Goal: Transaction & Acquisition: Obtain resource

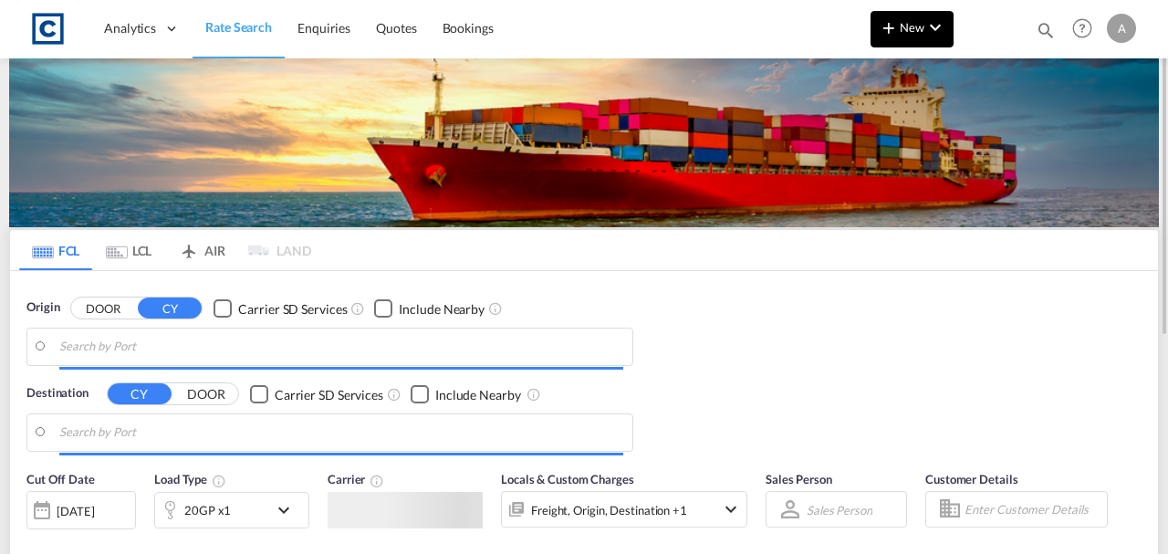
click at [915, 41] on button "New" at bounding box center [912, 29] width 83 height 37
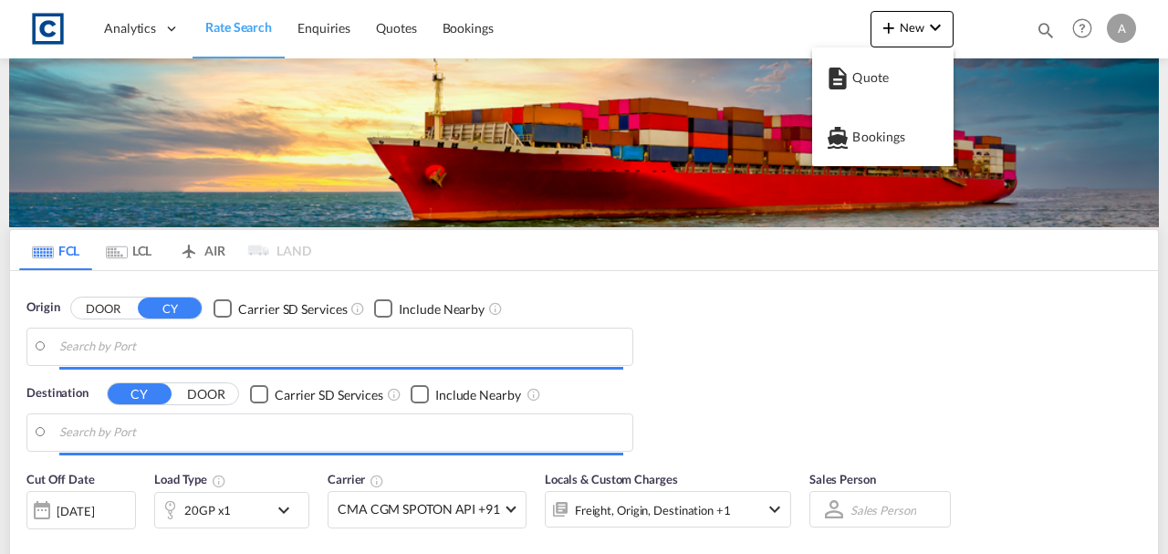
click at [883, 80] on md-backdrop at bounding box center [584, 277] width 1168 height 554
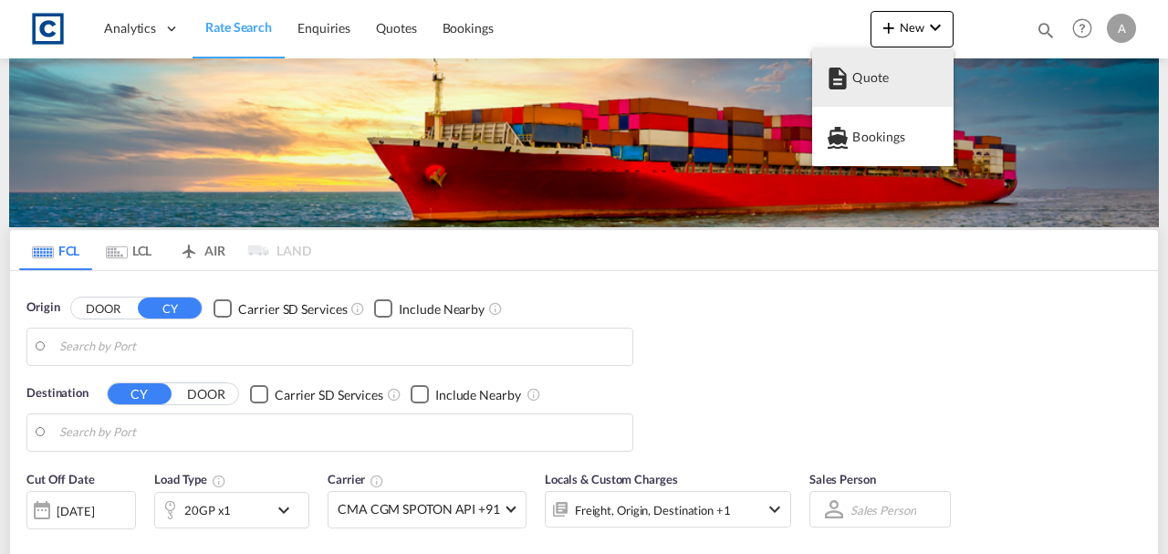
type input "GB-KA17, [GEOGRAPHIC_DATA]"
type input "Jeddah, SAJED"
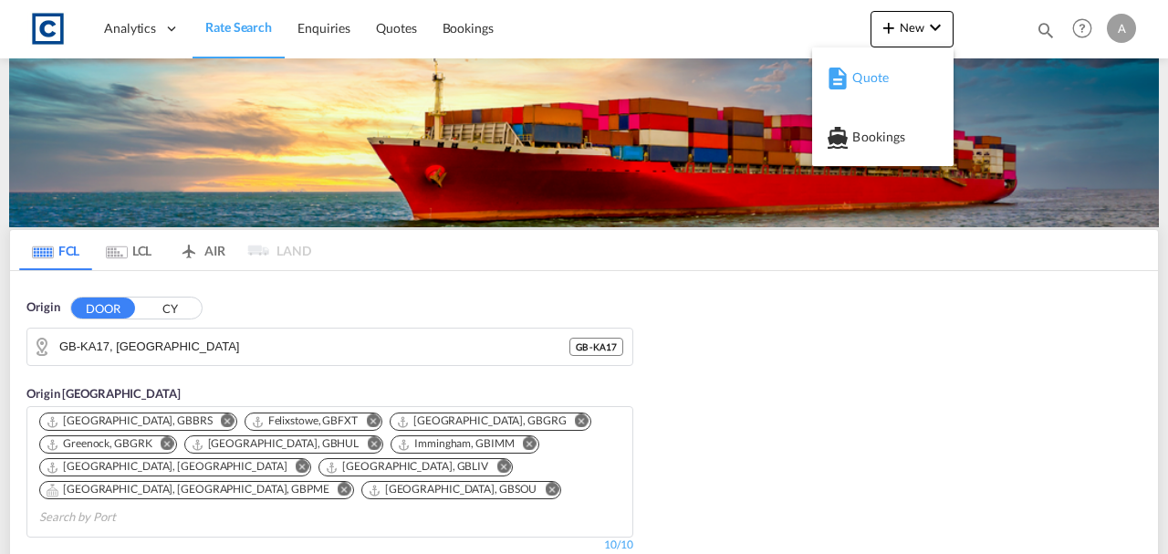
click at [881, 84] on div "Quote" at bounding box center [887, 78] width 68 height 46
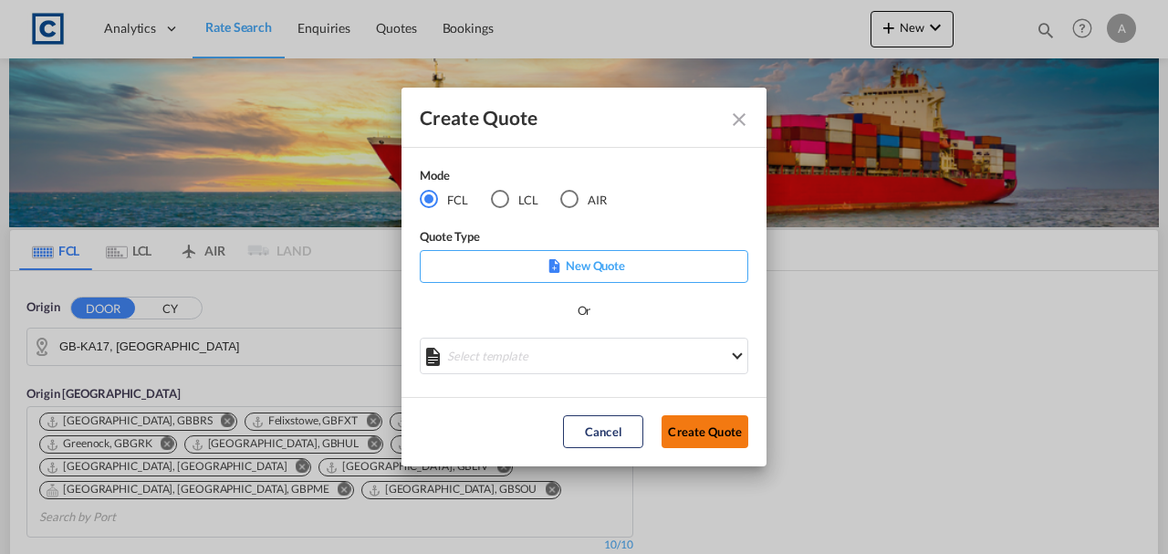
click at [729, 439] on button "Create Quote" at bounding box center [705, 431] width 87 height 33
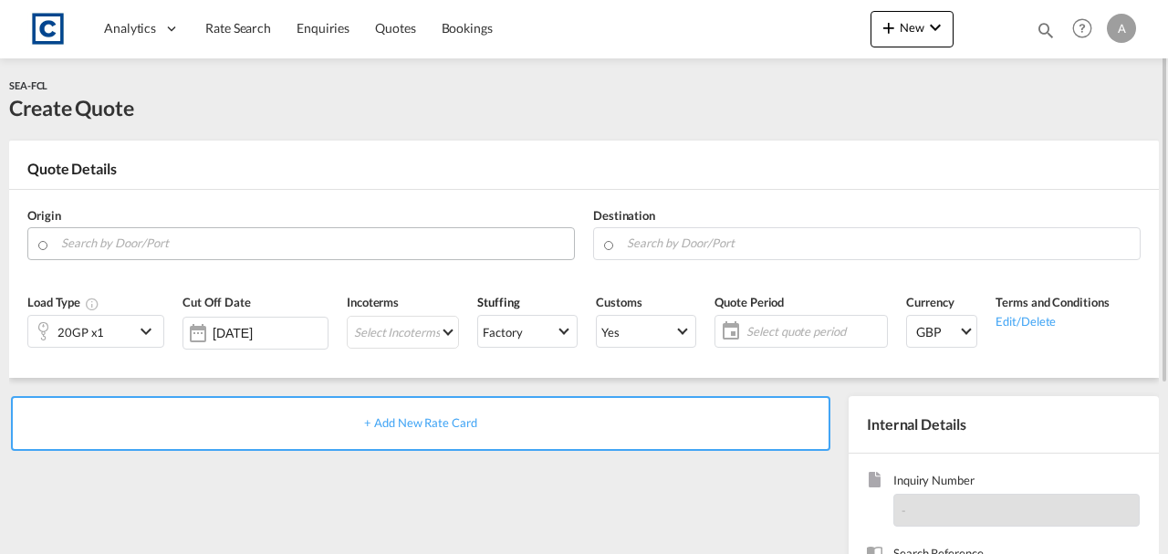
click at [136, 239] on input "Search by Door/Port" at bounding box center [313, 243] width 504 height 32
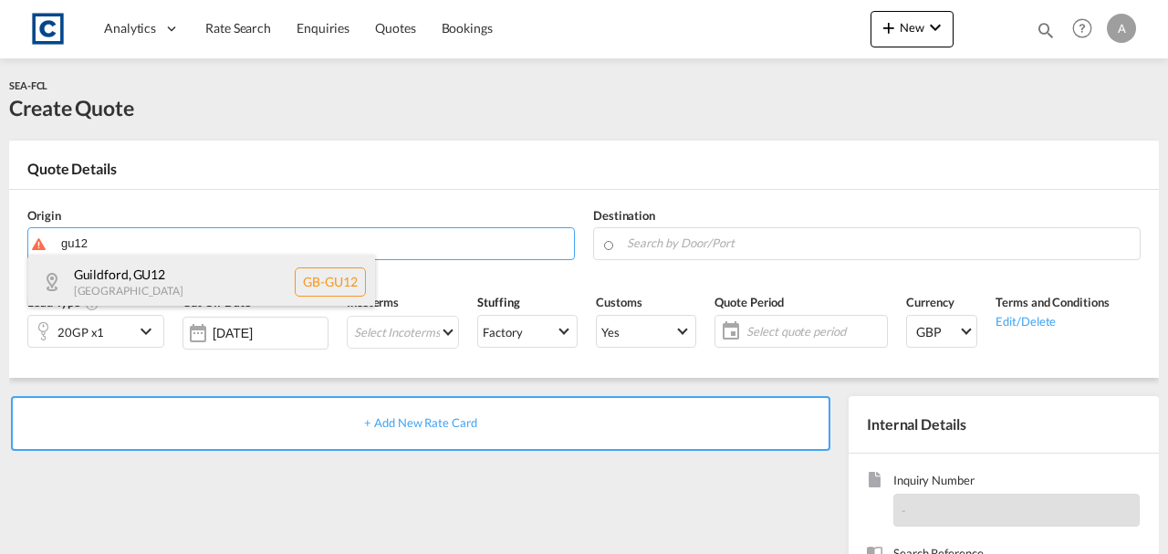
click at [151, 278] on div "[GEOGRAPHIC_DATA] , GU12 [GEOGRAPHIC_DATA] [GEOGRAPHIC_DATA]-GU12" at bounding box center [201, 282] width 347 height 55
type input "GB-GU12, [GEOGRAPHIC_DATA]"
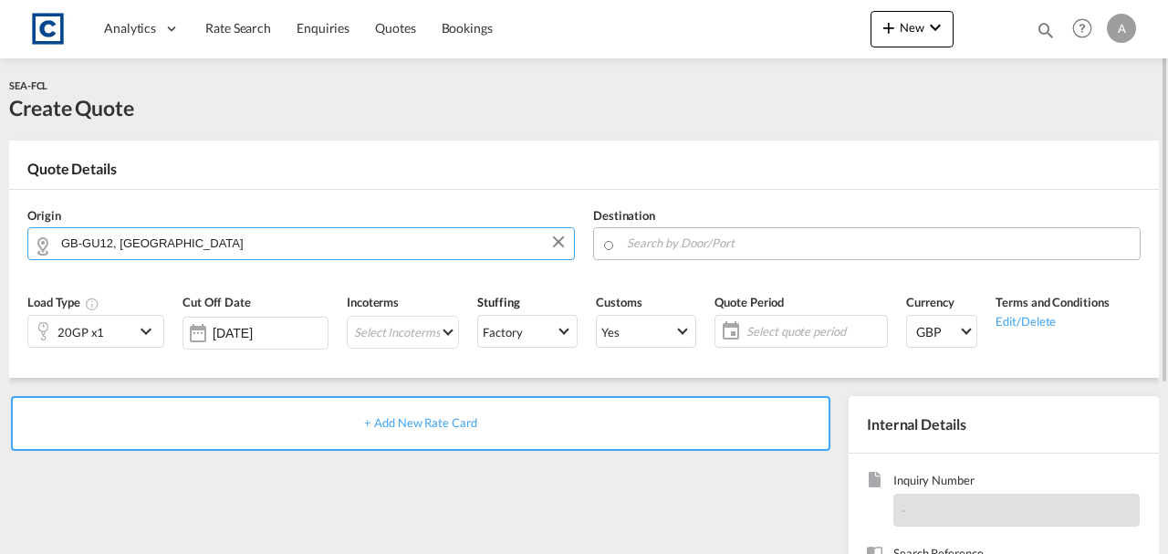
click at [654, 250] on input "Search by Door/Port" at bounding box center [879, 243] width 504 height 32
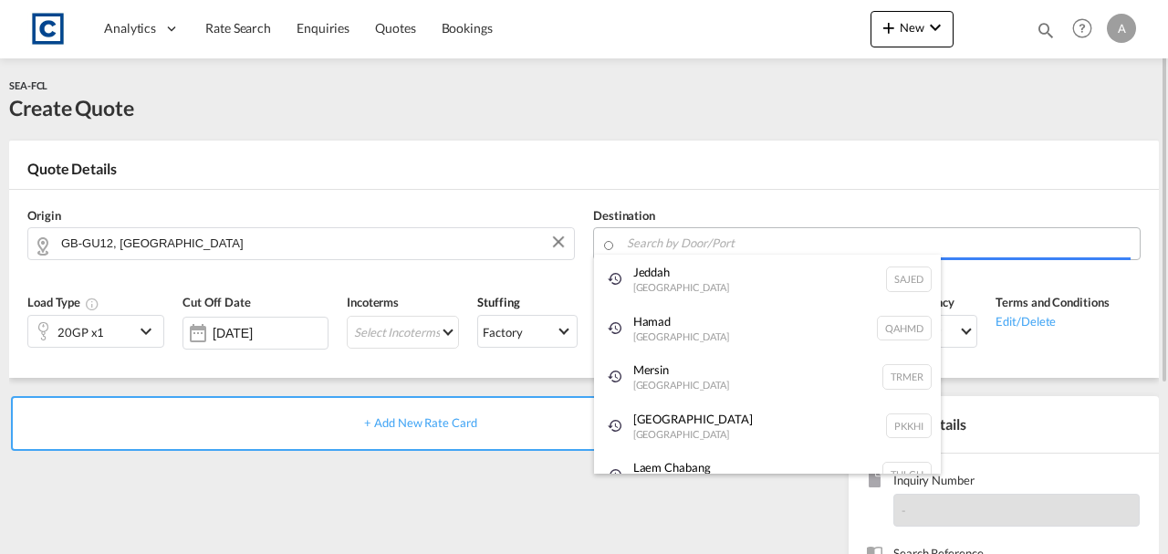
click at [739, 250] on body "Analytics Dashboard Rate Search Enquiries Quotes Bookings" at bounding box center [584, 277] width 1168 height 554
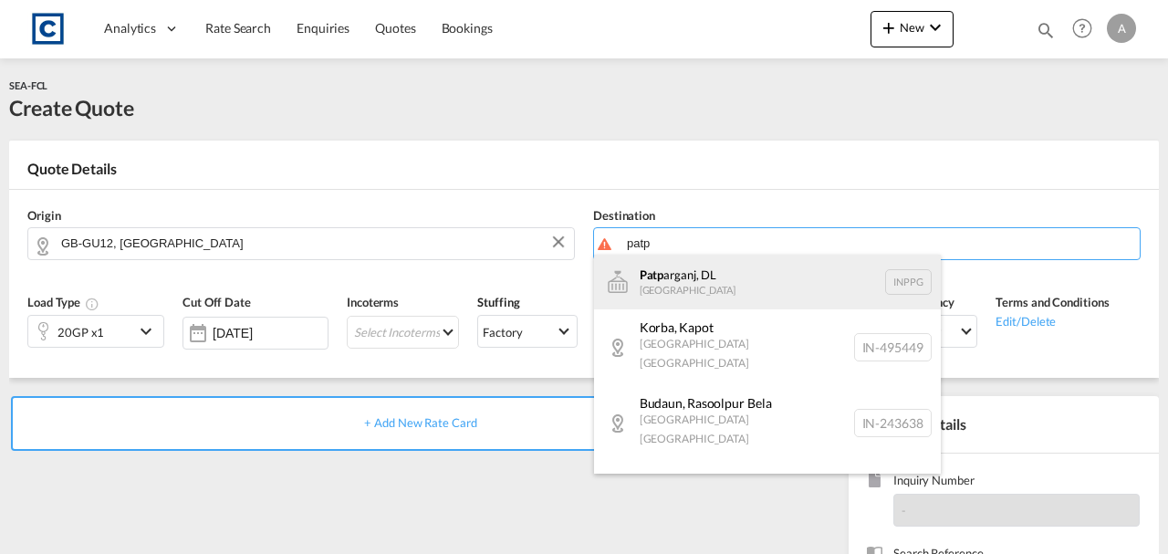
click at [731, 277] on div "Patp arganj, DL [GEOGRAPHIC_DATA] INPPG" at bounding box center [767, 282] width 347 height 55
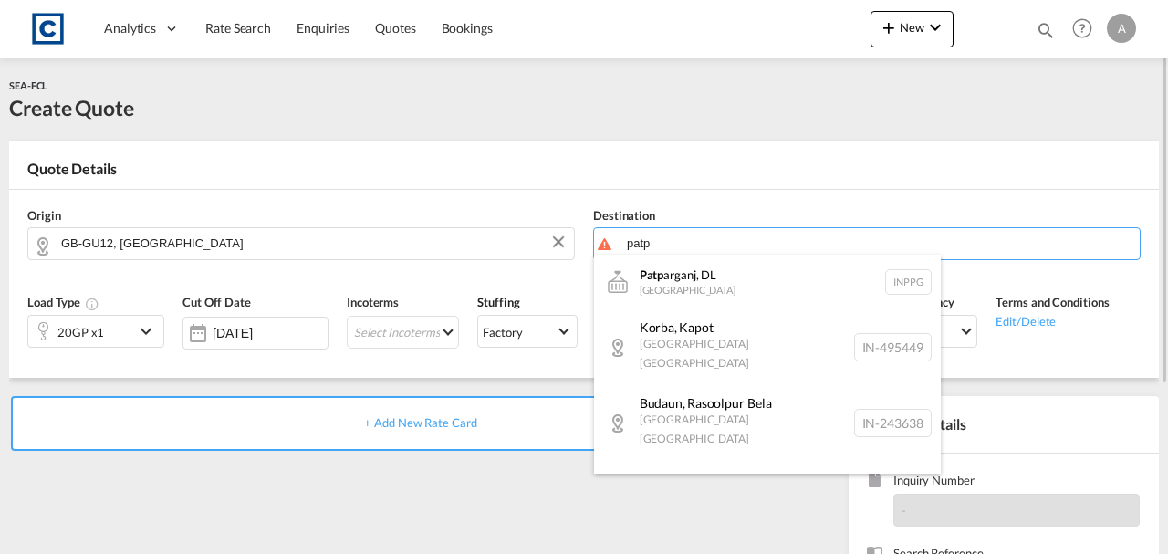
type input "Patparganj, DL, INPPG"
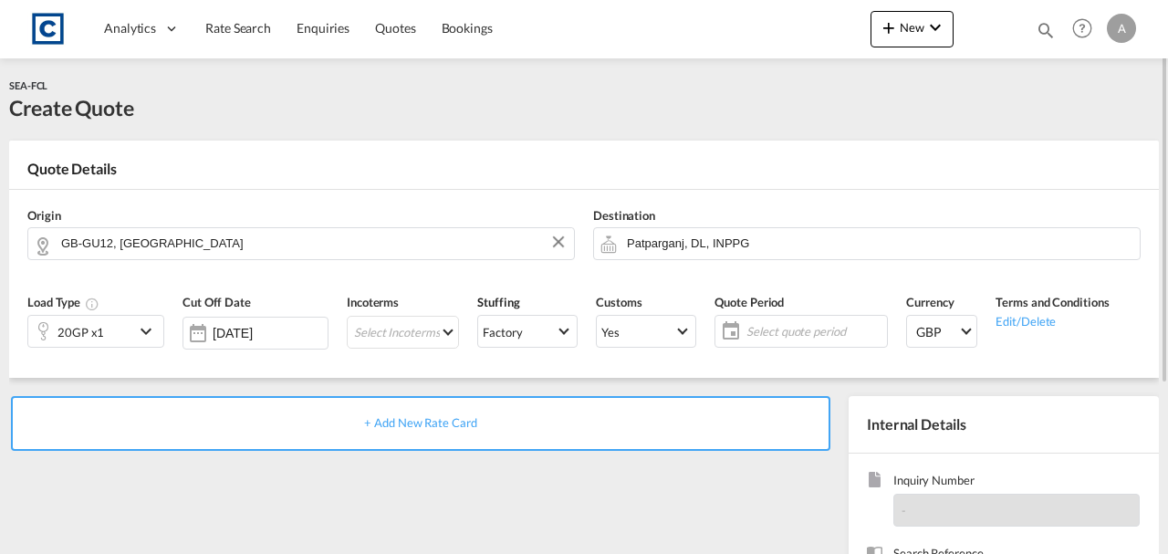
click at [111, 331] on div "20GP x1" at bounding box center [81, 331] width 106 height 31
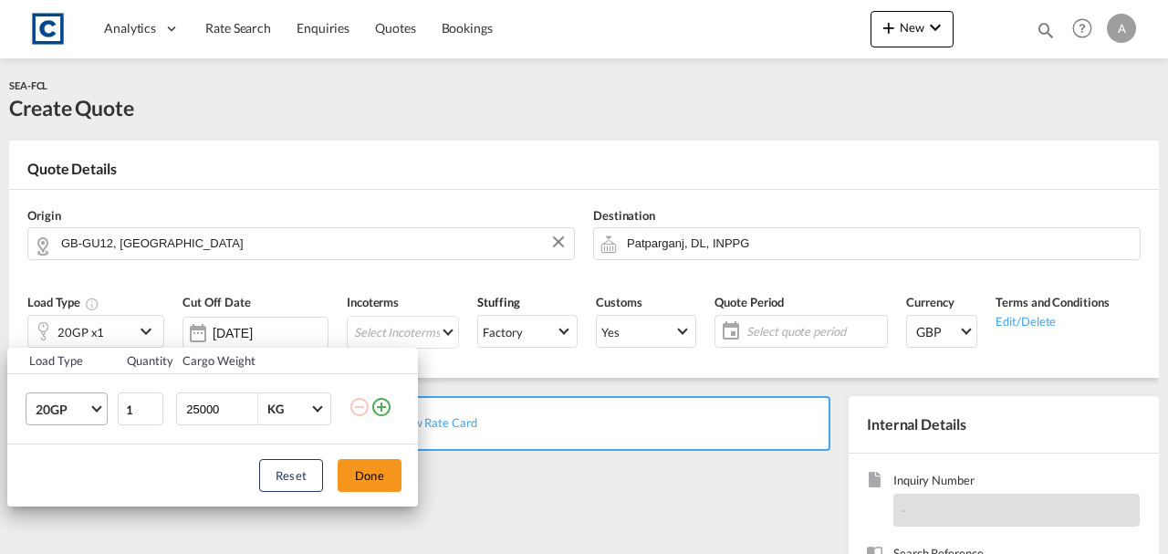
click at [37, 412] on span "20GP" at bounding box center [62, 410] width 53 height 18
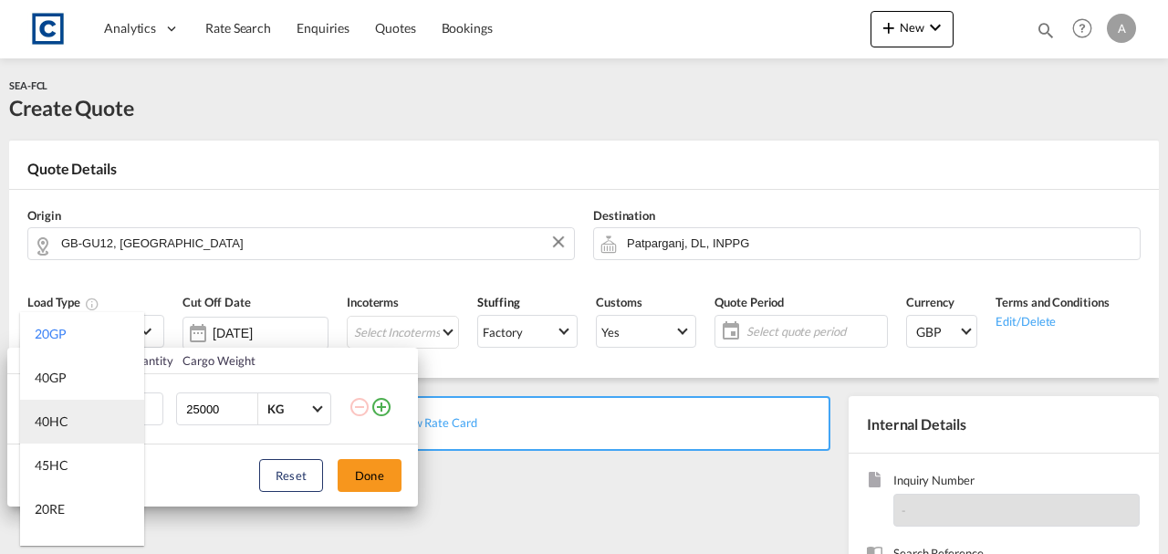
click at [57, 429] on div "40HC" at bounding box center [52, 422] width 34 height 18
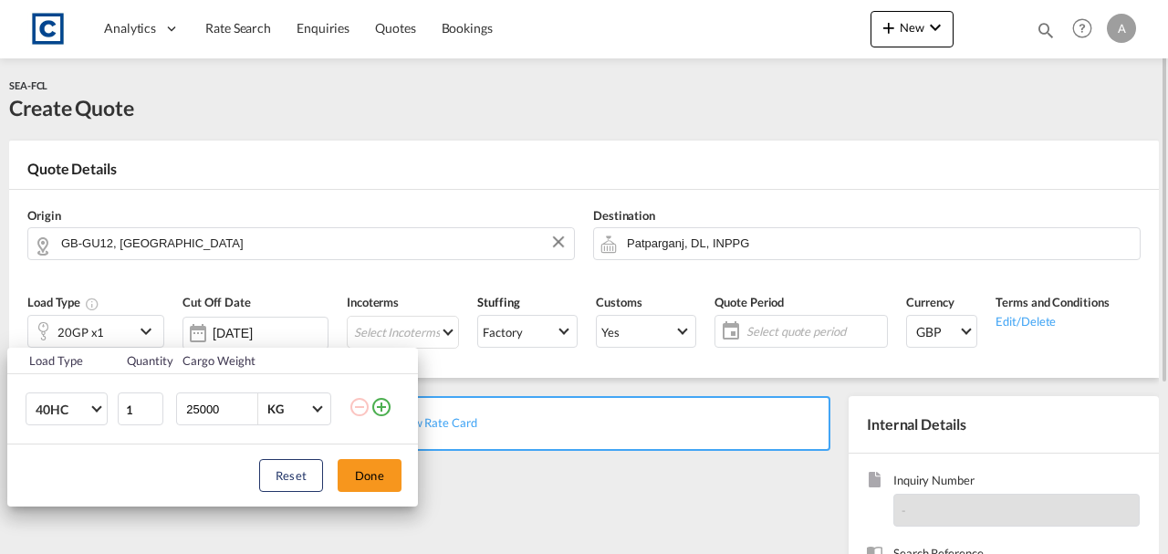
click at [352, 480] on button "Done" at bounding box center [370, 475] width 64 height 33
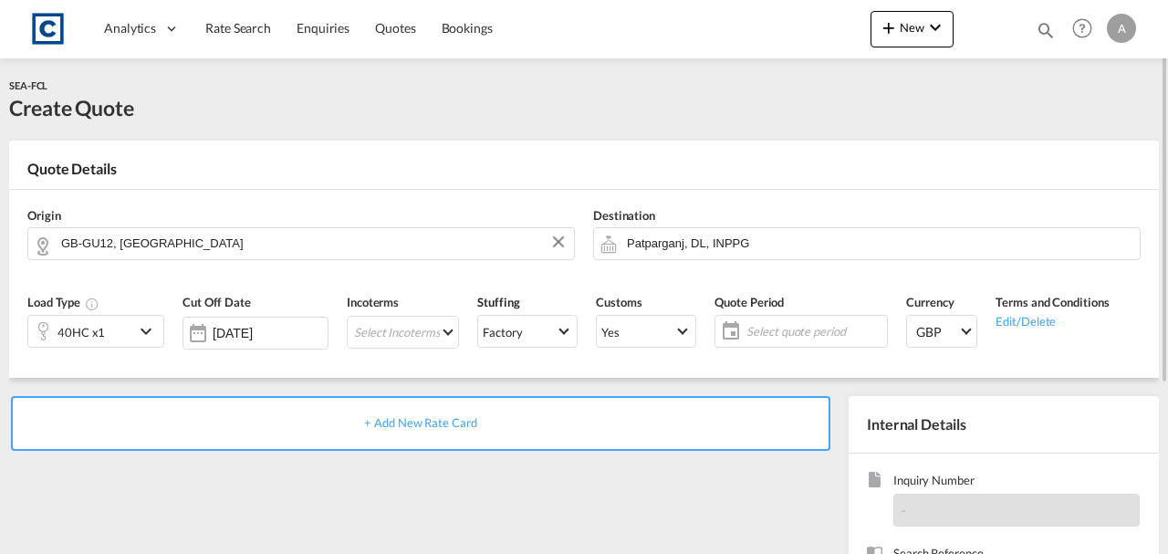
click at [403, 427] on span "+ Add New Rate Card" at bounding box center [420, 422] width 112 height 15
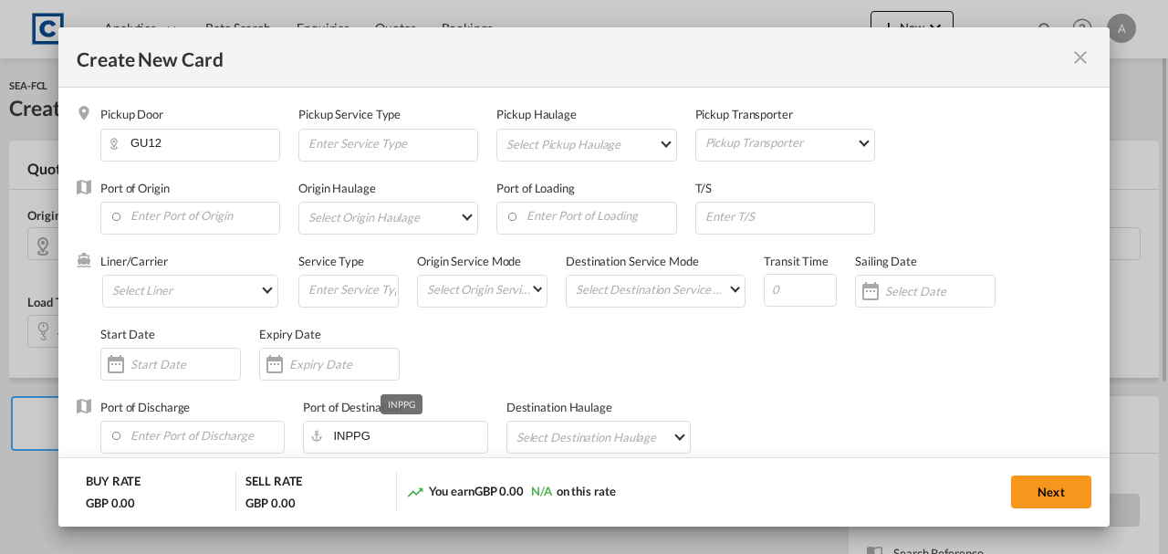
type input "Basic Ocean Freight"
select select "per equipment"
click at [162, 226] on input "Enter Port of Origin" at bounding box center [195, 216] width 170 height 27
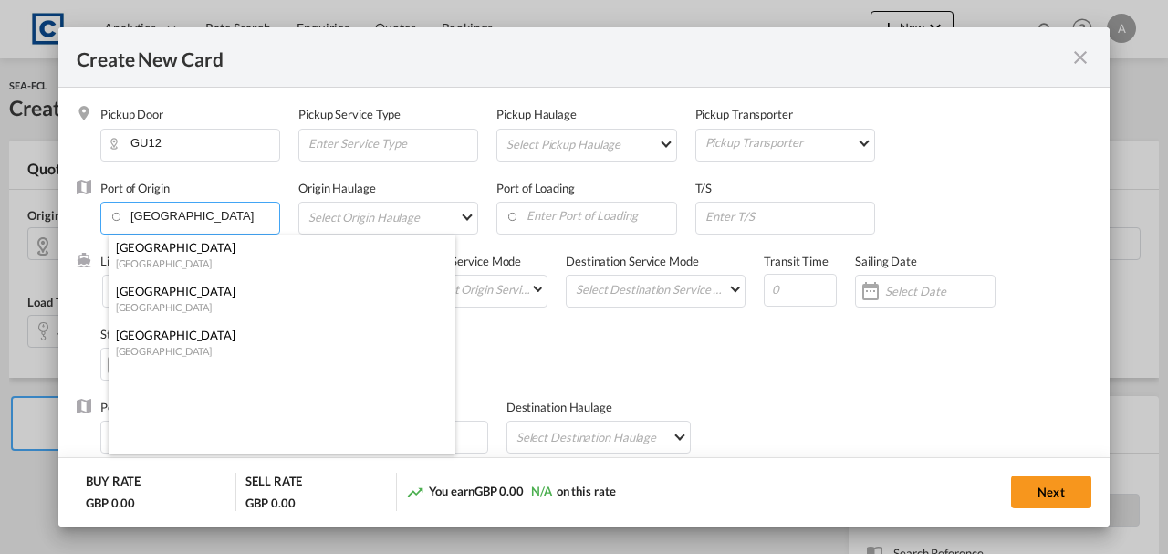
click at [175, 259] on div "[GEOGRAPHIC_DATA]" at bounding box center [276, 263] width 321 height 14
type input "[GEOGRAPHIC_DATA], [GEOGRAPHIC_DATA]"
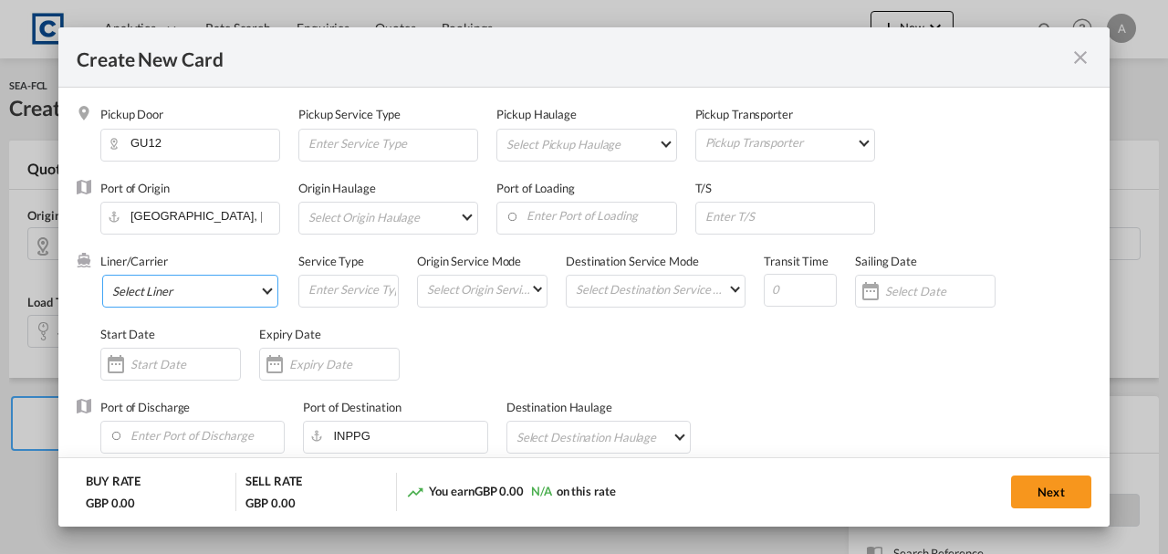
click at [157, 280] on md-select "Select Liner 2HM LOGISTICS D.O.O 2M Alliance AAXL GLOBAL SHIPPING LINES LLC [PE…" at bounding box center [190, 291] width 176 height 33
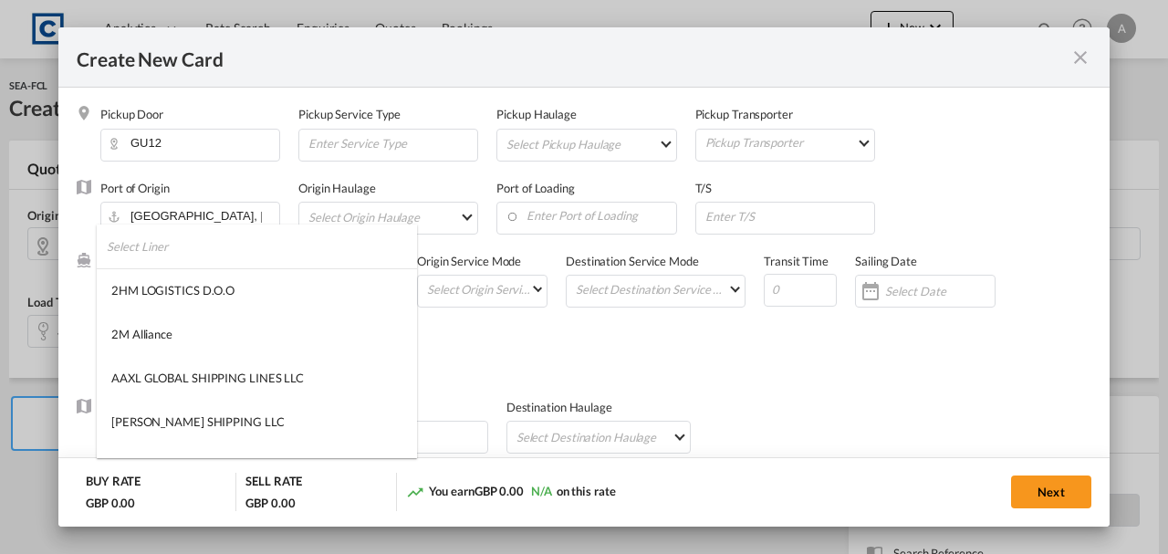
click at [162, 259] on input "search" at bounding box center [262, 247] width 310 height 44
type input "msc"
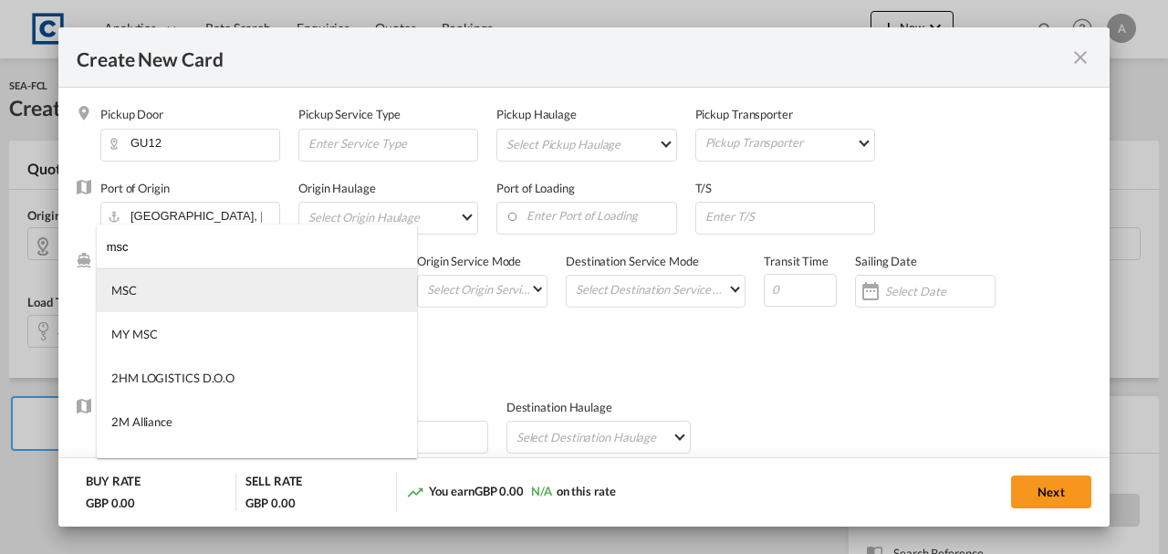
click at [162, 287] on md-option "MSC" at bounding box center [257, 290] width 320 height 44
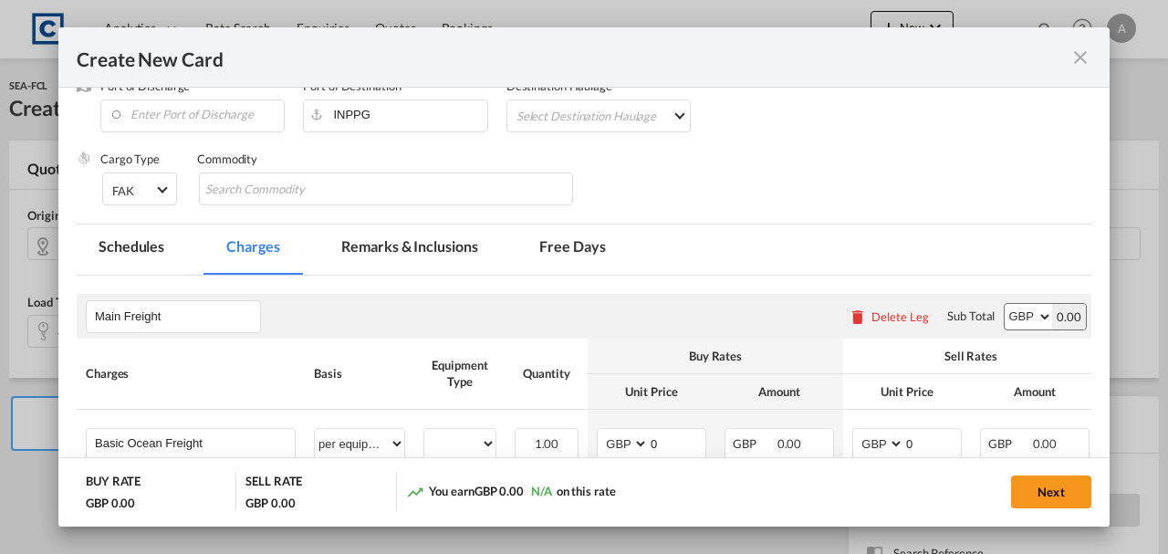
scroll to position [365, 0]
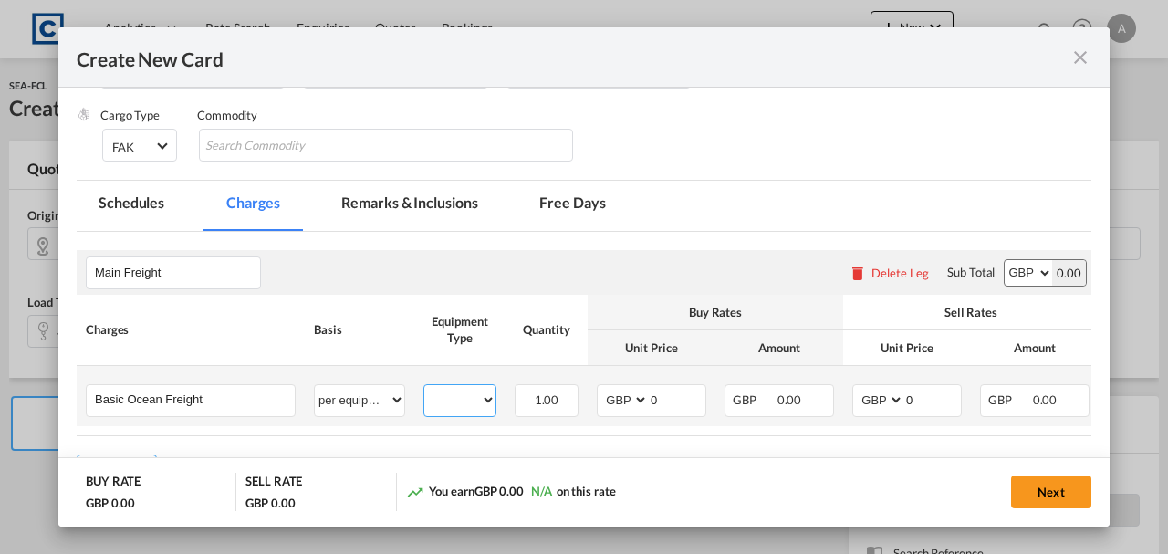
drag, startPoint x: 461, startPoint y: 396, endPoint x: 459, endPoint y: 409, distance: 12.9
click at [461, 396] on select "40HC" at bounding box center [459, 400] width 71 height 25
select select "40HC"
click at [424, 388] on select "40HC" at bounding box center [459, 400] width 71 height 25
click at [624, 398] on select "AED AFN ALL AMD ANG AOA ARS AUD AWG AZN BAM BBD BDT BGN BHD BIF BMD BND BOB BRL…" at bounding box center [624, 400] width 47 height 25
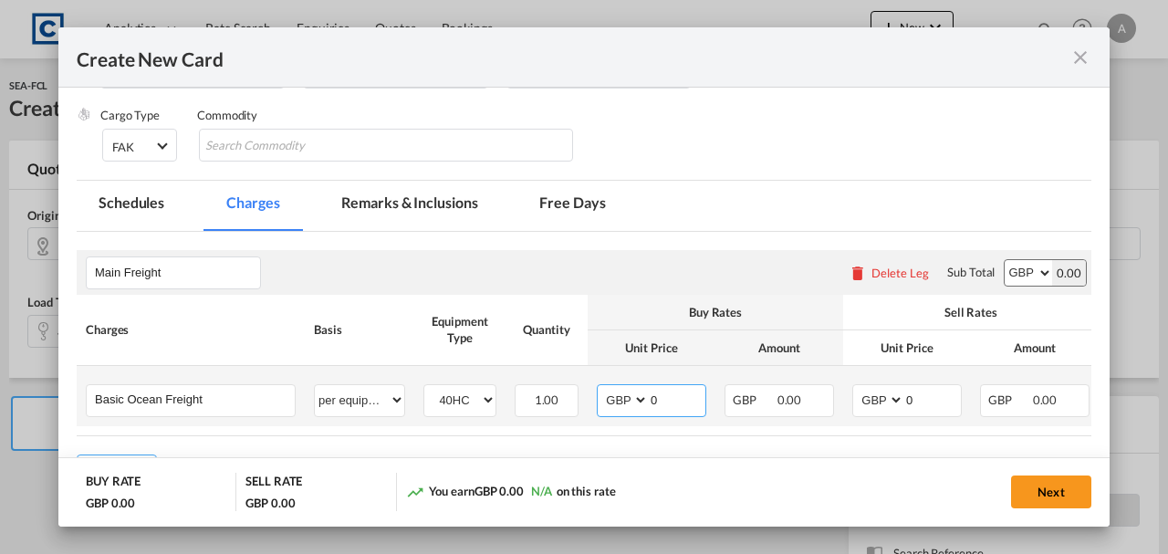
select select "string:USD"
click at [601, 388] on select "AED AFN ALL AMD ANG AOA ARS AUD AWG AZN BAM BBD BDT BGN BHD BIF BMD BND BOB BRL…" at bounding box center [624, 400] width 47 height 25
click at [897, 404] on select "AED AFN ALL AMD ANG AOA ARS AUD AWG AZN BAM BBD BDT BGN BHD BIF BMD BND BOB BRL…" at bounding box center [879, 400] width 47 height 25
select select "string:USD"
click at [856, 388] on select "AED AFN ALL AMD ANG AOA ARS AUD AWG AZN BAM BBD BDT BGN BHD BIF BMD BND BOB BRL…" at bounding box center [879, 400] width 47 height 25
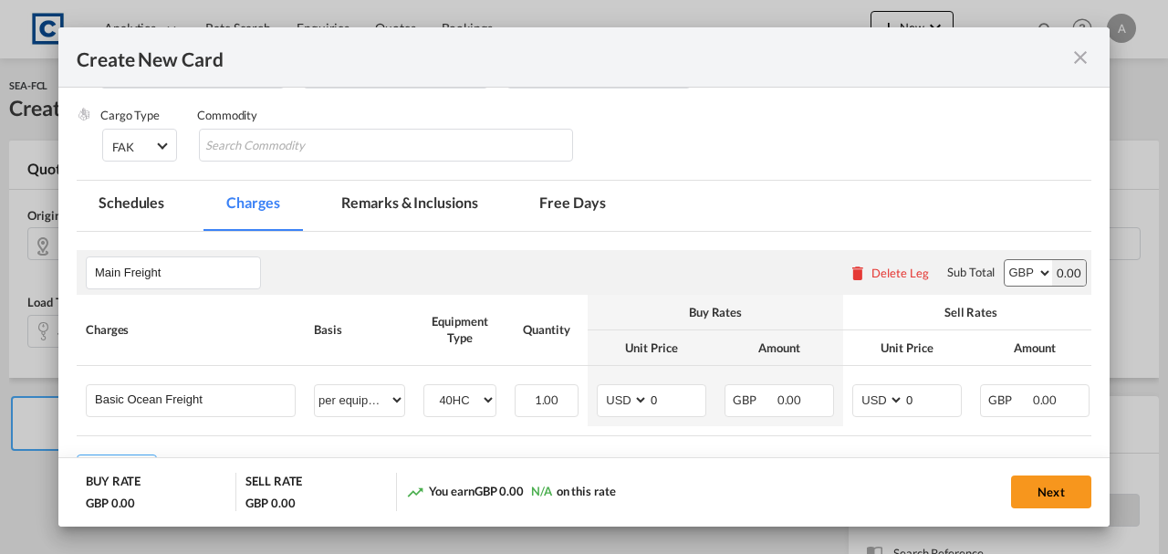
click at [996, 277] on div "Sub Total AED AFN ALL AMD ANG AOA ARS AUD AWG AZN BAM BBD BDT BGN BHD BIF BMD B…" at bounding box center [1012, 272] width 149 height 35
click at [1005, 272] on select "AED AFN ALL AMD ANG AOA ARS AUD AWG AZN BAM BBD BDT BGN BHD BIF BMD BND BOB BRL…" at bounding box center [1028, 273] width 47 height 26
select select "string:USD"
click at [1005, 260] on select "AED AFN ALL AMD ANG AOA ARS AUD AWG AZN BAM BBD BDT BGN BHD BIF BMD BND BOB BRL…" at bounding box center [1028, 273] width 47 height 26
click at [657, 397] on input "0" at bounding box center [677, 398] width 57 height 27
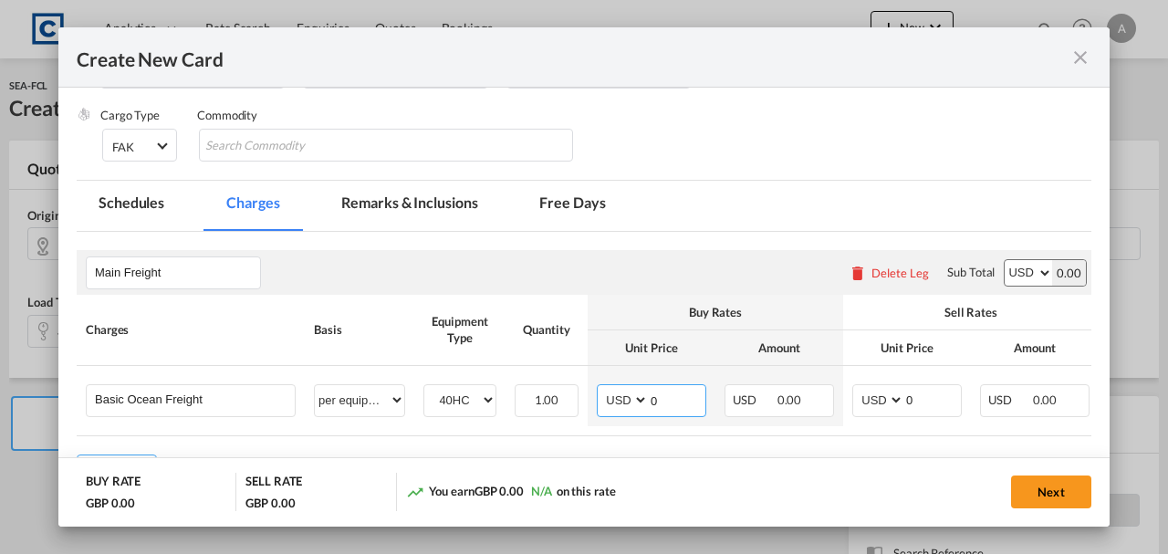
scroll to position [425, 0]
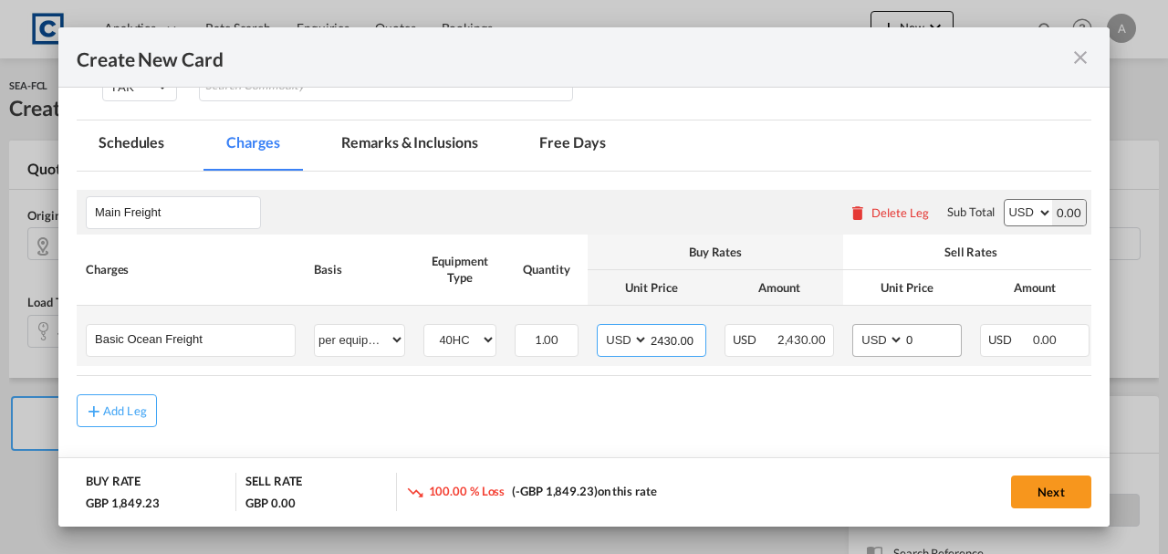
type input "2430.00"
click at [930, 332] on input "0" at bounding box center [933, 338] width 57 height 27
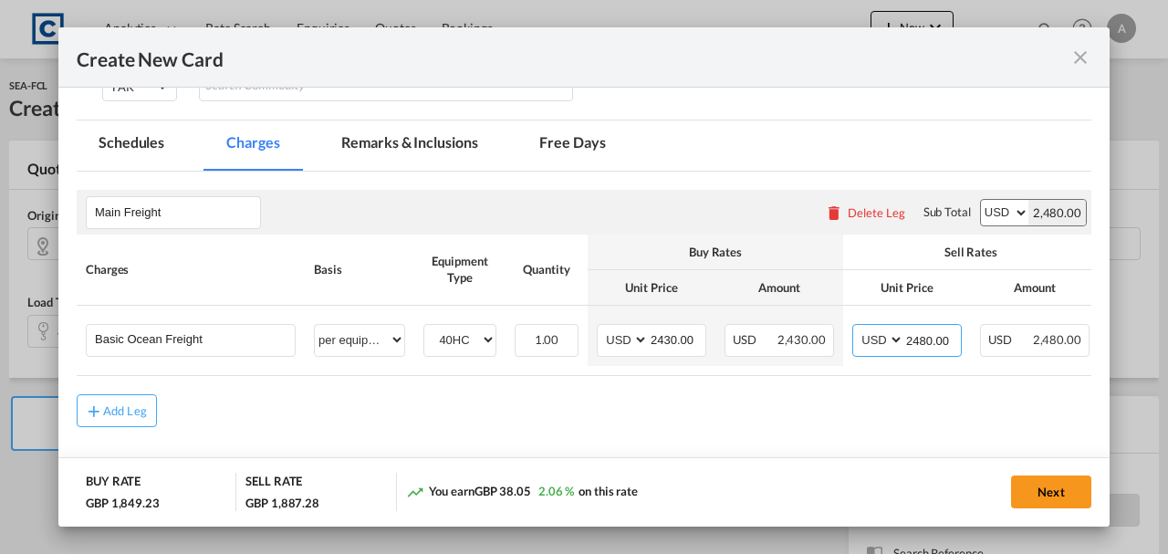
type input "2480.00"
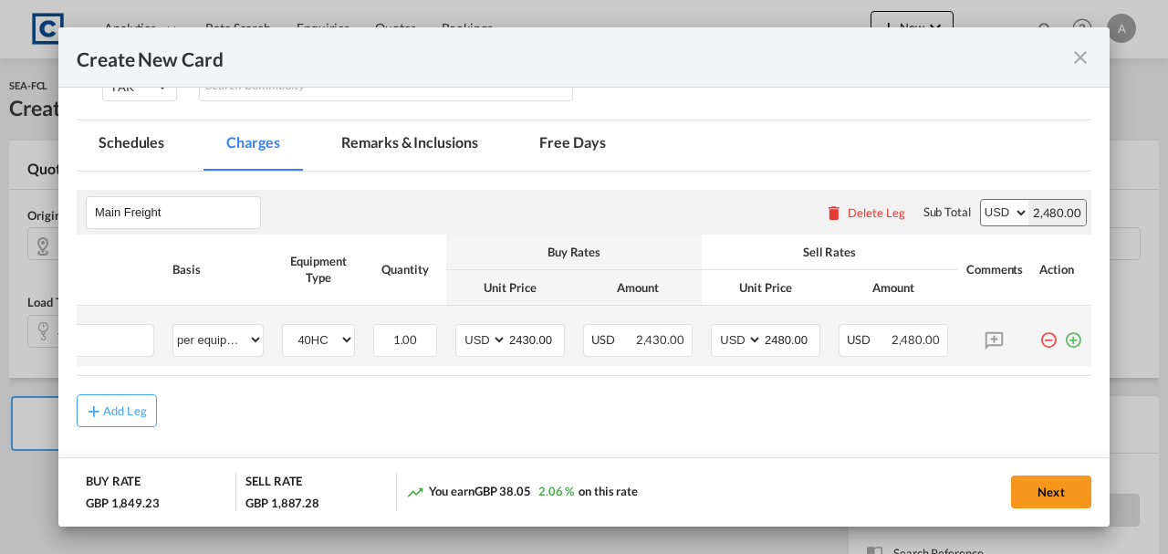
click at [1065, 340] on md-icon "icon-plus-circle-outline green-400-fg" at bounding box center [1073, 333] width 18 height 18
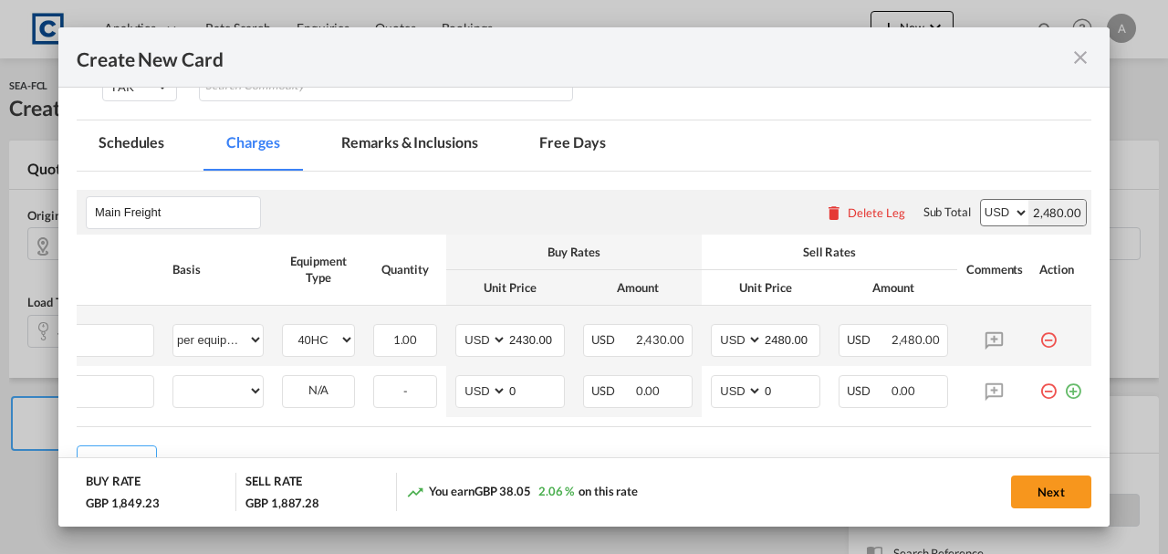
scroll to position [0, 18]
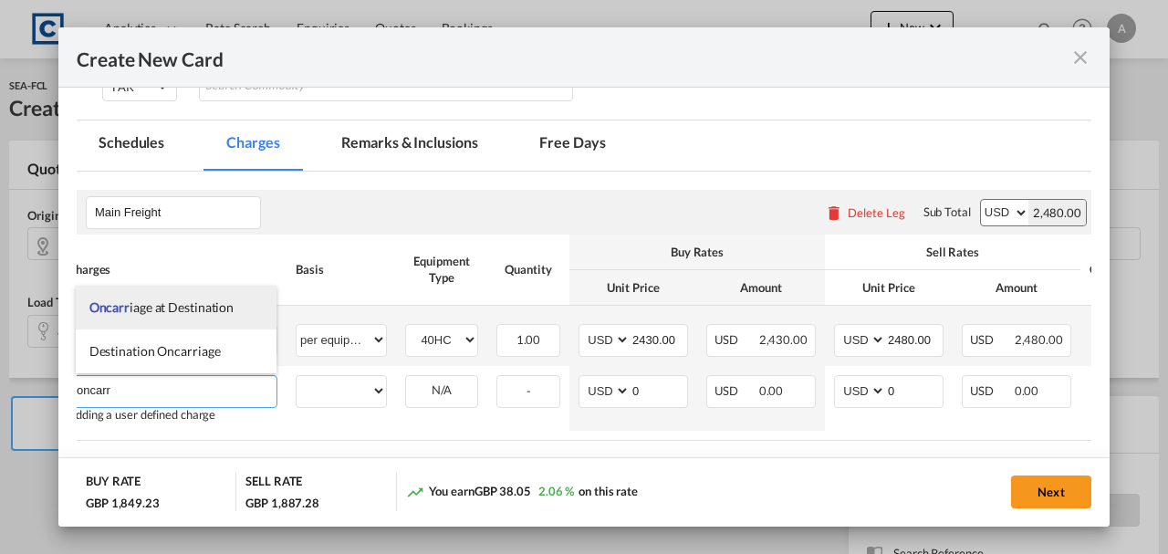
click at [186, 321] on li "Oncarr iage at Destination" at bounding box center [177, 308] width 202 height 44
type input "Oncarriage at Destination"
select select "per equipment"
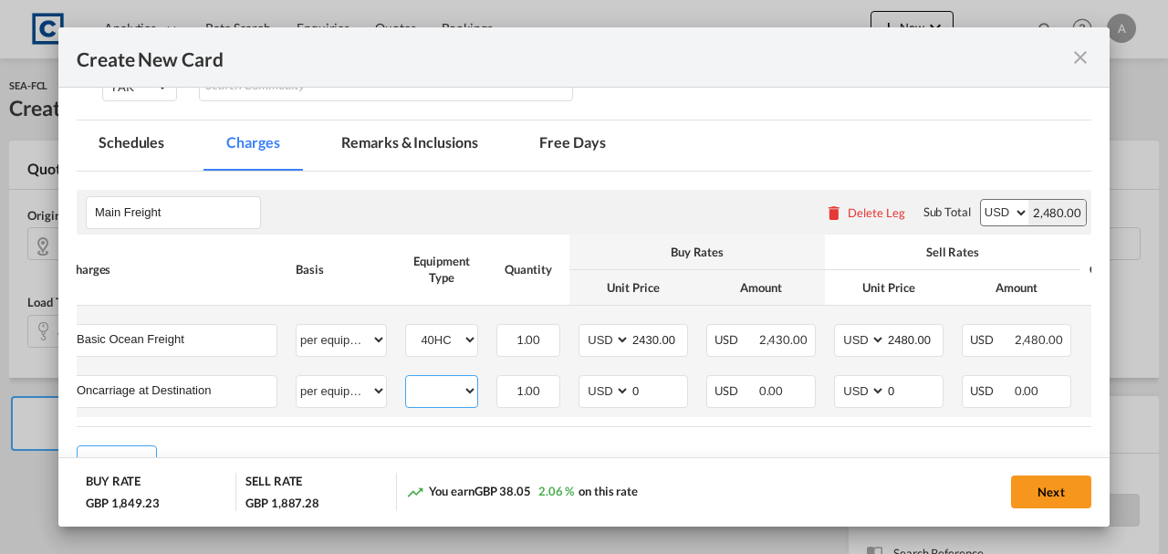
drag, startPoint x: 445, startPoint y: 387, endPoint x: 442, endPoint y: 399, distance: 12.4
click at [445, 387] on select "40HC" at bounding box center [441, 391] width 71 height 25
click at [406, 379] on select "40HC" at bounding box center [441, 391] width 71 height 25
click at [588, 382] on select "AED AFN ALL AMD ANG AOA ARS AUD AWG AZN BAM BBD BDT BGN BHD BIF BMD BND BOB BRL…" at bounding box center [605, 391] width 47 height 25
click at [444, 401] on div "40HC" at bounding box center [441, 391] width 73 height 33
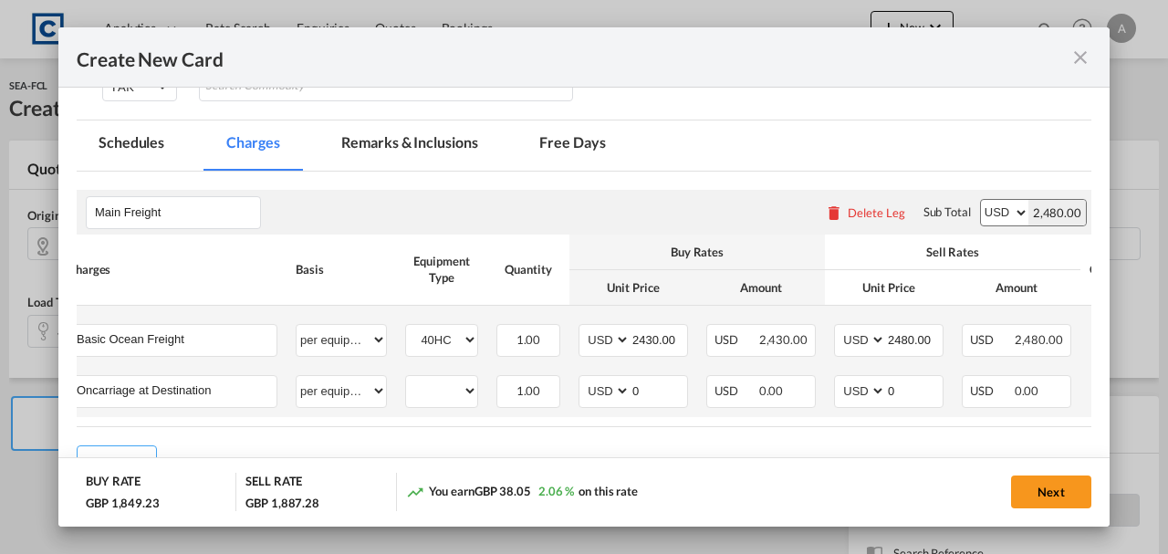
click at [440, 366] on td "40HC Please Select Already exists" at bounding box center [441, 391] width 91 height 51
click at [440, 383] on select "40HC" at bounding box center [441, 391] width 71 height 25
select select "40HC"
click at [406, 379] on select "40HC" at bounding box center [441, 391] width 71 height 25
click at [608, 385] on select "AED AFN ALL AMD ANG AOA ARS AUD AWG AZN BAM BBD BDT BGN BHD BIF BMD BND BOB BRL…" at bounding box center [605, 391] width 47 height 25
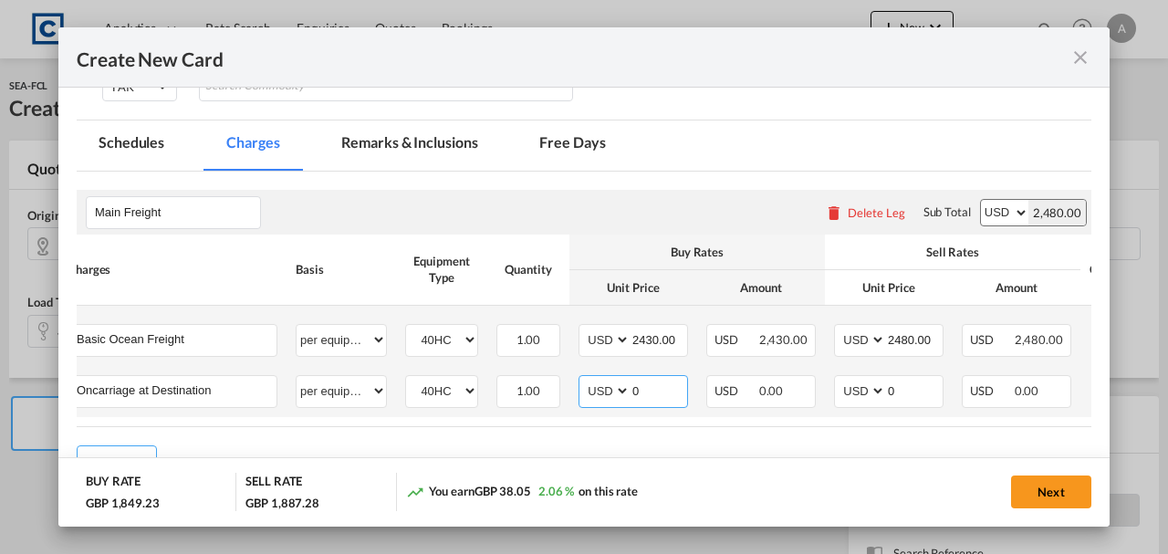
select select "string:INR"
click at [582, 379] on select "AED AFN ALL AMD ANG AOA ARS AUD AWG AZN BAM BBD BDT BGN BHD BIF BMD BND BOB BRL…" at bounding box center [605, 391] width 47 height 25
click at [679, 396] on input "0" at bounding box center [659, 389] width 57 height 27
type input "95000.00"
click at [907, 382] on input "0" at bounding box center [914, 389] width 57 height 27
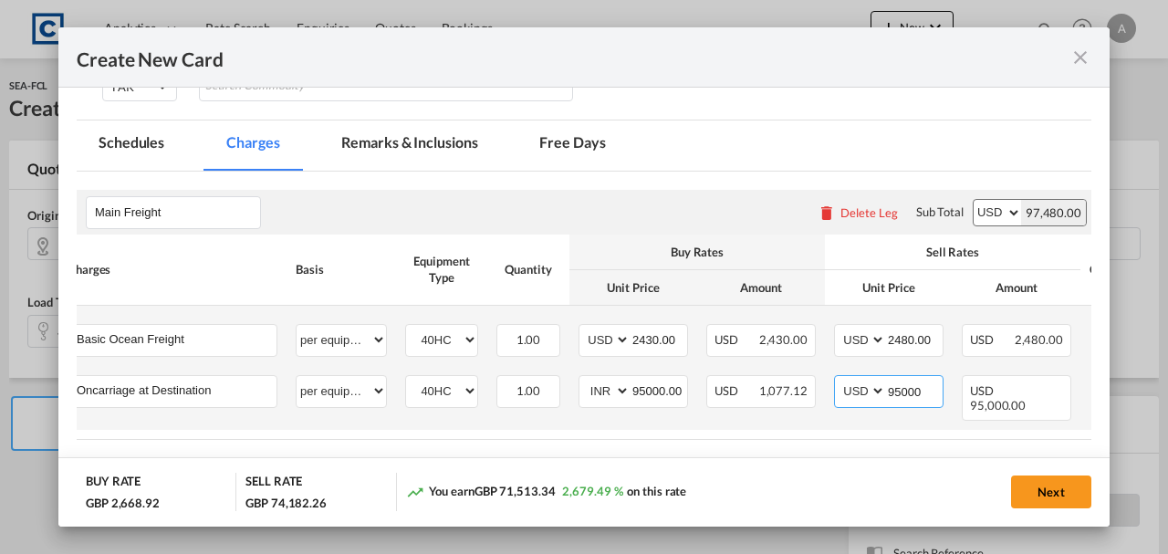
type input "95000"
click at [858, 383] on select "AED AFN ALL AMD ANG AOA ARS AUD AWG AZN BAM BBD BDT BGN BHD BIF BMD BND BOB BRL…" at bounding box center [861, 391] width 47 height 25
select select "string:INR"
click at [838, 379] on select "AED AFN ALL AMD ANG AOA ARS AUD AWG AZN BAM BBD BDT BGN BHD BIF BMD BND BOB BRL…" at bounding box center [861, 391] width 47 height 25
click at [901, 391] on input "95000" at bounding box center [914, 389] width 57 height 27
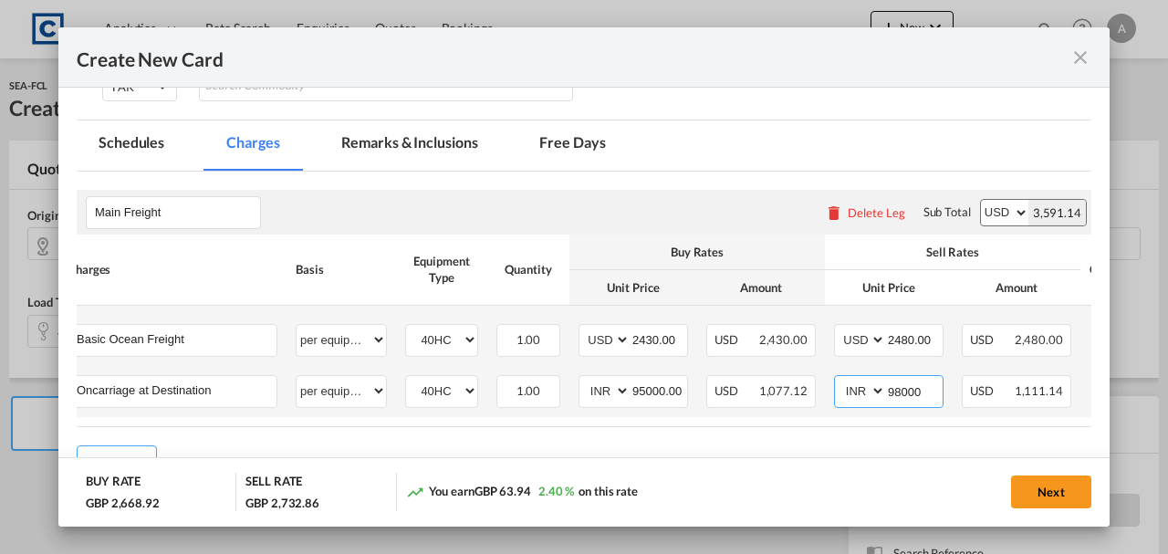
click at [926, 391] on input "98000" at bounding box center [914, 389] width 57 height 27
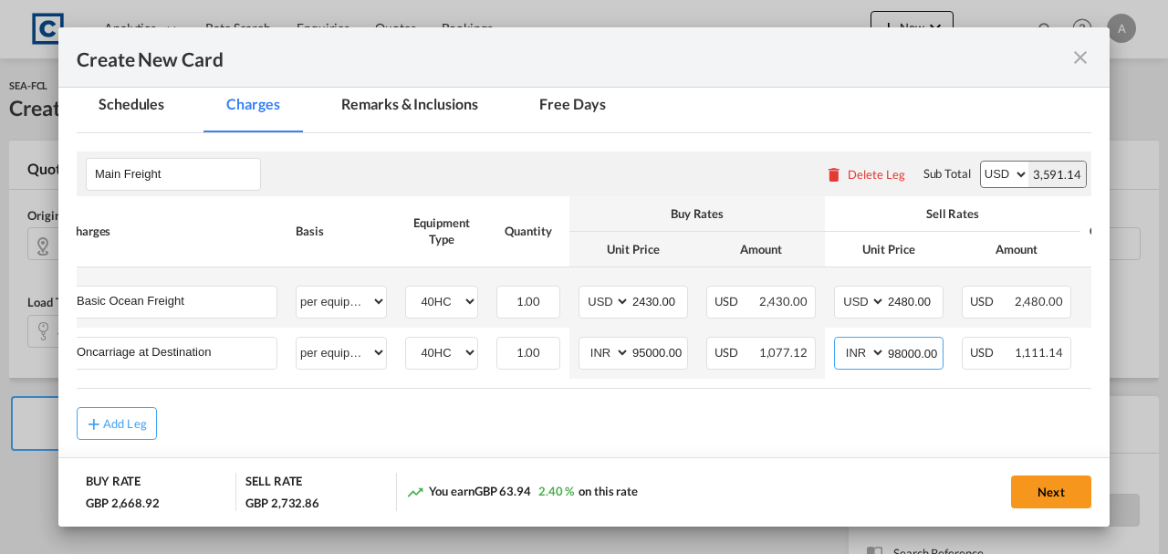
scroll to position [497, 0]
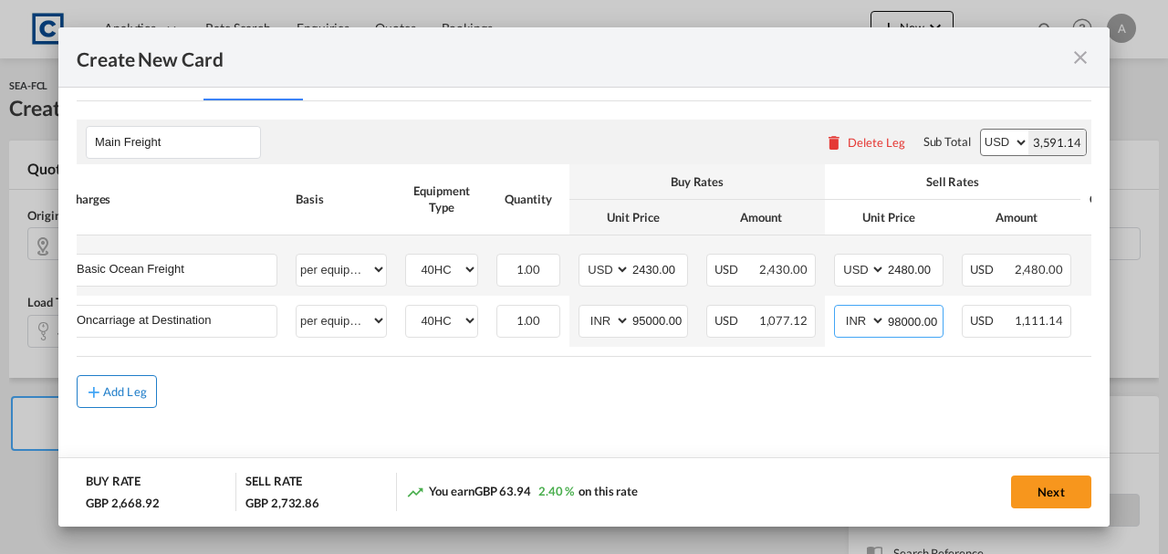
type input "98000.00"
click at [118, 405] on button "Add Leg" at bounding box center [117, 391] width 80 height 33
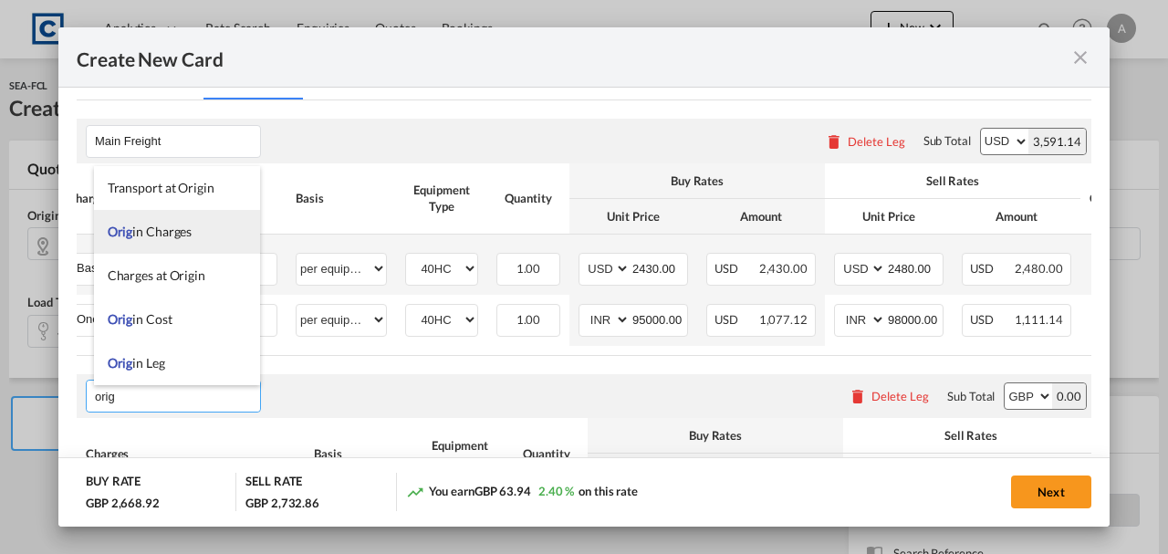
click at [156, 244] on li "Orig in Charges" at bounding box center [177, 232] width 166 height 44
type input "Origin Charges"
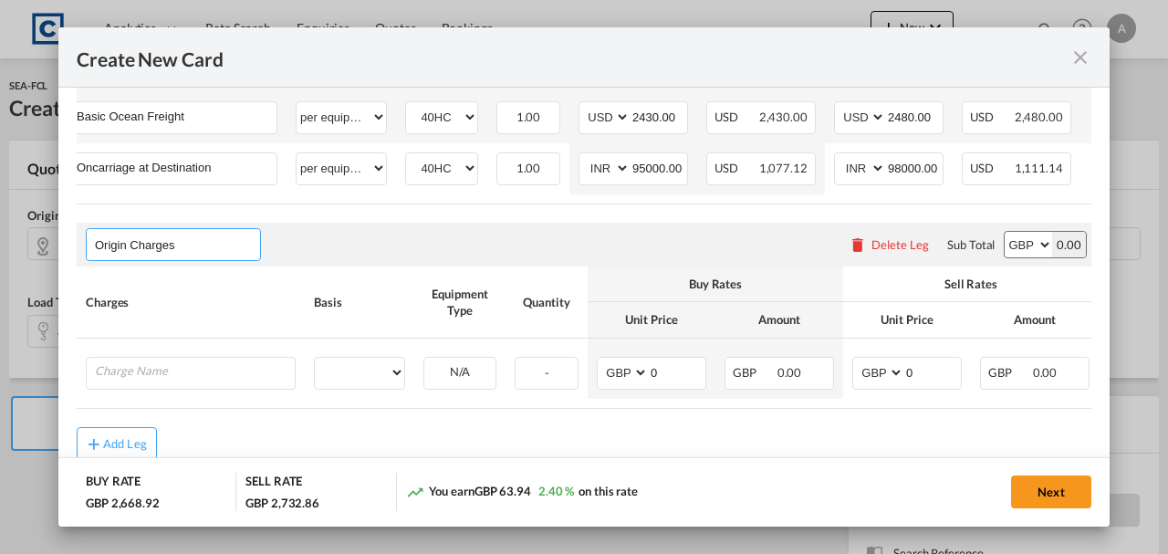
scroll to position [706, 0]
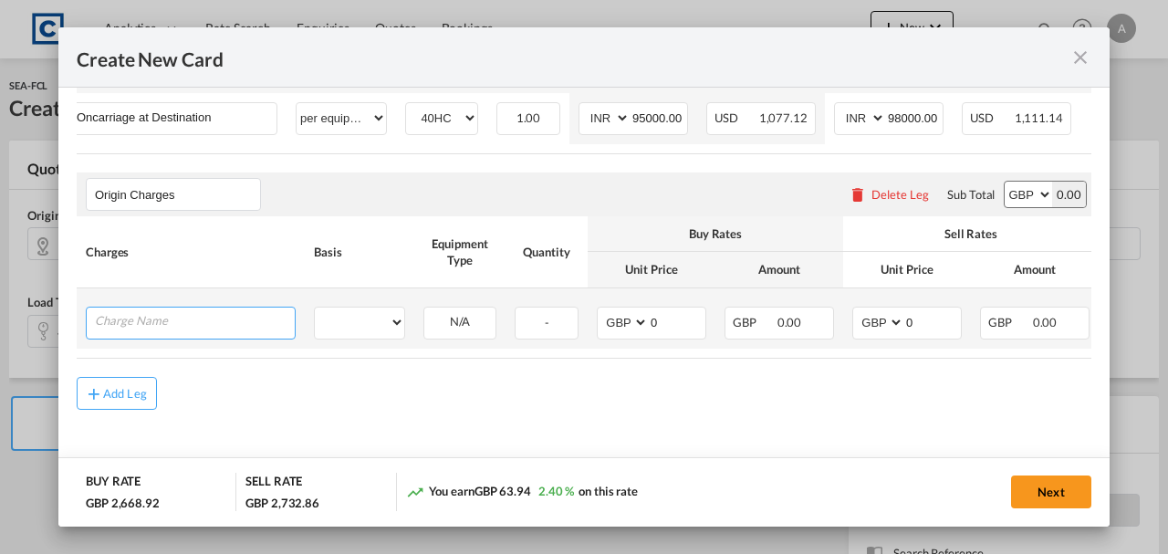
click at [142, 321] on input "Charge Name" at bounding box center [195, 321] width 200 height 27
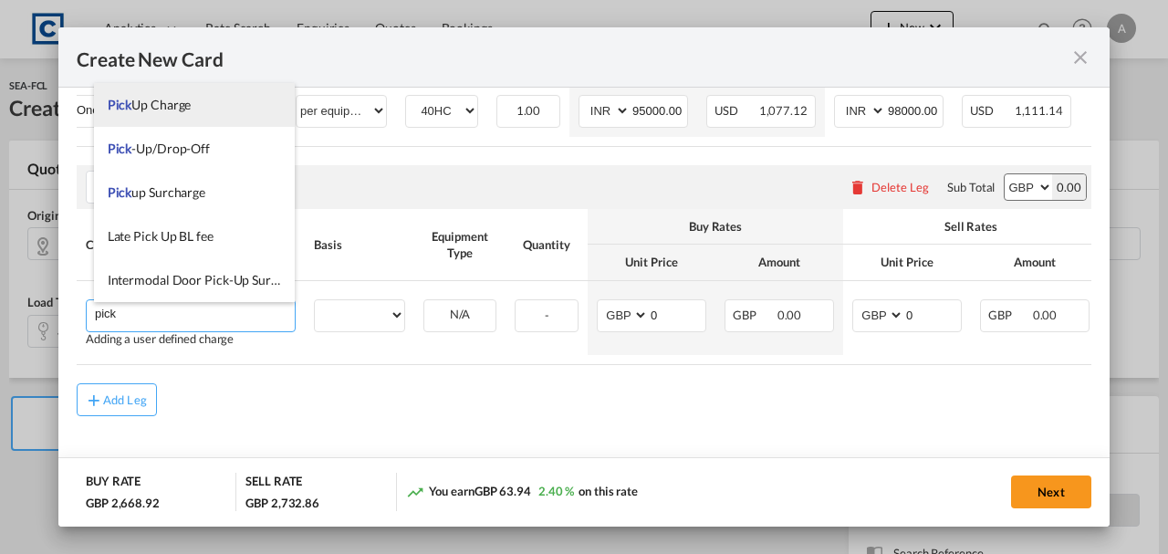
click at [163, 118] on li "Pick Up Charge" at bounding box center [195, 105] width 202 height 44
type input "Pick Up Charge"
select select "per equipment"
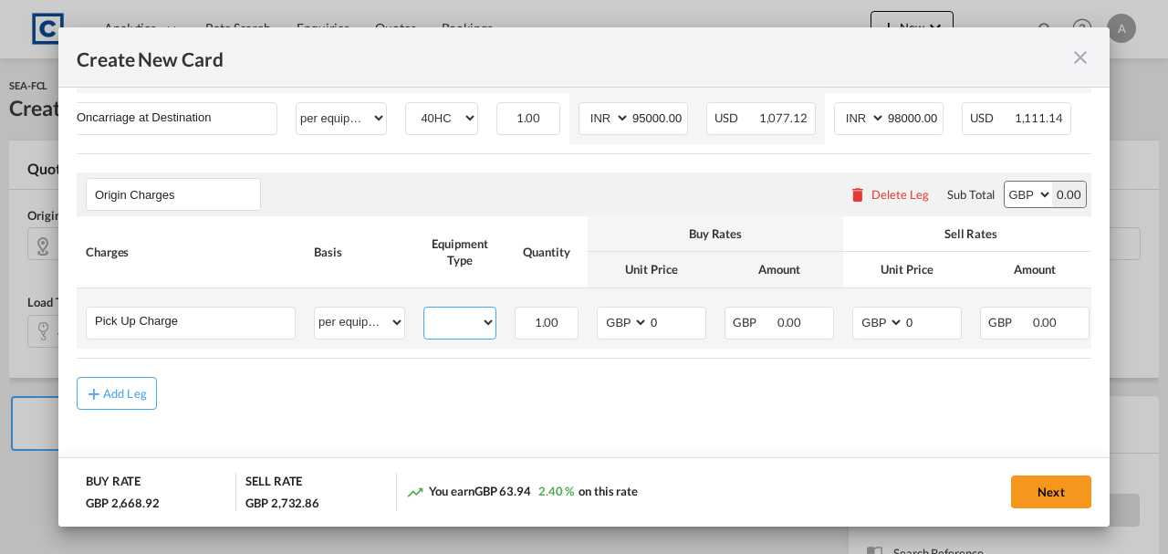
click at [469, 318] on select "40HC" at bounding box center [459, 322] width 71 height 25
select select "40HC"
click at [424, 310] on select "40HC" at bounding box center [459, 322] width 71 height 25
click at [683, 321] on input "0" at bounding box center [677, 321] width 57 height 27
type input "30.00"
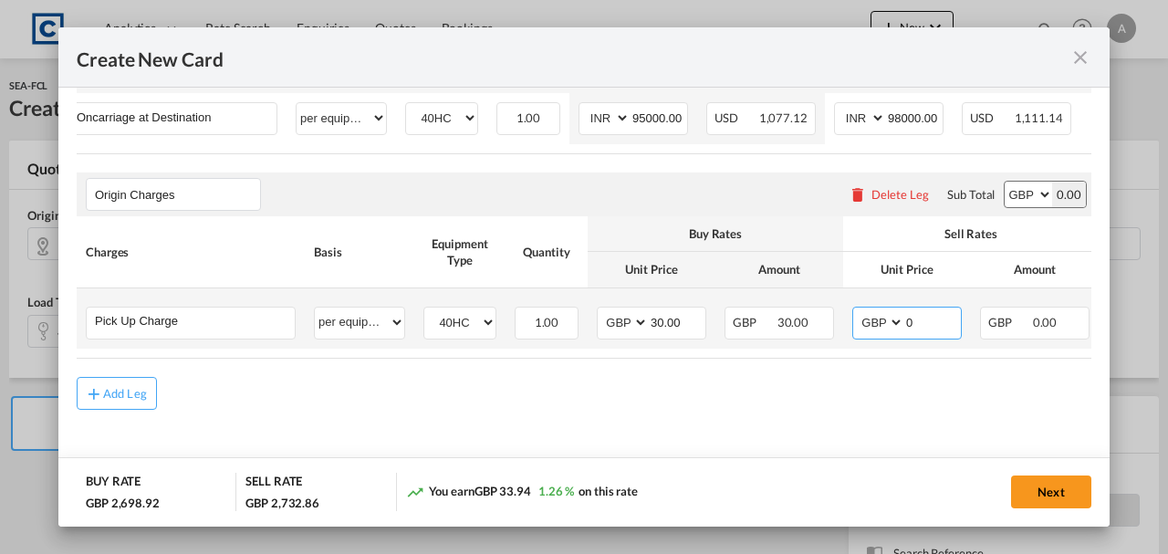
click at [924, 317] on input "0" at bounding box center [933, 321] width 57 height 27
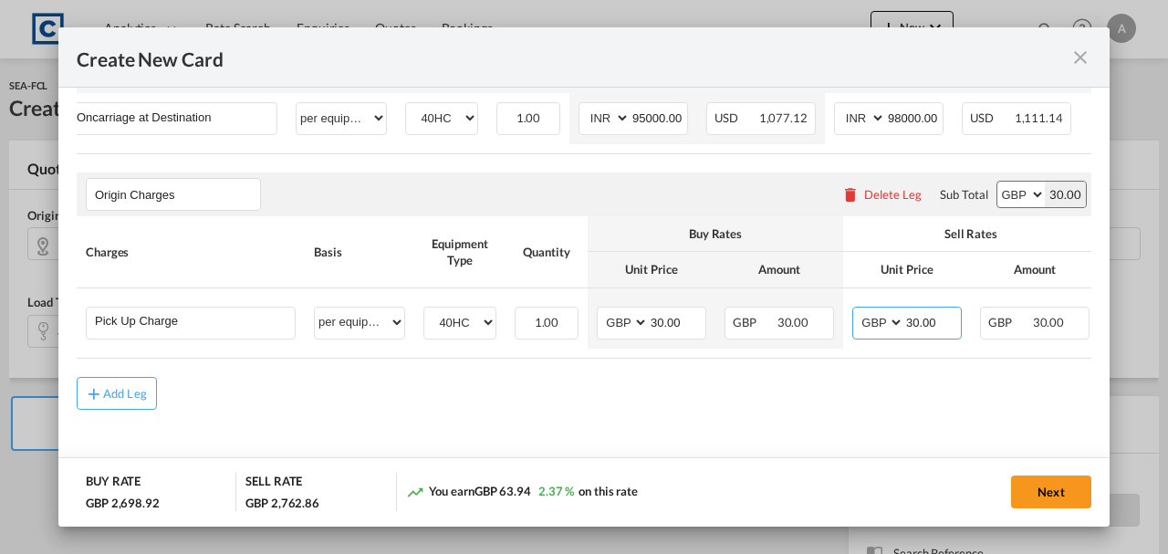
type input "30.00"
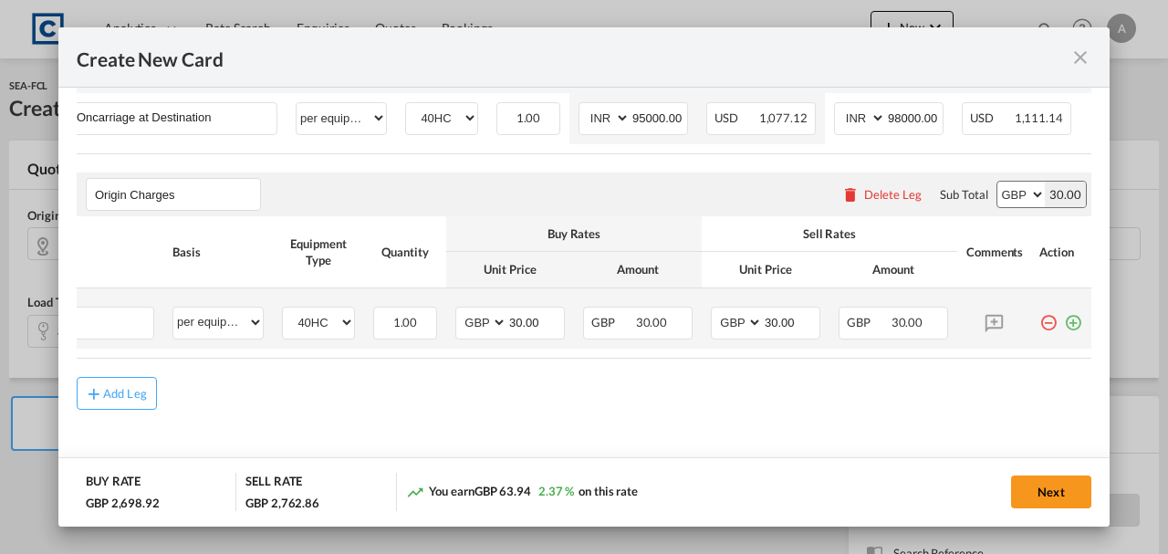
click at [1072, 317] on md-icon "icon-plus-circle-outline green-400-fg" at bounding box center [1073, 316] width 18 height 18
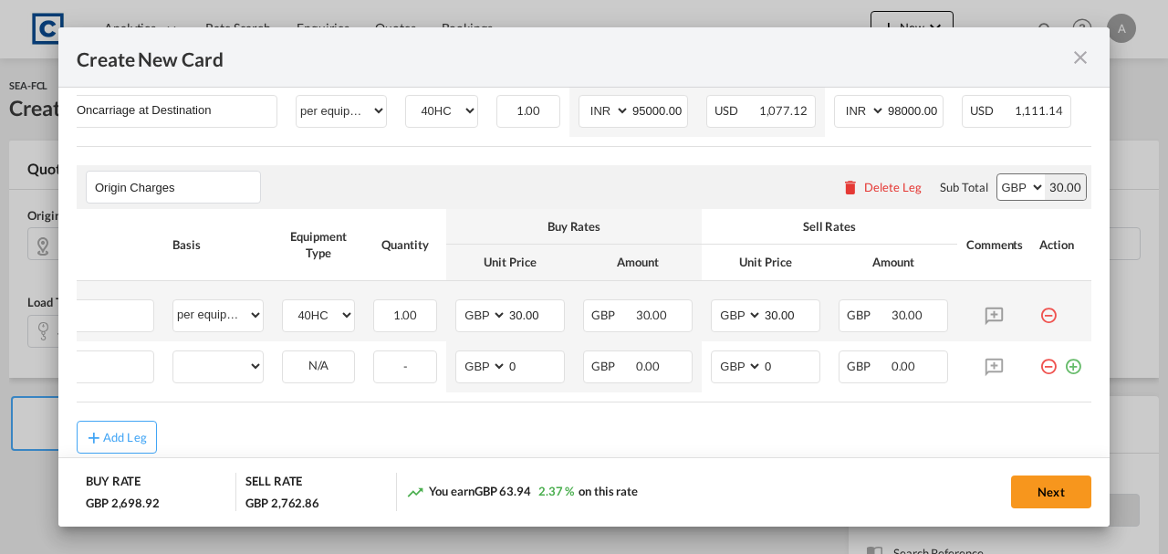
scroll to position [0, 18]
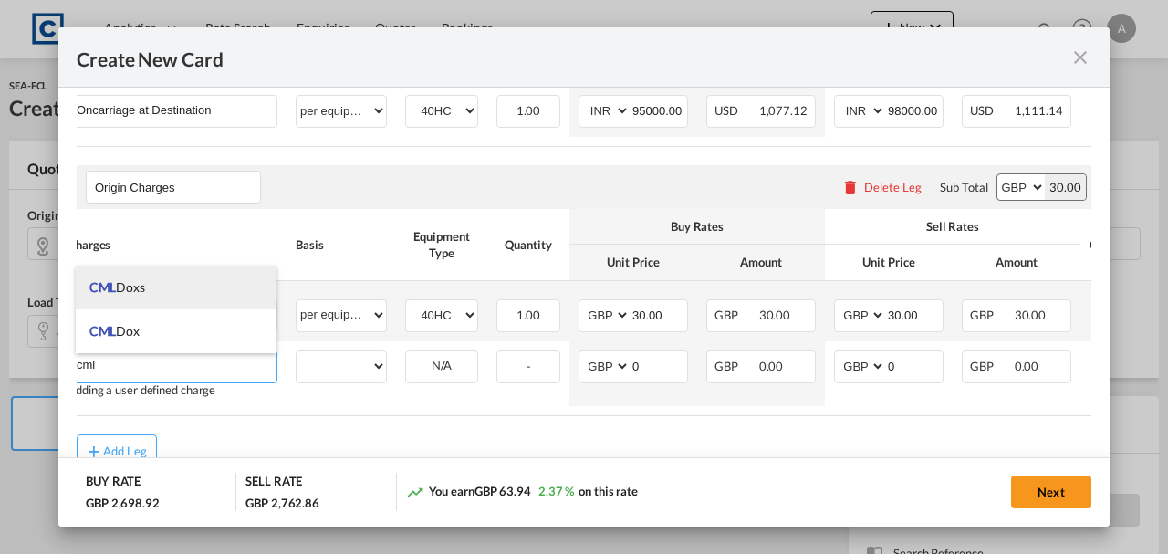
click at [135, 296] on li "CML Doxs" at bounding box center [177, 288] width 202 height 44
type input "CML Doxs"
select select "per B/L"
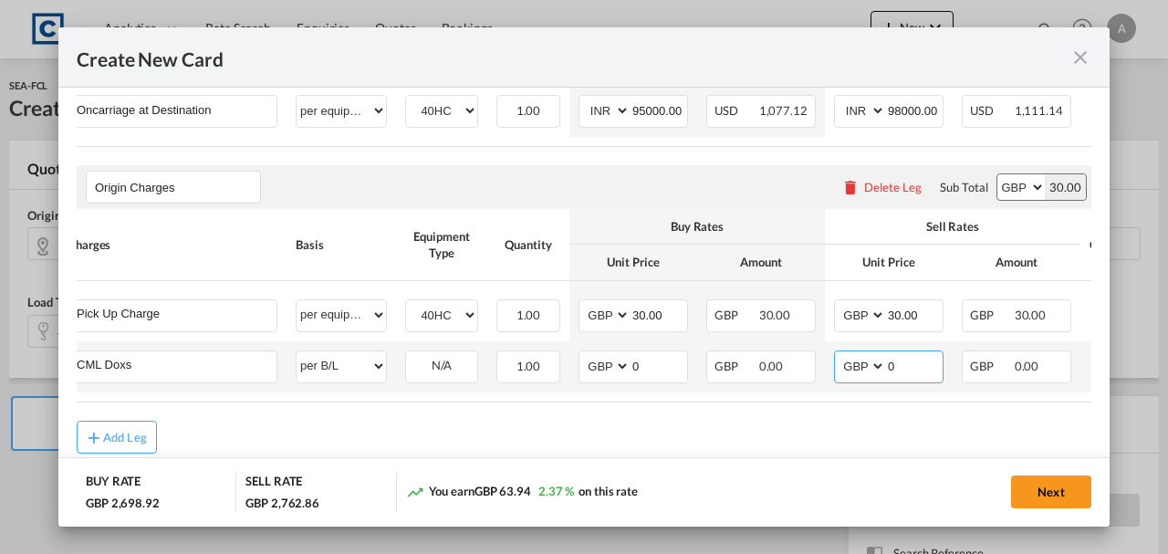
click at [900, 368] on input "0" at bounding box center [914, 364] width 57 height 27
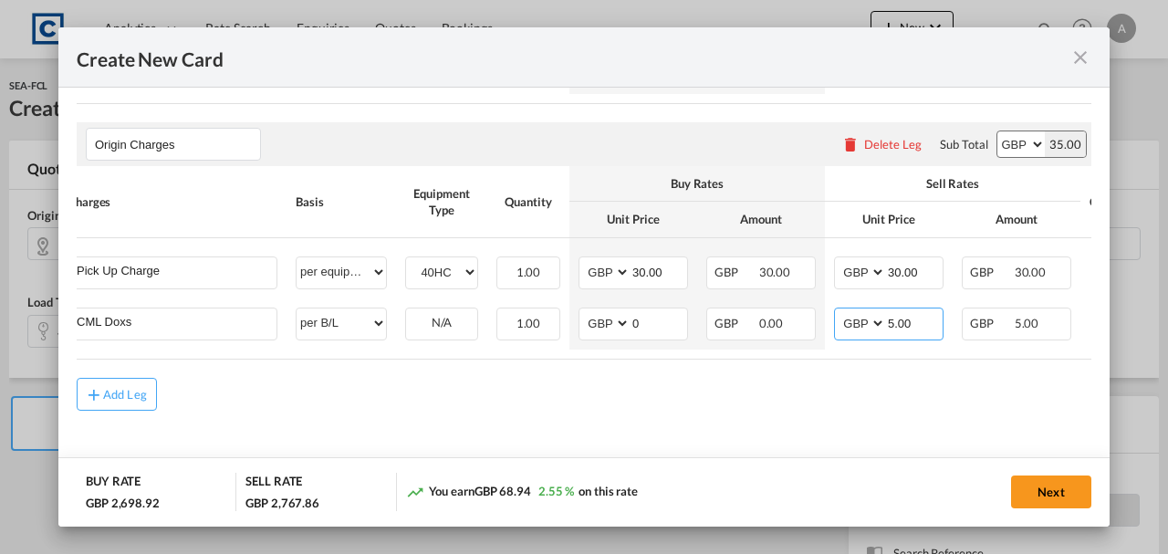
scroll to position [757, 0]
type input "5.00"
click at [119, 399] on div "Add Leg" at bounding box center [125, 393] width 44 height 11
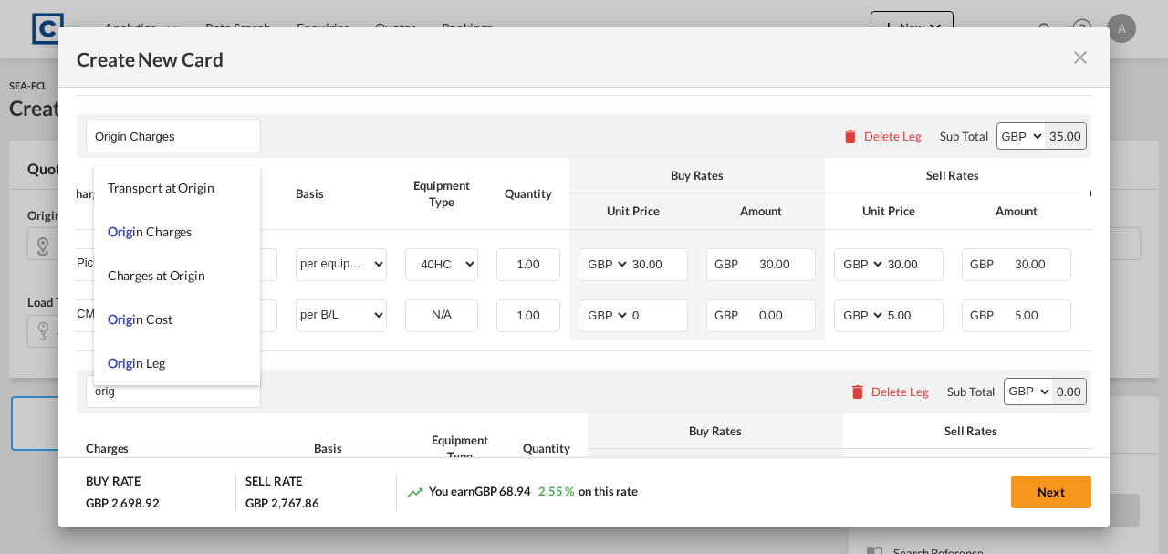
type input "orig"
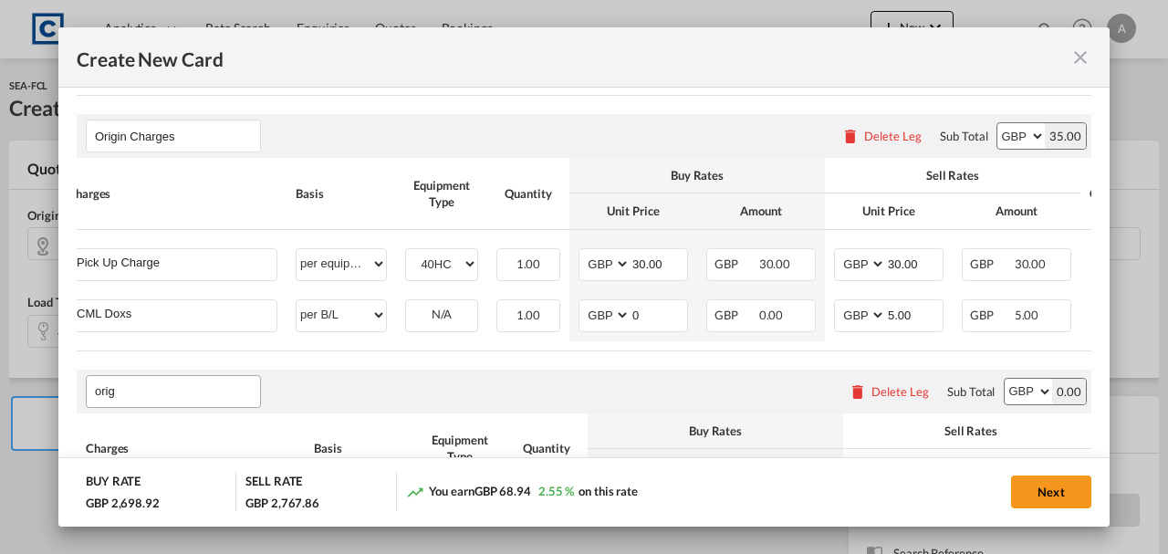
scroll to position [966, 0]
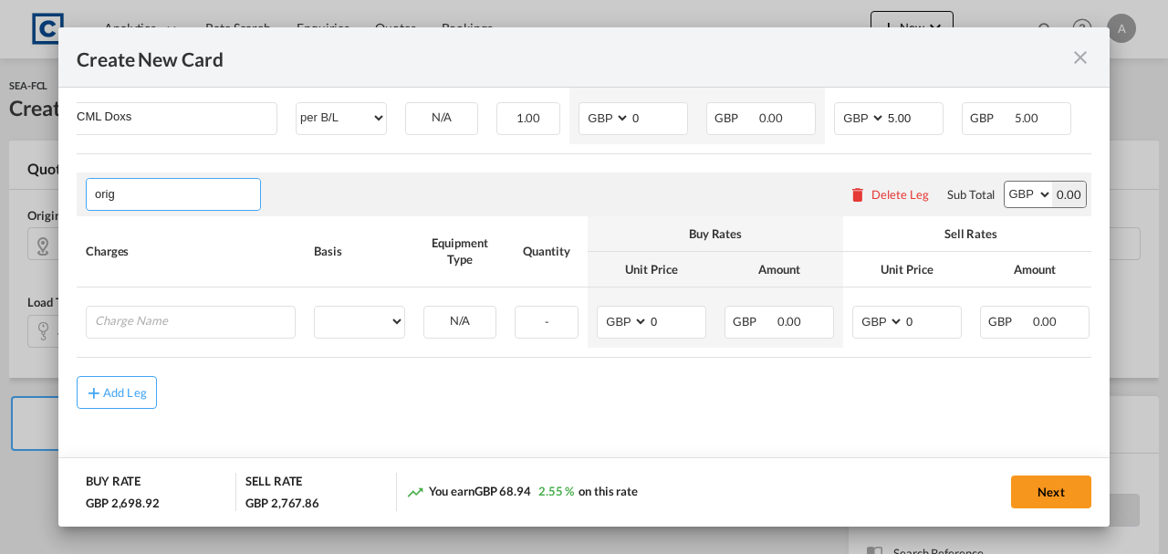
click at [0, 0] on span "Charges at Origin" at bounding box center [0, 0] width 0 height 0
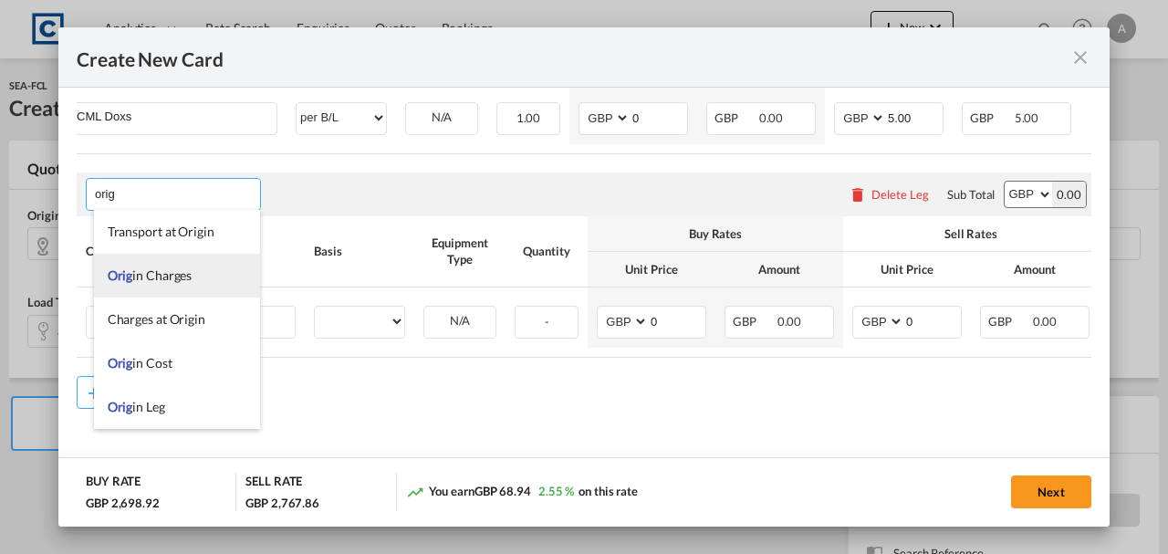
type input "orig"
click at [157, 274] on span "Orig in Charges" at bounding box center [150, 275] width 85 height 16
type input "orig"
click at [139, 277] on span "Orig in Charges" at bounding box center [150, 275] width 85 height 16
type input "orig"
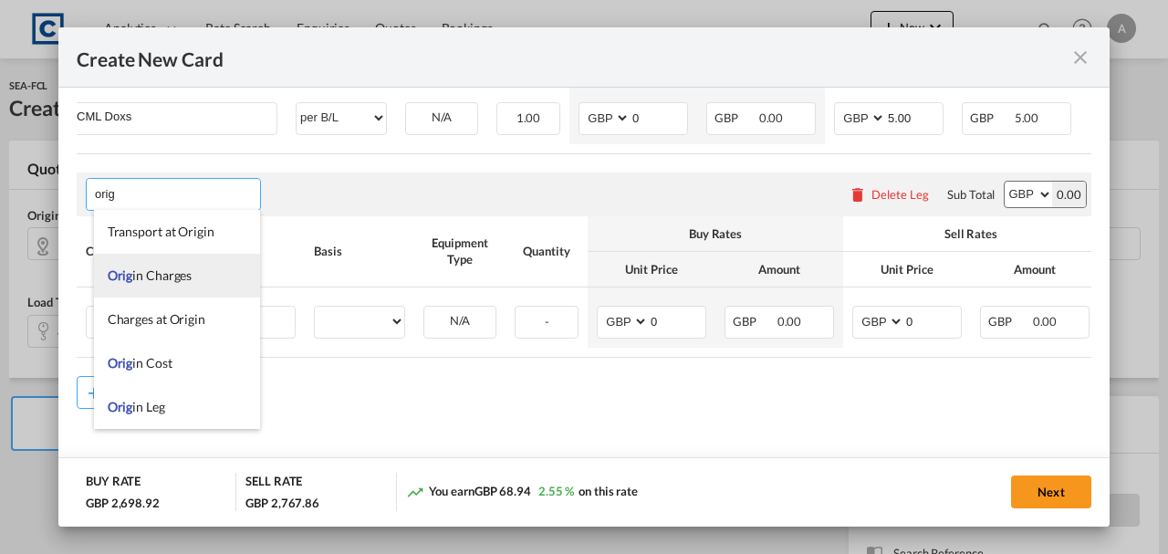
click at [159, 282] on span "Orig in Charges" at bounding box center [150, 275] width 85 height 16
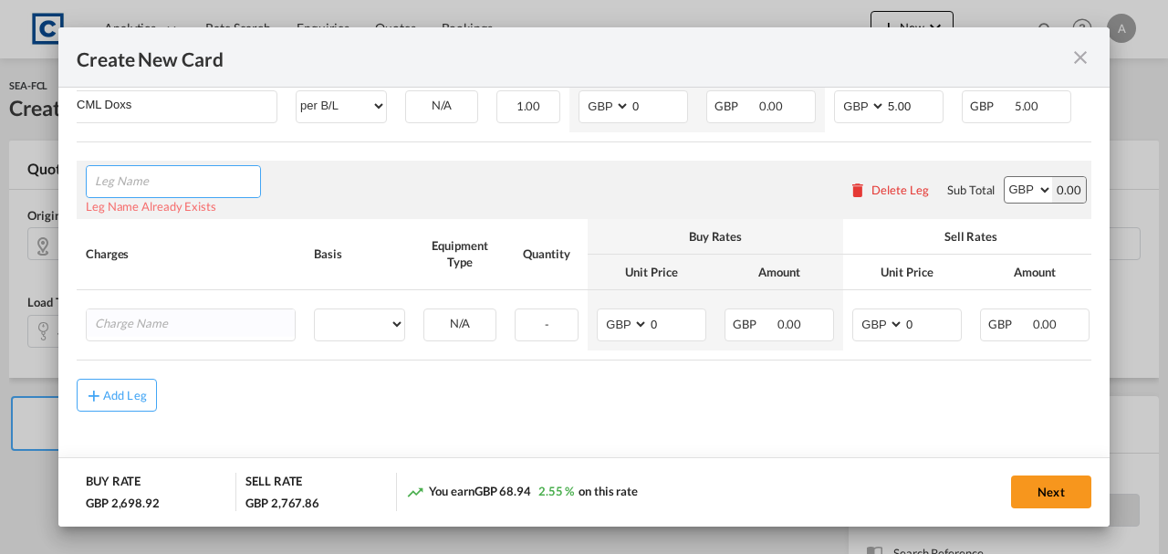
click at [123, 184] on input "Leg Name" at bounding box center [177, 181] width 165 height 27
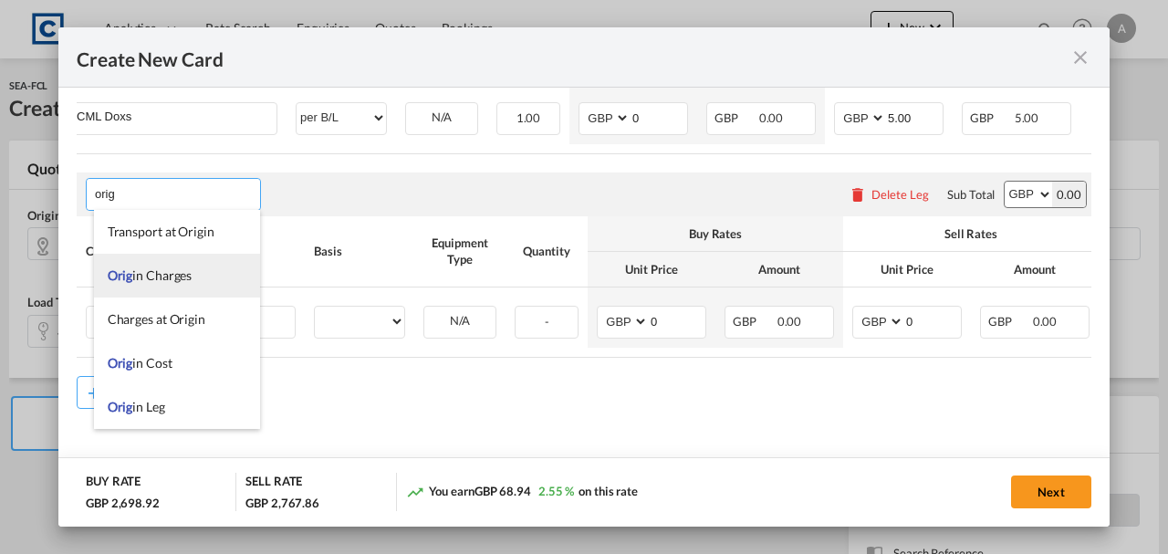
type input "orig"
click at [151, 287] on li "Orig in Charges" at bounding box center [177, 276] width 166 height 44
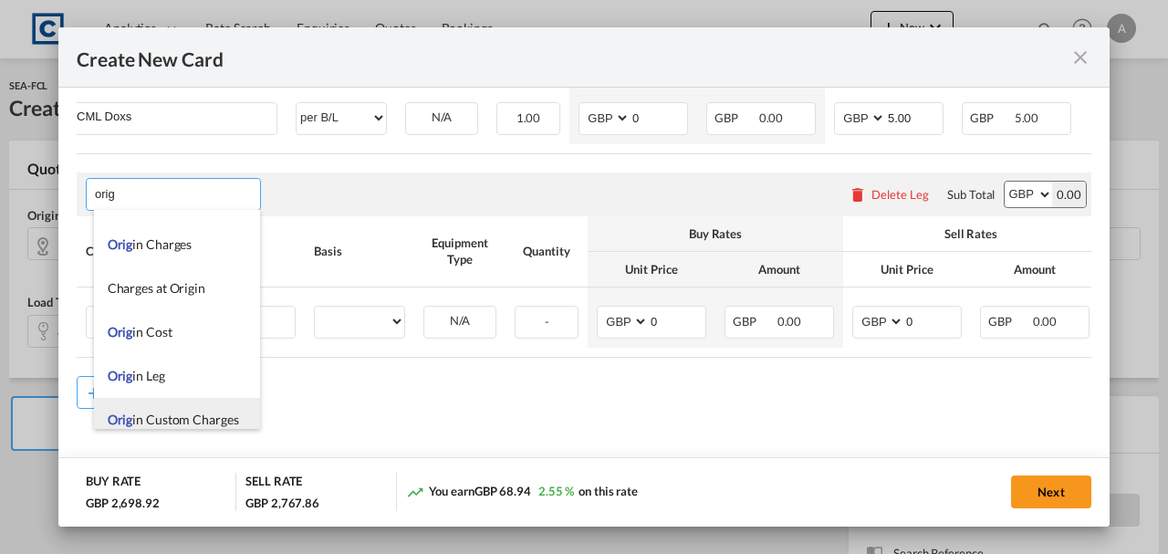
scroll to position [44, 0]
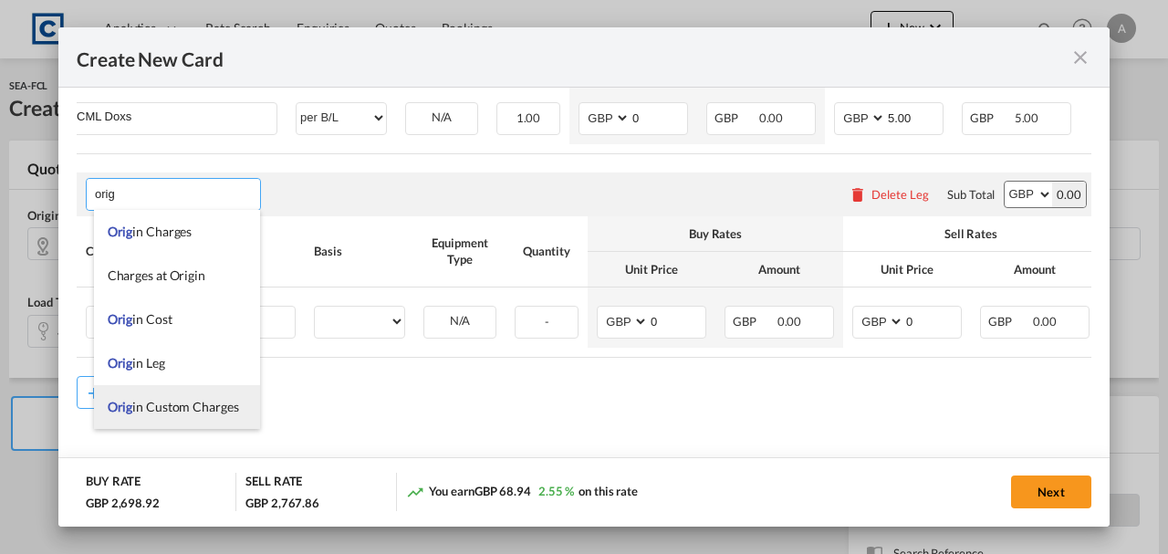
click at [165, 408] on span "Orig in Custom Charges" at bounding box center [173, 407] width 131 height 16
type input "Origin Custom Charges"
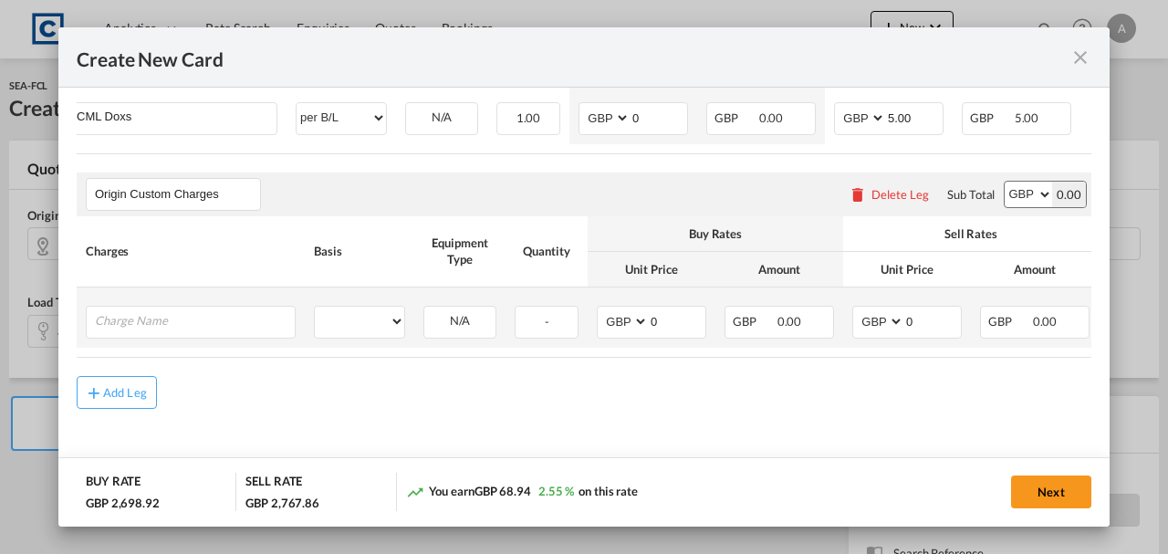
click at [180, 298] on td "Please Enter User Defined Charges Cannot Be Published" at bounding box center [191, 318] width 228 height 60
click at [185, 326] on input "Charge Name" at bounding box center [195, 320] width 200 height 27
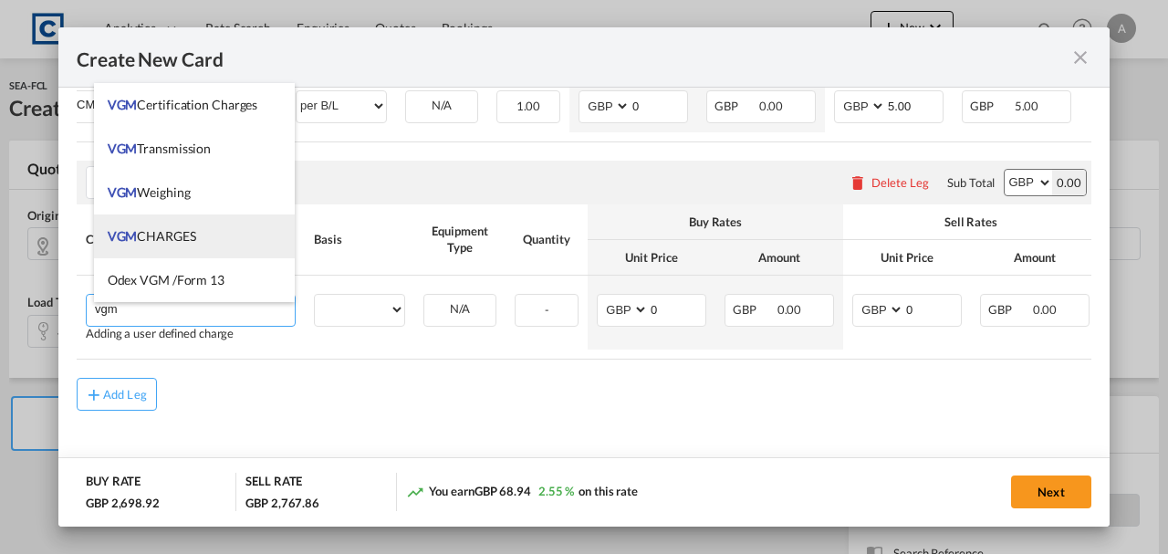
click at [173, 239] on span "VGM CHARGES" at bounding box center [152, 236] width 89 height 16
type input "VGM CHARGES"
select select "per container"
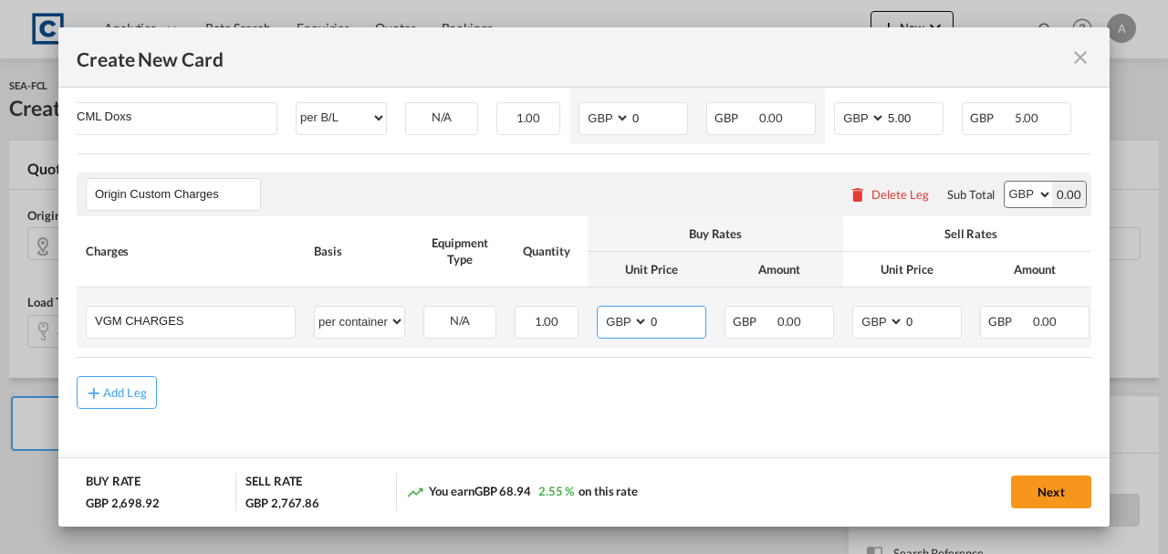
click at [670, 309] on input "0" at bounding box center [677, 320] width 57 height 27
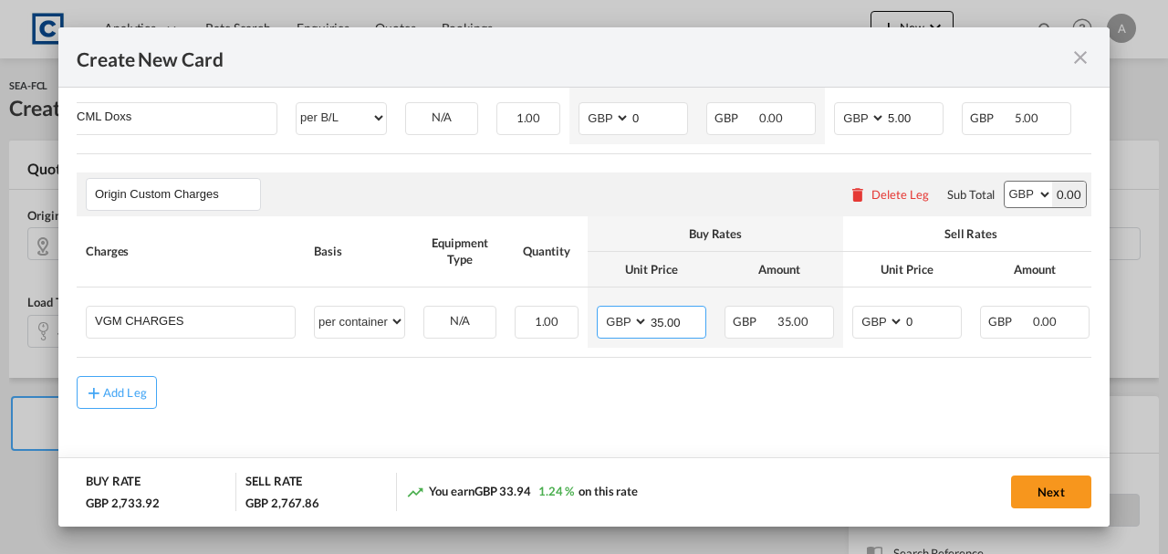
type input "35.00"
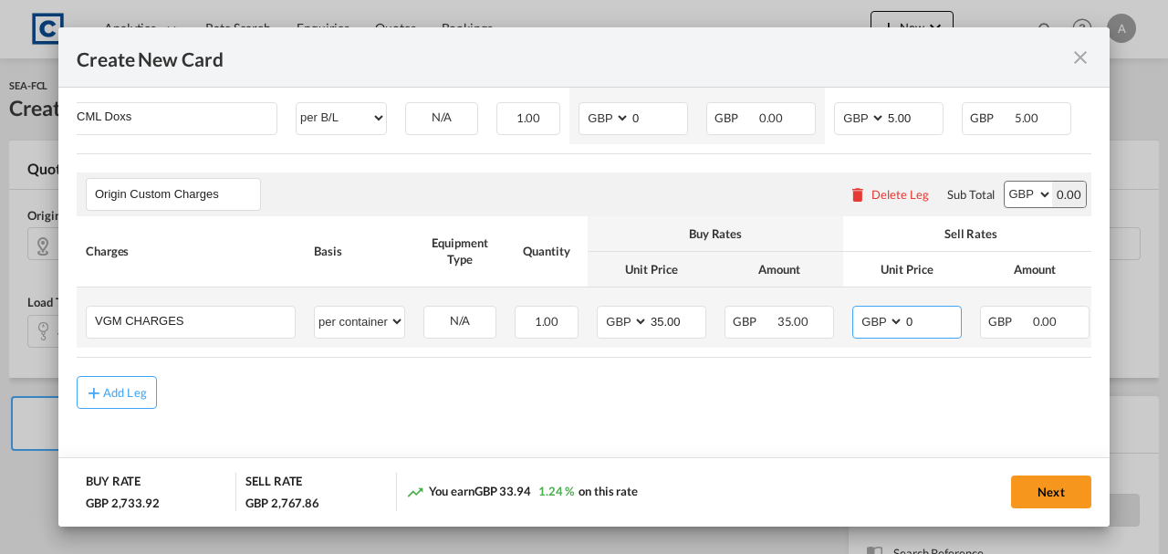
click at [931, 319] on input "0" at bounding box center [933, 320] width 57 height 27
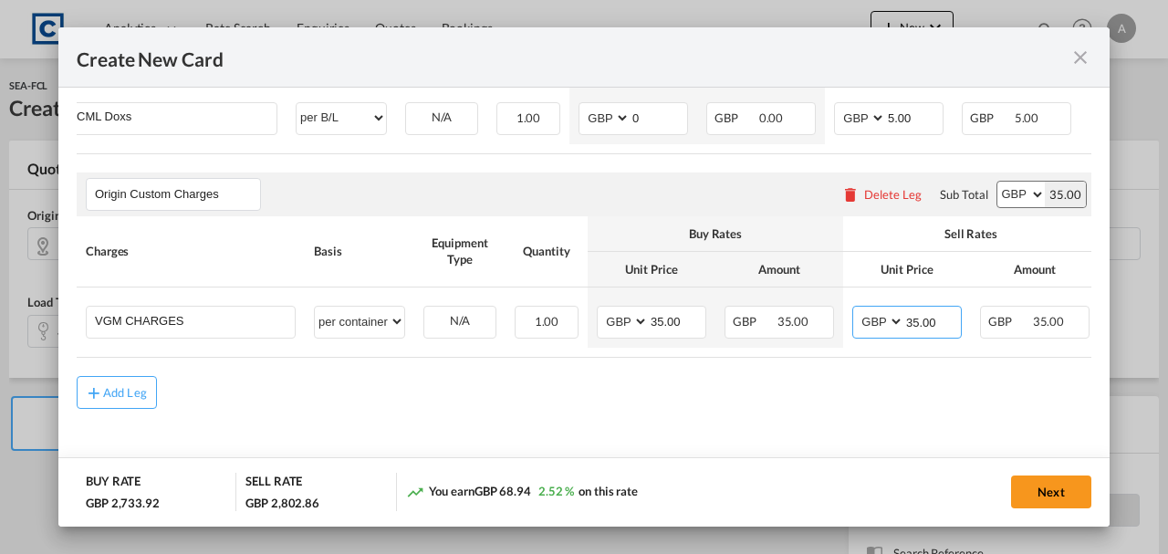
type input "35.00"
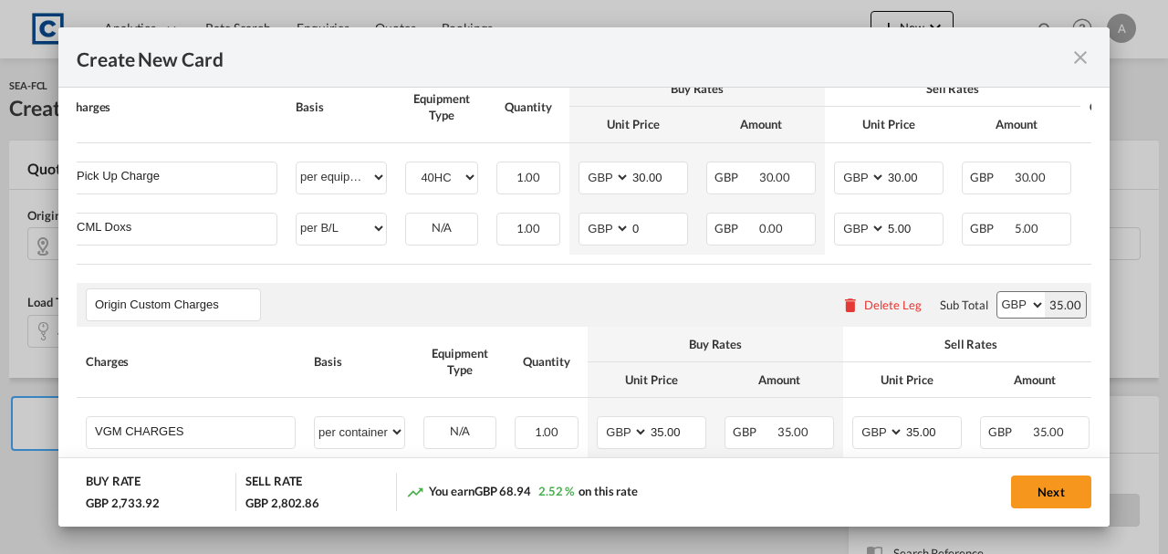
scroll to position [722, 0]
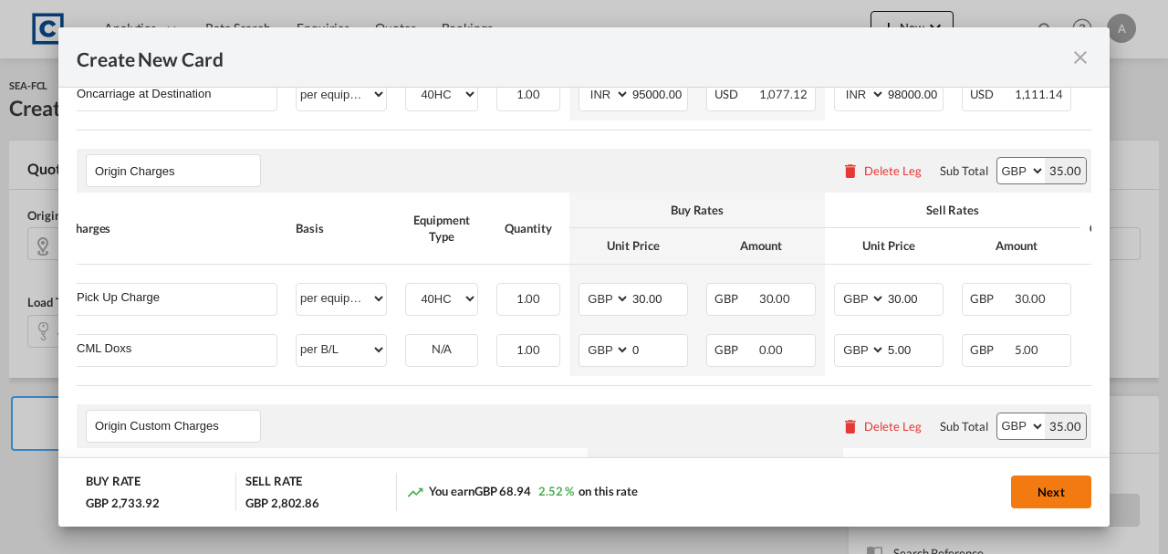
click at [1039, 489] on button "Next" at bounding box center [1051, 492] width 80 height 33
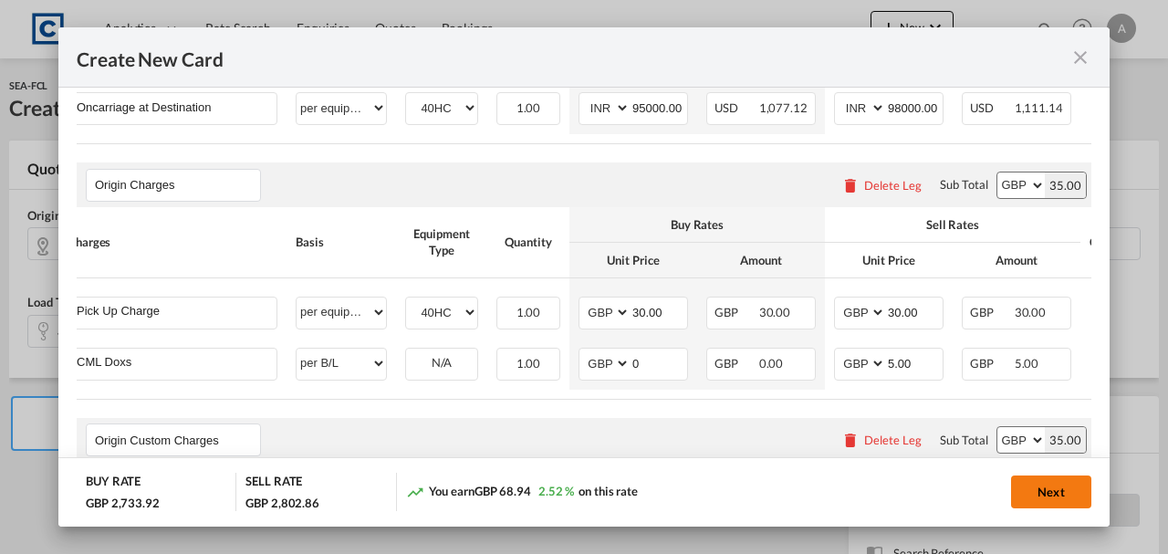
scroll to position [0, 0]
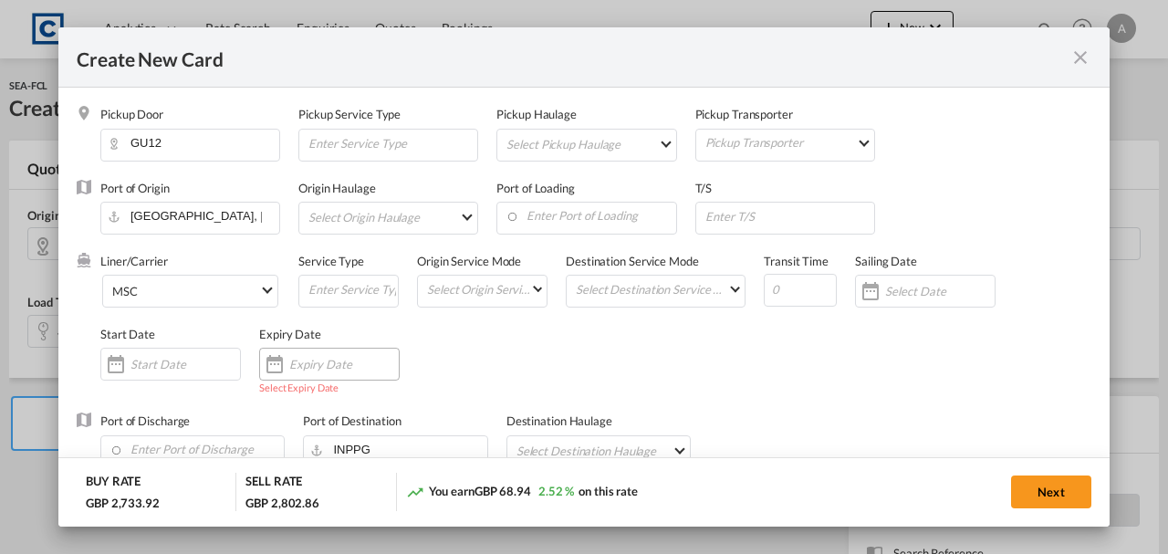
click at [307, 369] on input "Create New Card ..." at bounding box center [344, 364] width 110 height 15
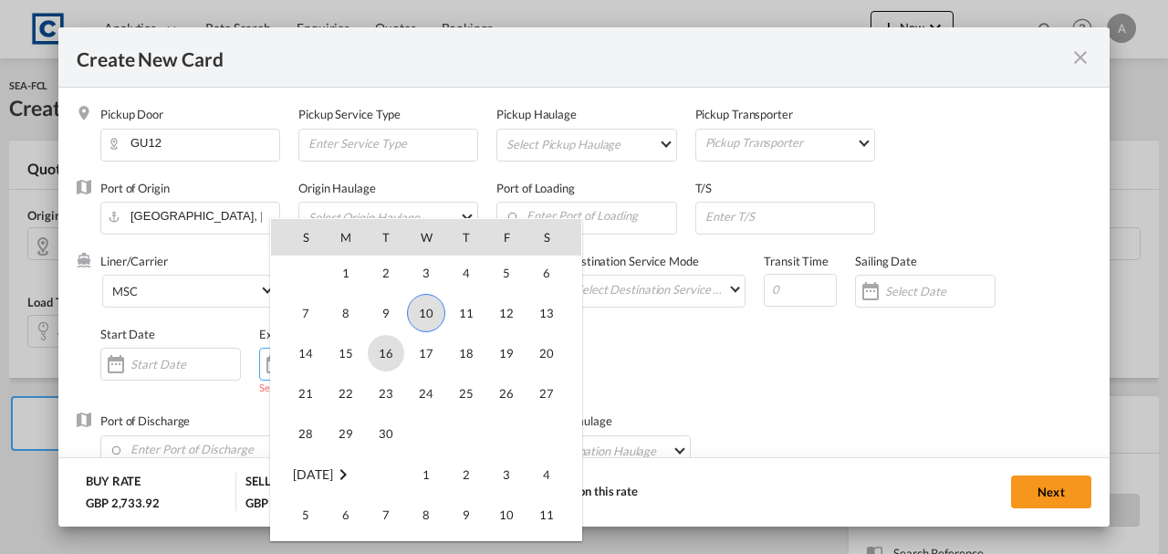
scroll to position [422871, 0]
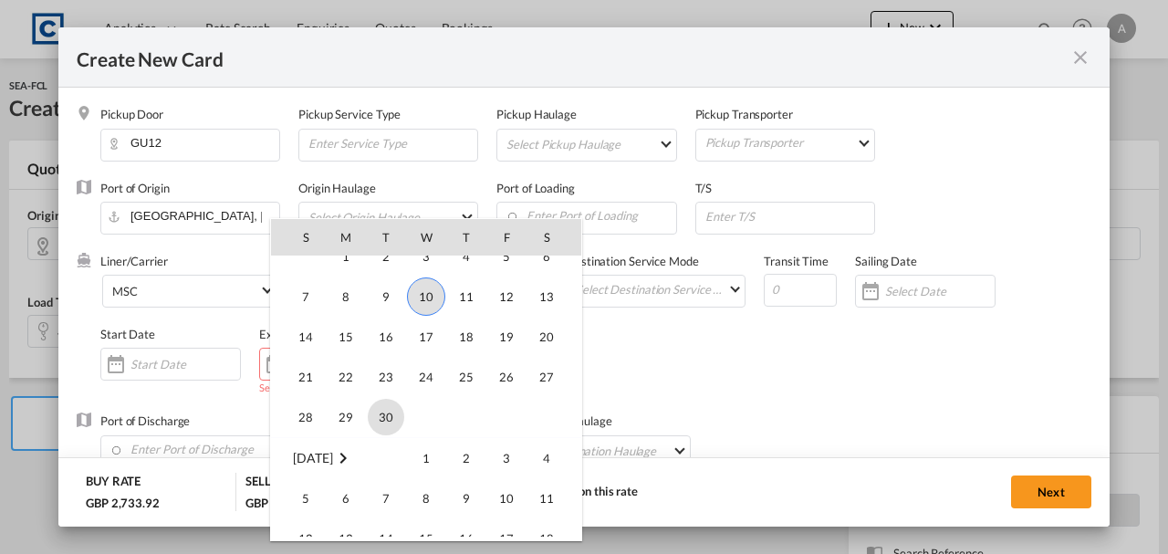
click at [391, 404] on span "30" at bounding box center [386, 417] width 37 height 37
type input "[DATE]"
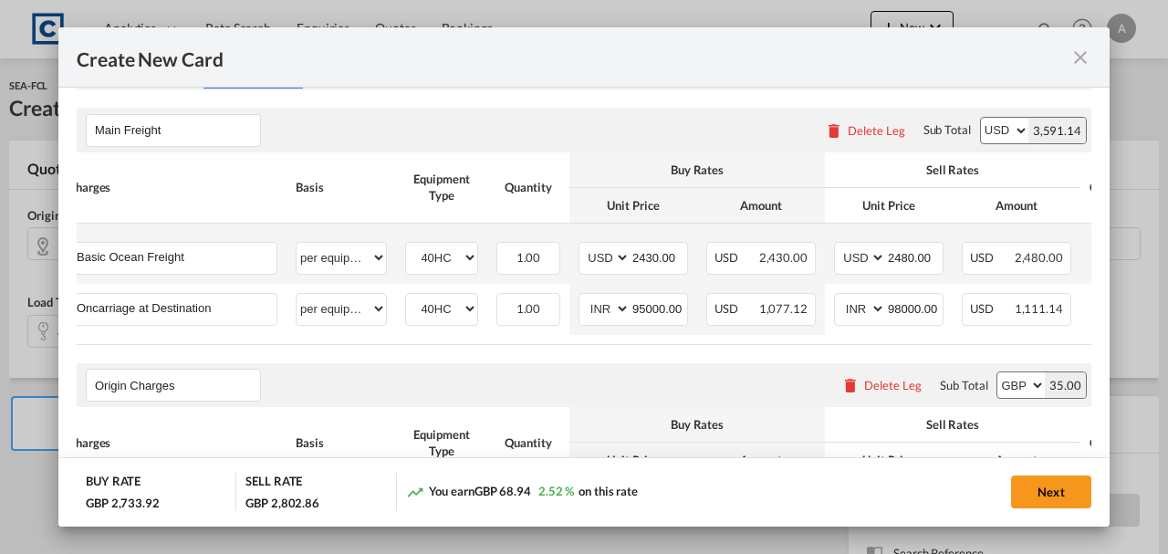
scroll to position [487, 0]
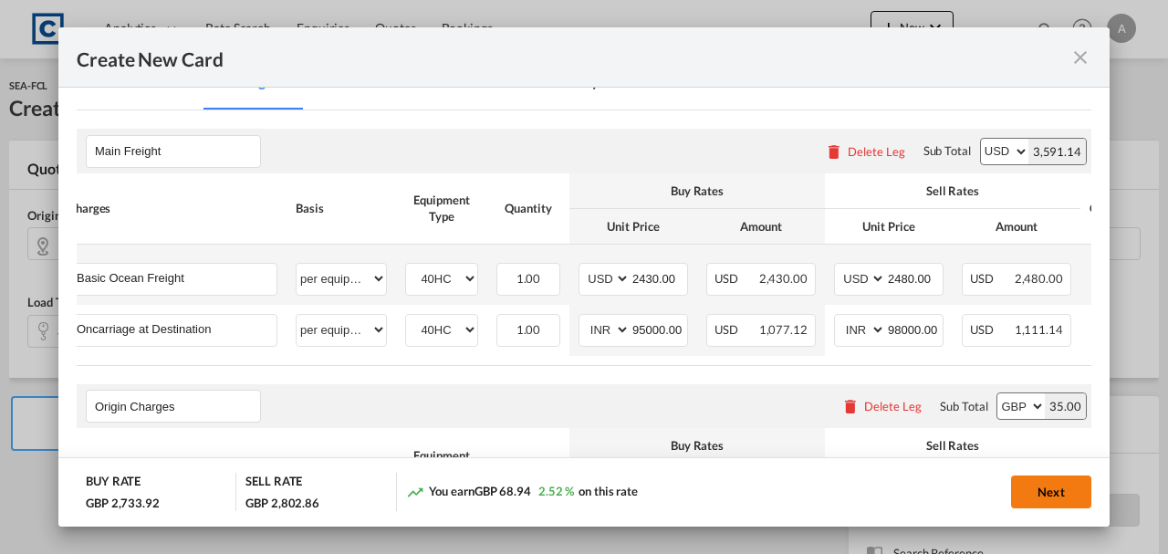
click at [1044, 485] on button "Next" at bounding box center [1051, 492] width 80 height 33
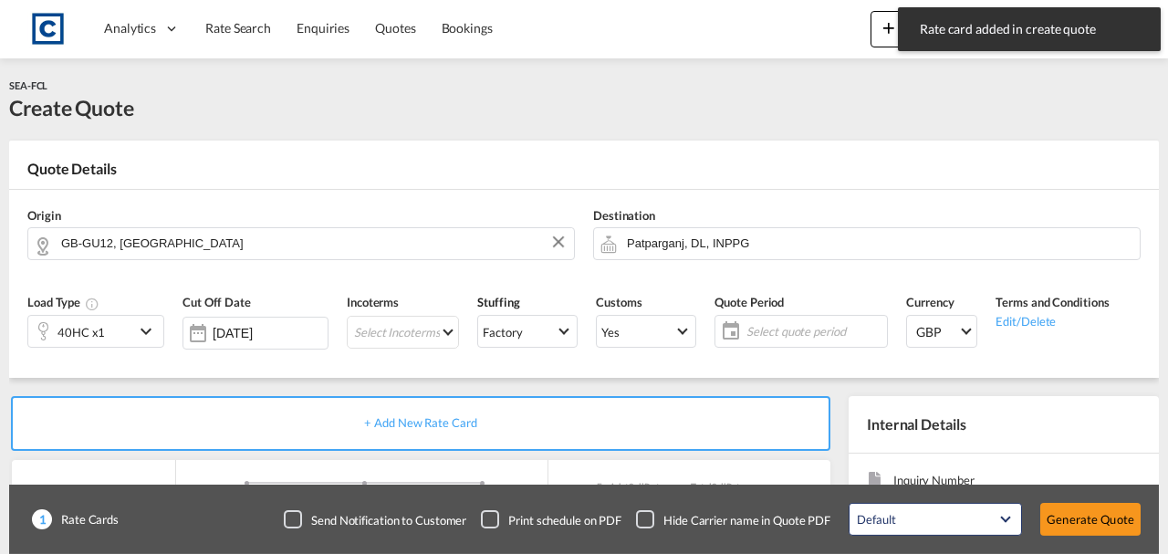
type input "2430"
type input "2480"
type input "95000"
type input "98000"
type input "30"
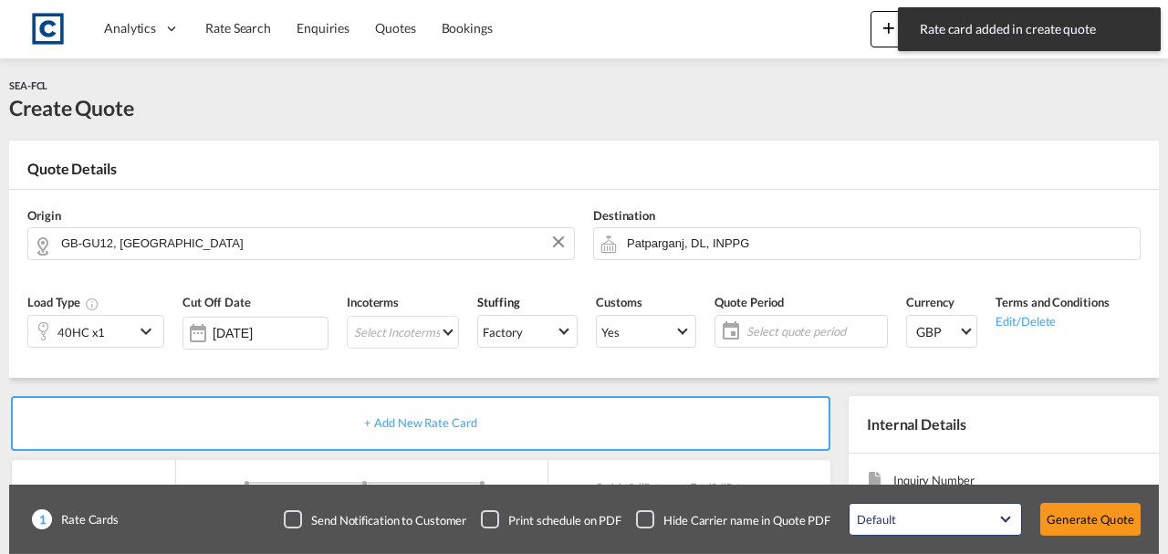
type input "30"
type input "5"
type input "35"
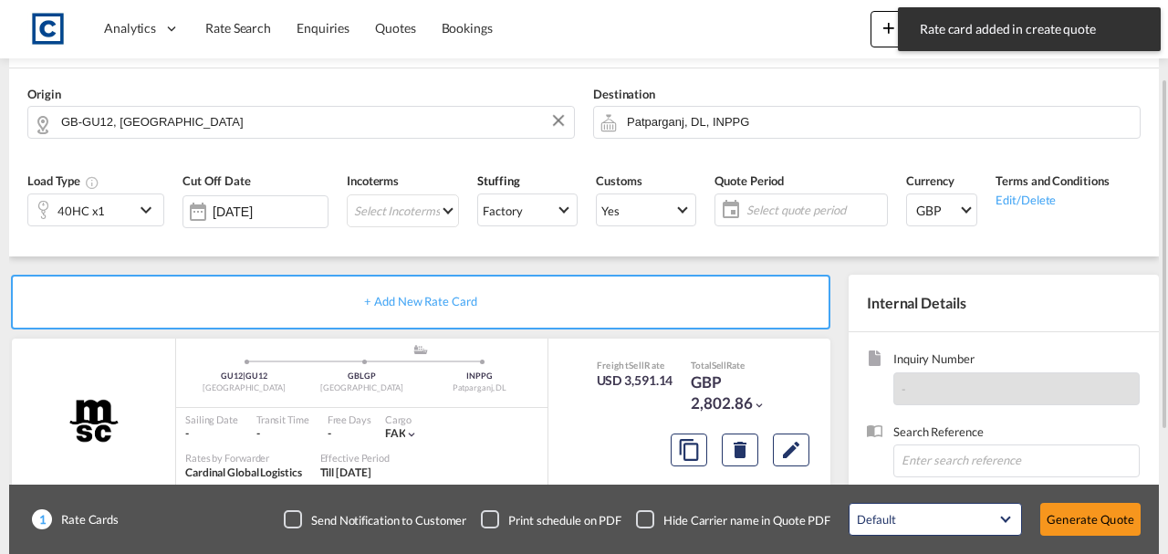
click at [767, 210] on span "Select quote period" at bounding box center [815, 210] width 136 height 16
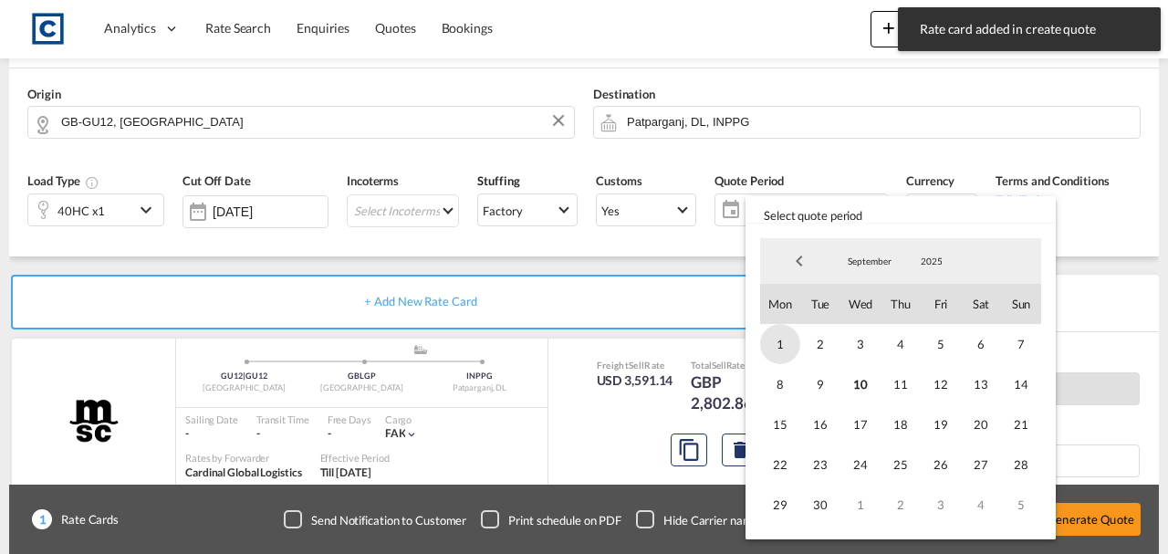
click at [798, 340] on span "1" at bounding box center [780, 344] width 40 height 40
click at [814, 505] on span "30" at bounding box center [820, 505] width 40 height 40
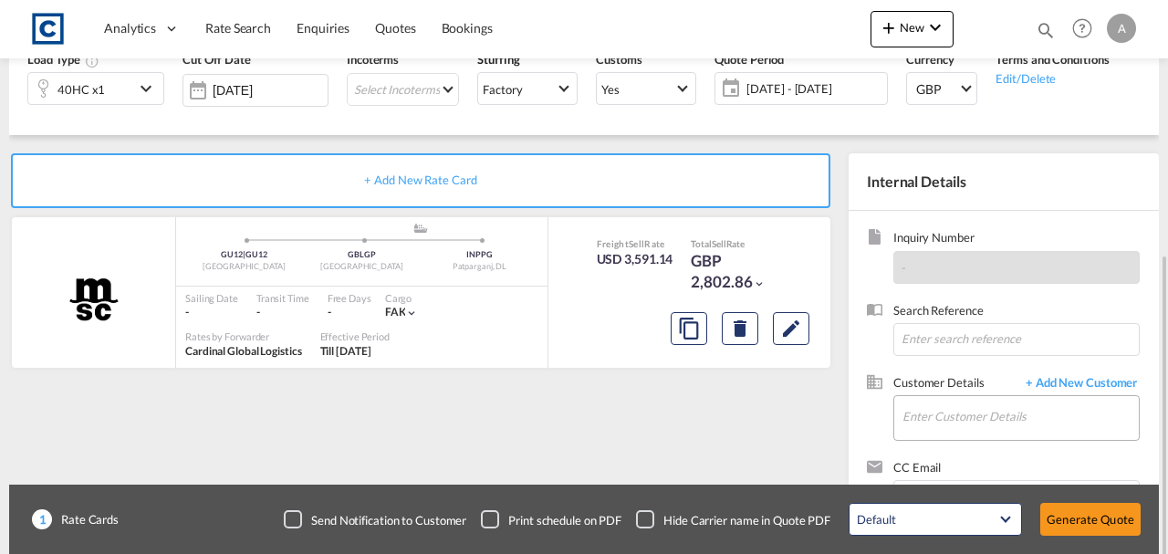
scroll to position [315, 0]
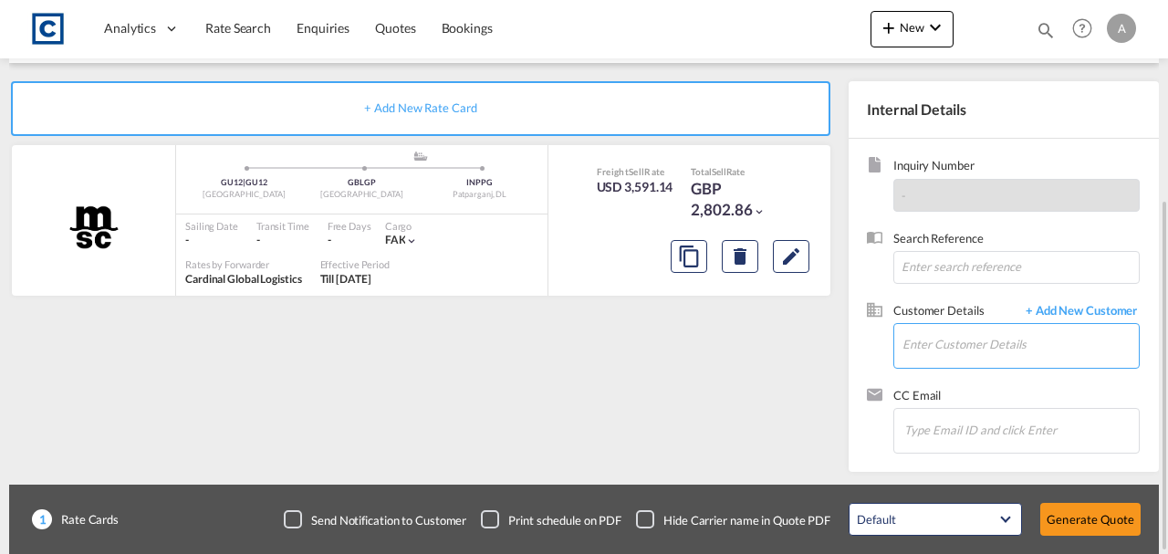
click at [946, 340] on input "Enter Customer Details" at bounding box center [1021, 344] width 236 height 41
paste input "[EMAIL_ADDRESS][DOMAIN_NAME]"
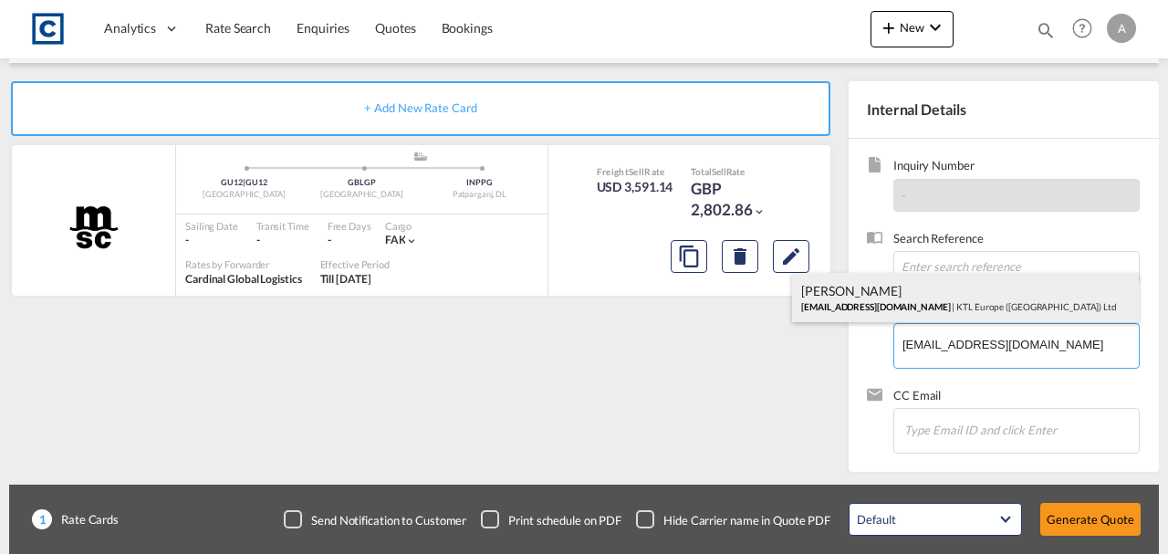
click at [917, 305] on div "[PERSON_NAME] [EMAIL_ADDRESS][DOMAIN_NAME] | KTL Europe ([GEOGRAPHIC_DATA]) Ltd" at bounding box center [965, 297] width 347 height 49
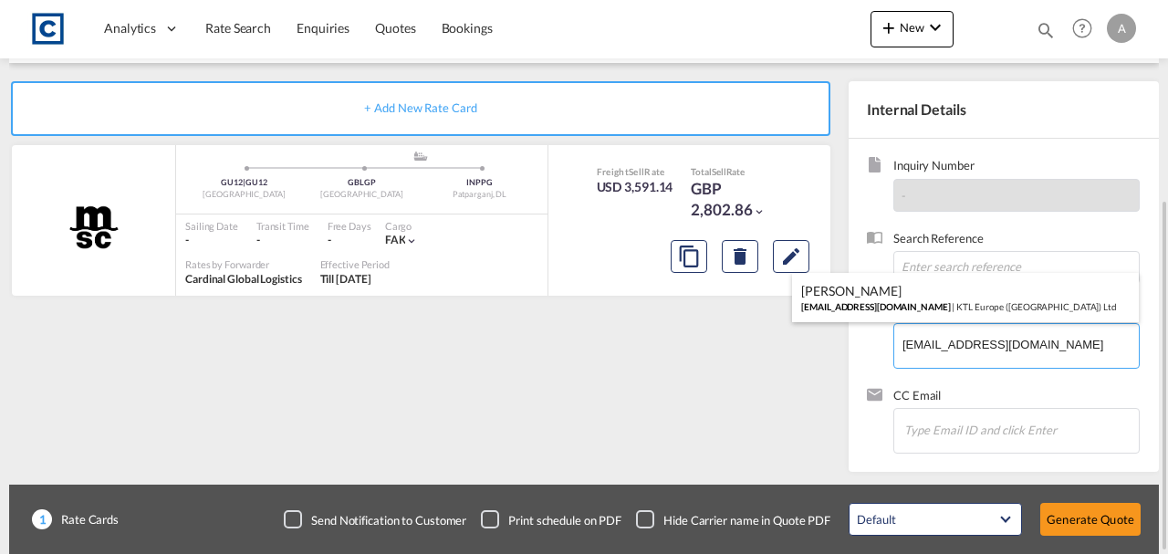
type input "KTL Europe ([GEOGRAPHIC_DATA]) Ltd, [PERSON_NAME], [EMAIL_ADDRESS][DOMAIN_NAME]"
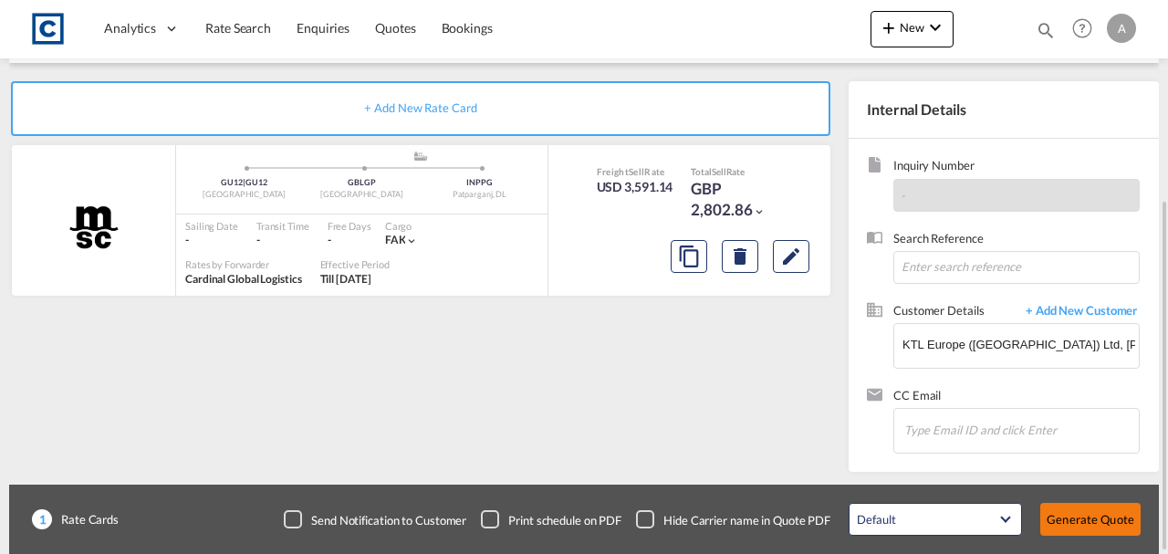
click at [1103, 530] on button "Generate Quote" at bounding box center [1091, 519] width 100 height 33
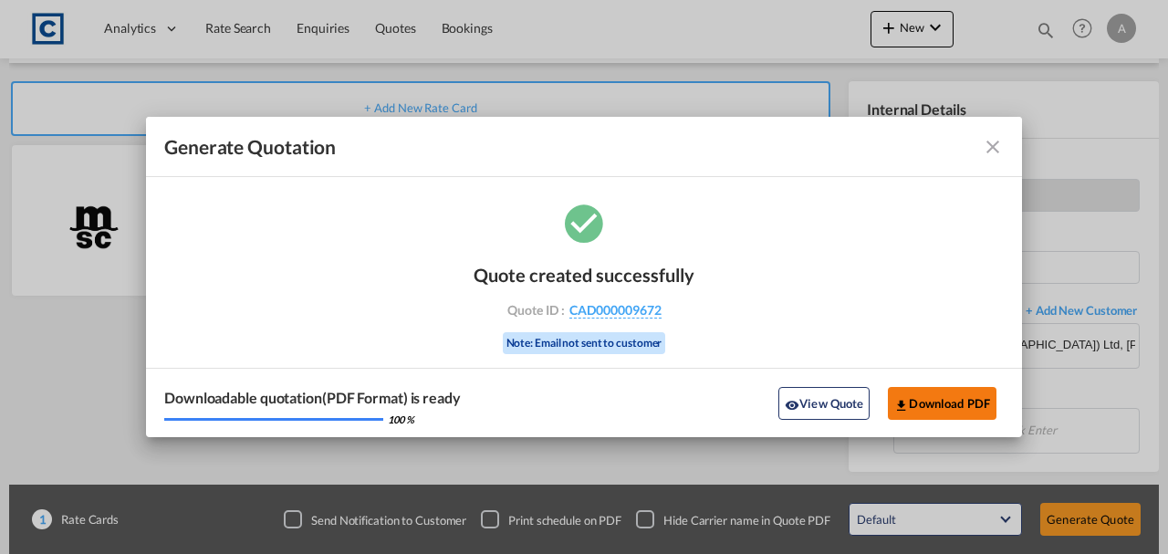
click at [946, 400] on button "Download PDF" at bounding box center [942, 403] width 109 height 33
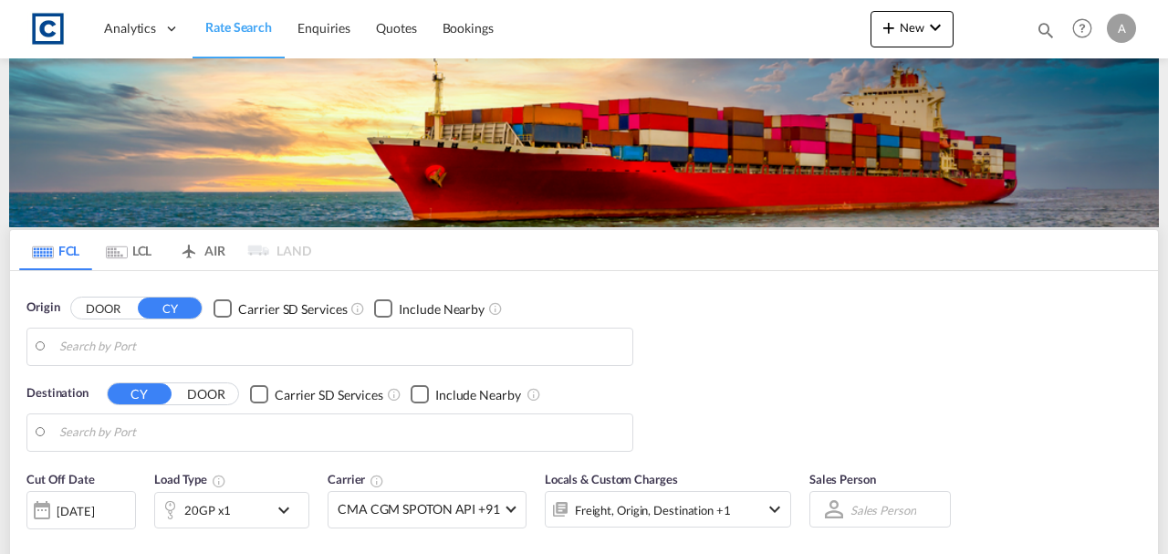
type input "GB-KA17, [GEOGRAPHIC_DATA]"
type input "Jeddah, SAJED"
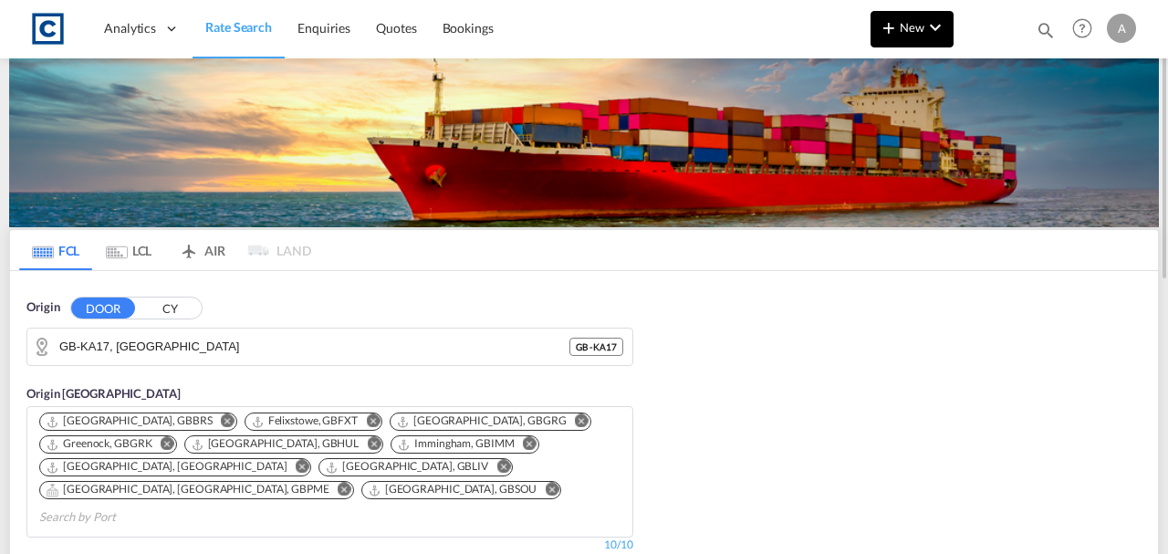
click at [904, 26] on span "New" at bounding box center [912, 27] width 68 height 15
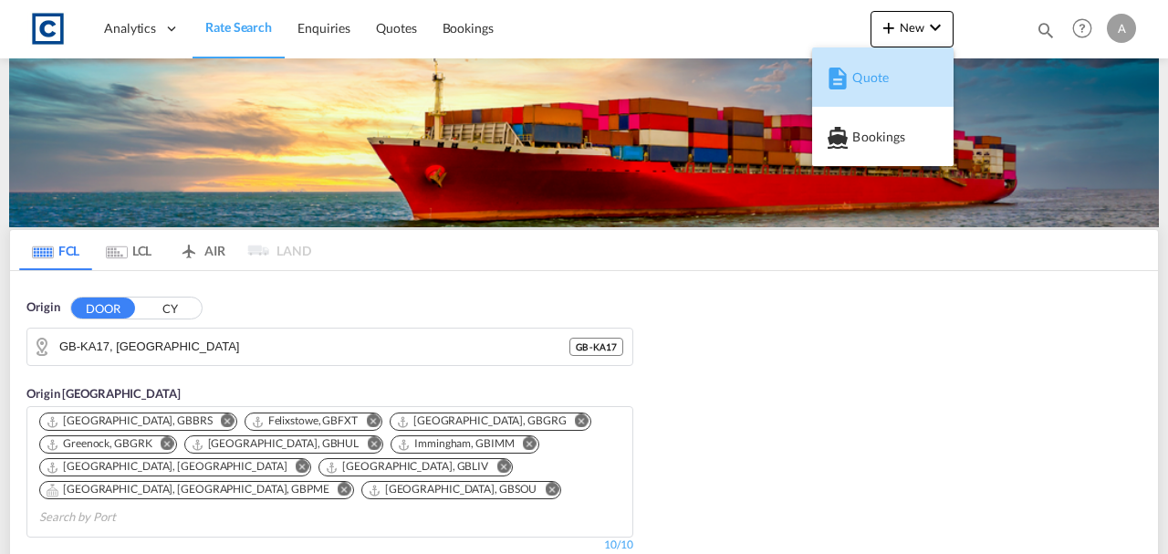
click at [873, 78] on span "Quote" at bounding box center [863, 77] width 20 height 37
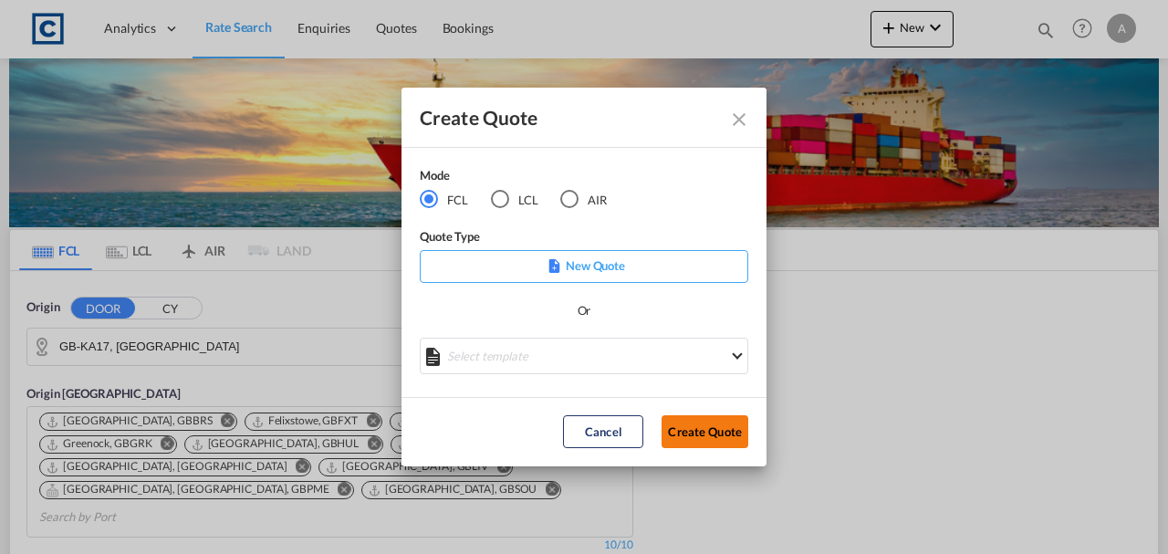
click at [719, 438] on button "Create Quote" at bounding box center [705, 431] width 87 height 33
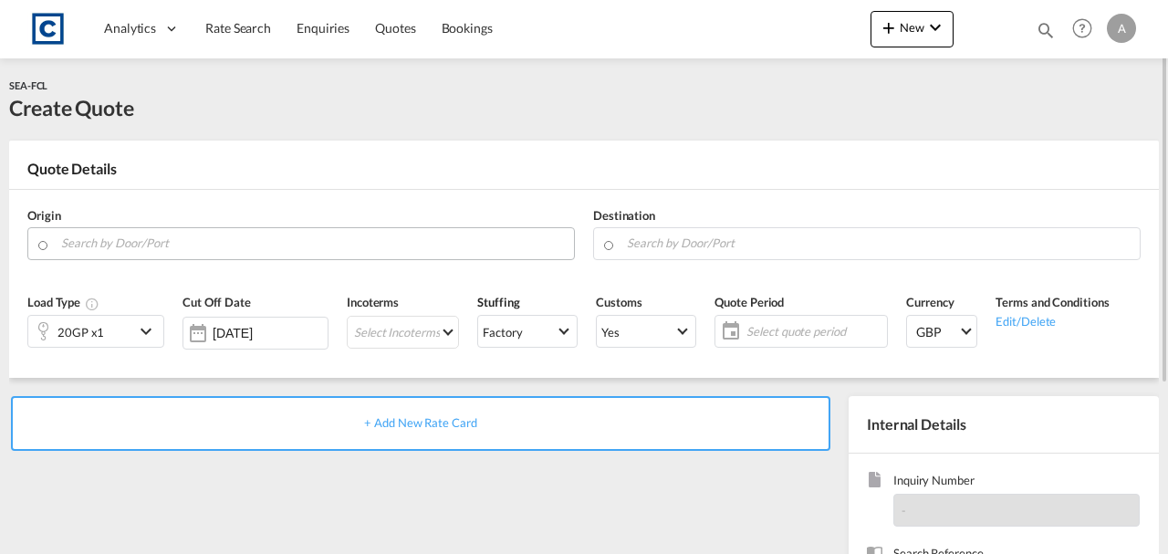
click at [252, 256] on md-autocomplete at bounding box center [312, 243] width 505 height 33
click at [198, 245] on input "Search by Door/Port" at bounding box center [313, 243] width 504 height 32
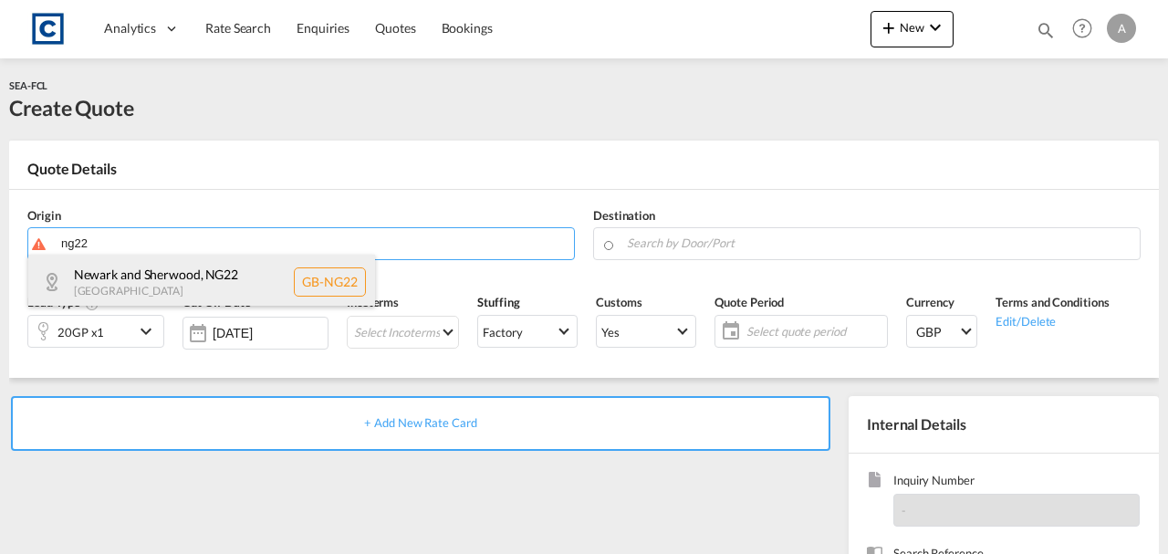
click at [157, 292] on div "Newark and Sherwood , NG22 United Kingdom GB-NG22" at bounding box center [201, 282] width 347 height 55
type input "GB-NG22, Newark and Sherwood"
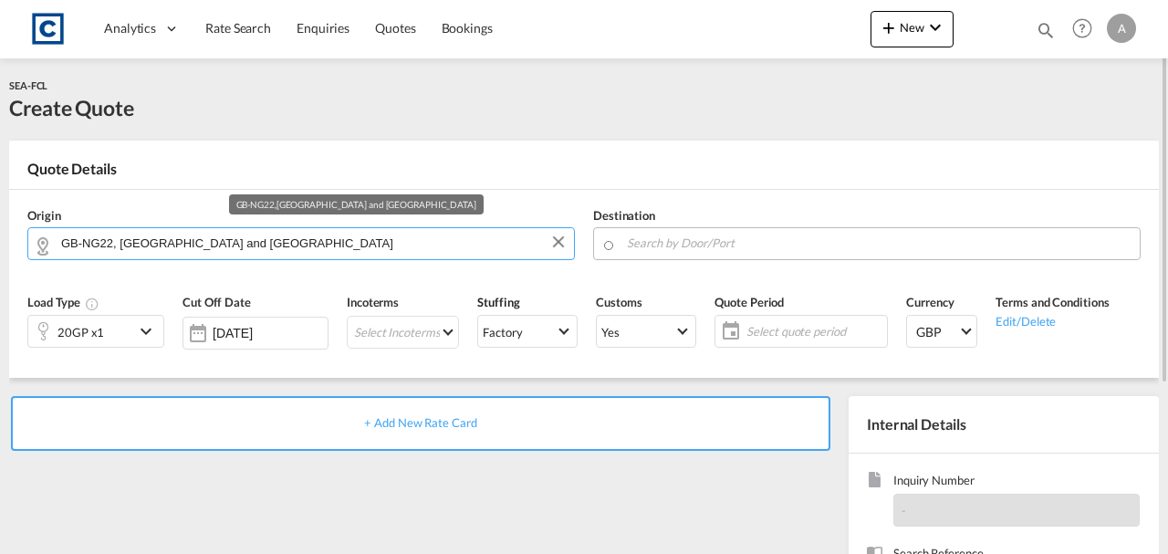
click at [685, 241] on input "Search by Door/Port" at bounding box center [879, 243] width 504 height 32
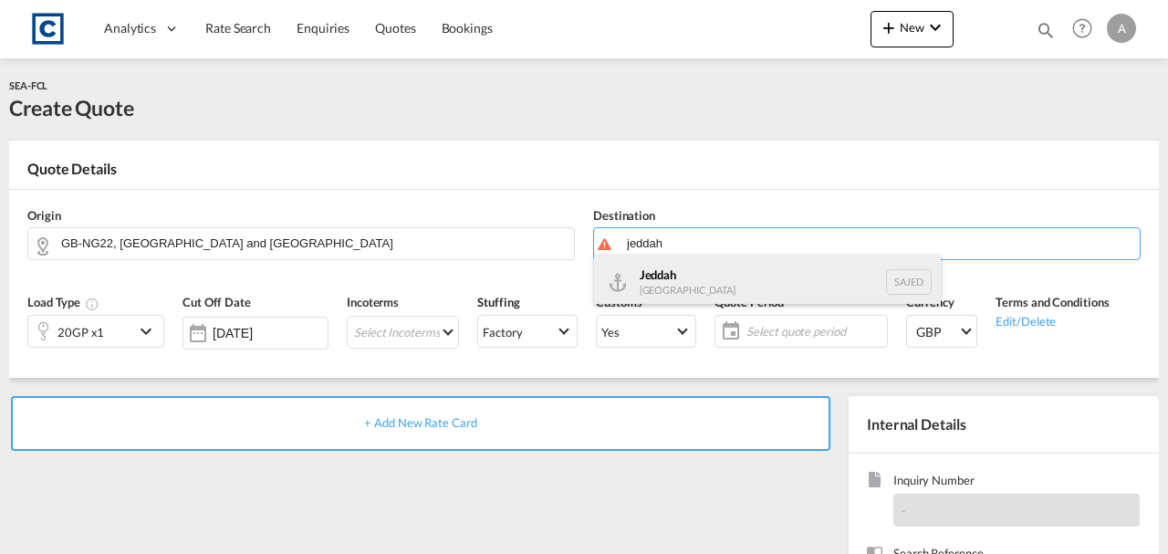
click at [665, 287] on div "Jeddah Saudi Arabia SAJED" at bounding box center [767, 282] width 347 height 55
type input "Jeddah, SAJED"
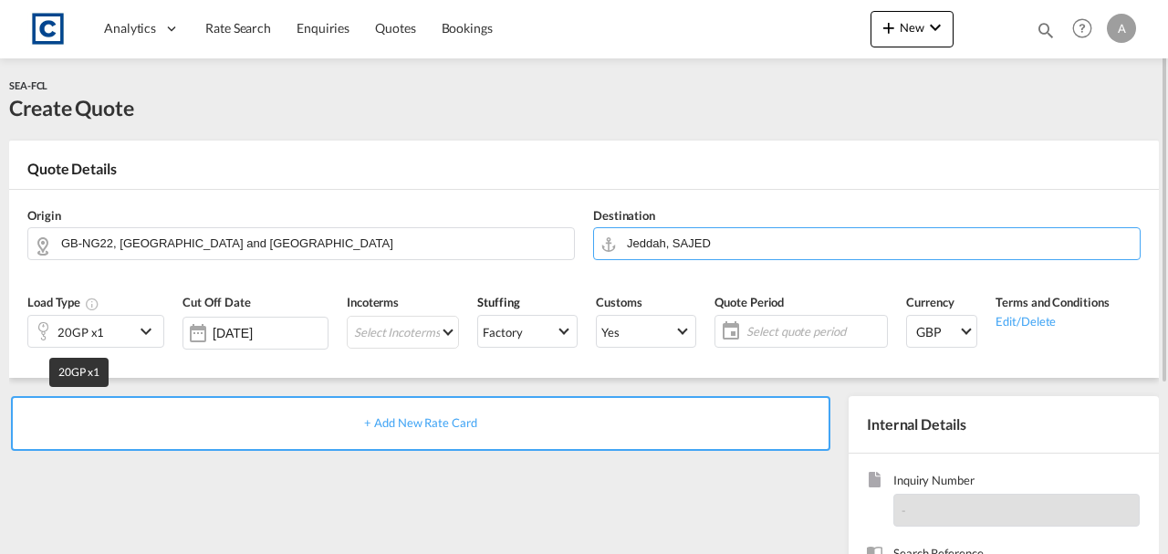
click at [91, 337] on div "20GP x1" at bounding box center [81, 332] width 47 height 26
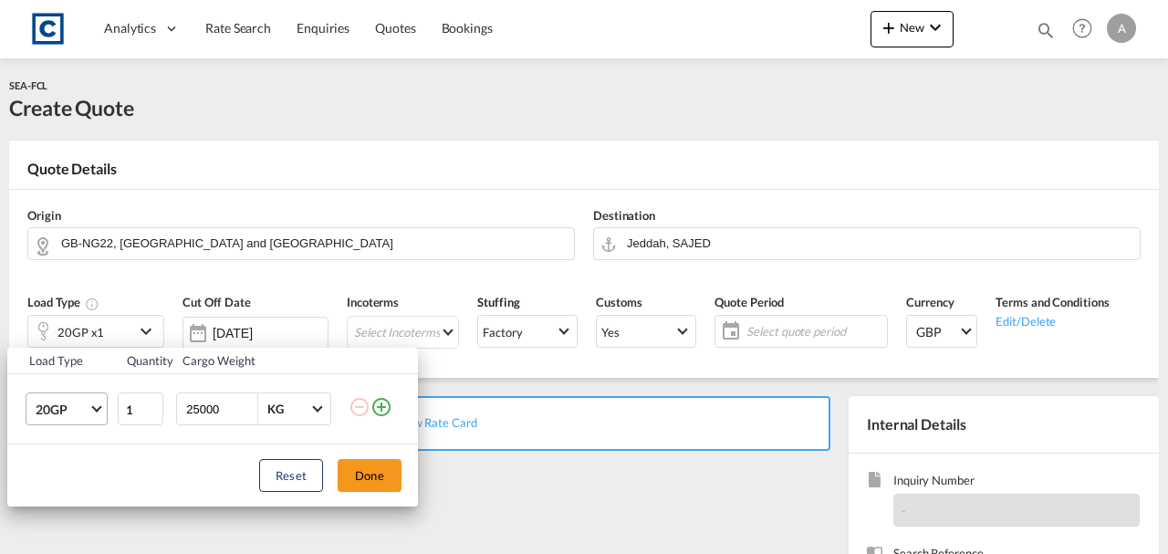
click at [32, 411] on md-select "20GP 20GP 40GP 40HC 45HC 20RE 40RE 40HR 20OT 40OT 20FR 40FR 40NR 20NR 45S 20TK …" at bounding box center [67, 408] width 82 height 33
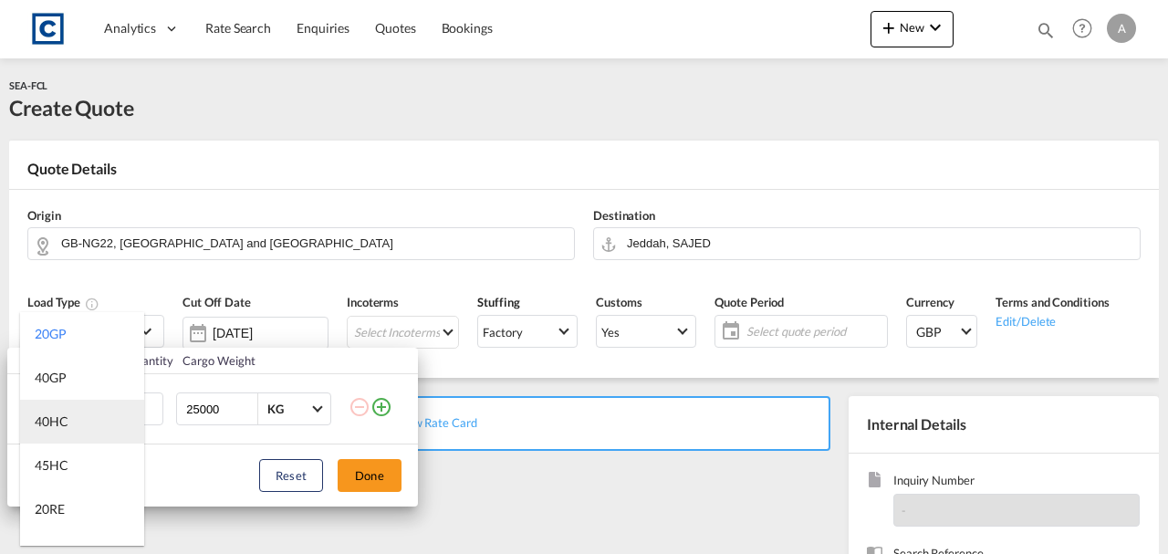
click at [57, 424] on div "40HC" at bounding box center [52, 422] width 34 height 18
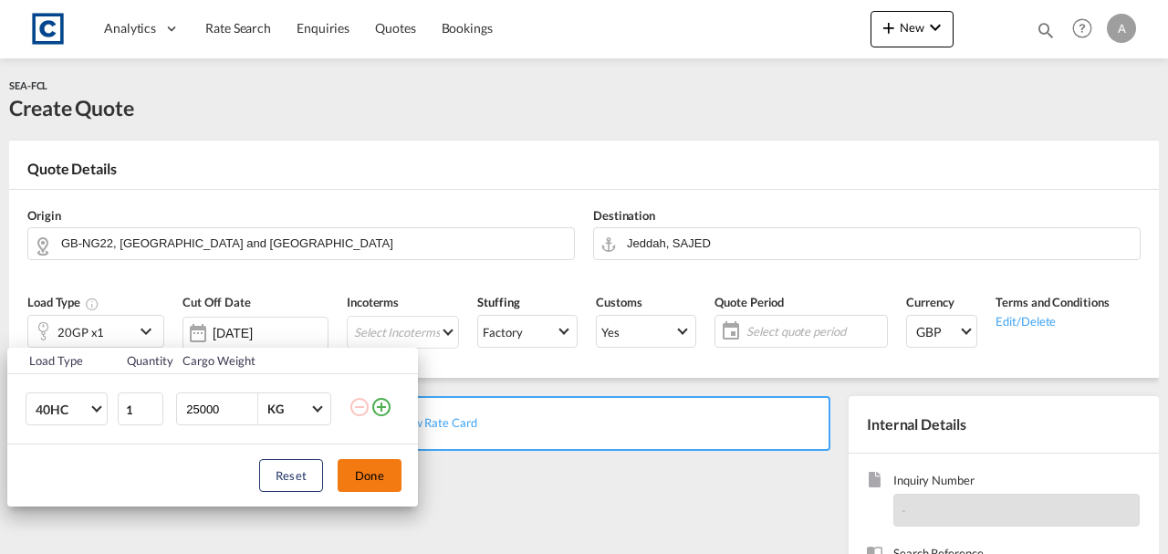
click at [340, 472] on button "Done" at bounding box center [370, 475] width 64 height 33
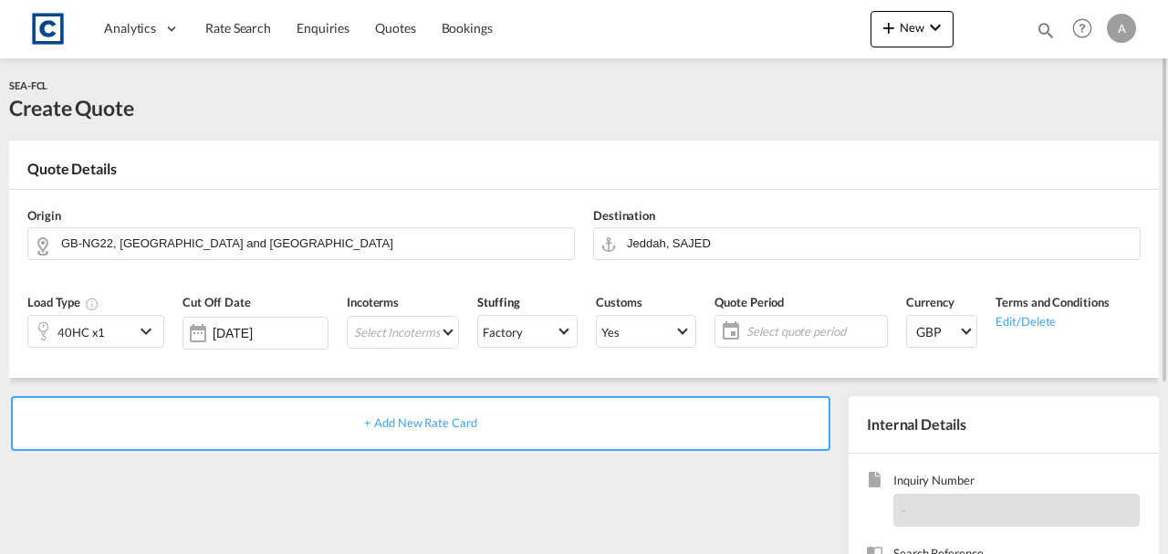
click at [458, 422] on span "+ Add New Rate Card" at bounding box center [420, 422] width 112 height 15
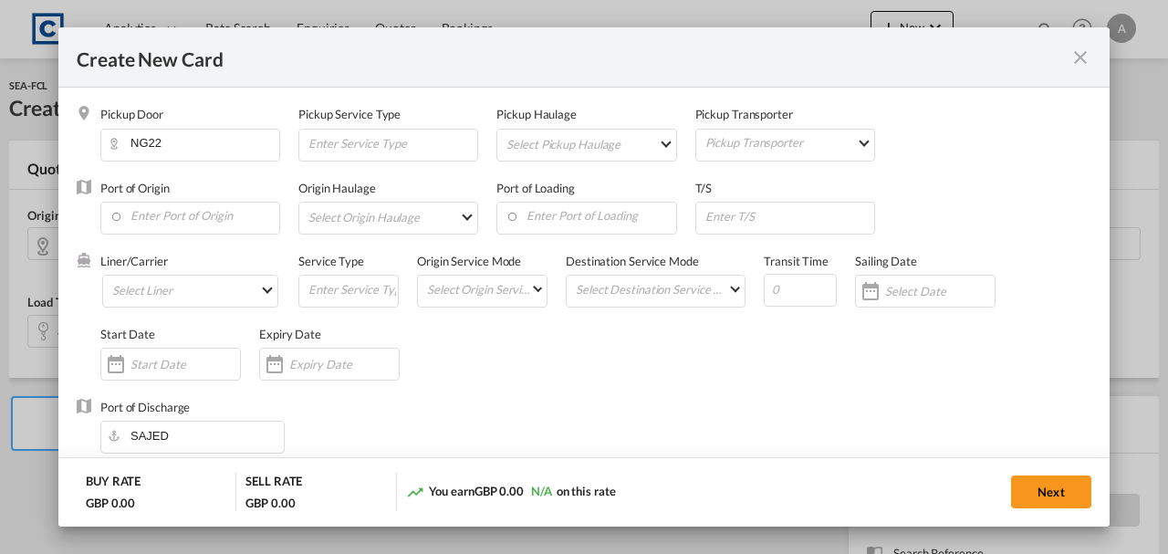
type input "Basic Ocean Freight"
select select "per equipment"
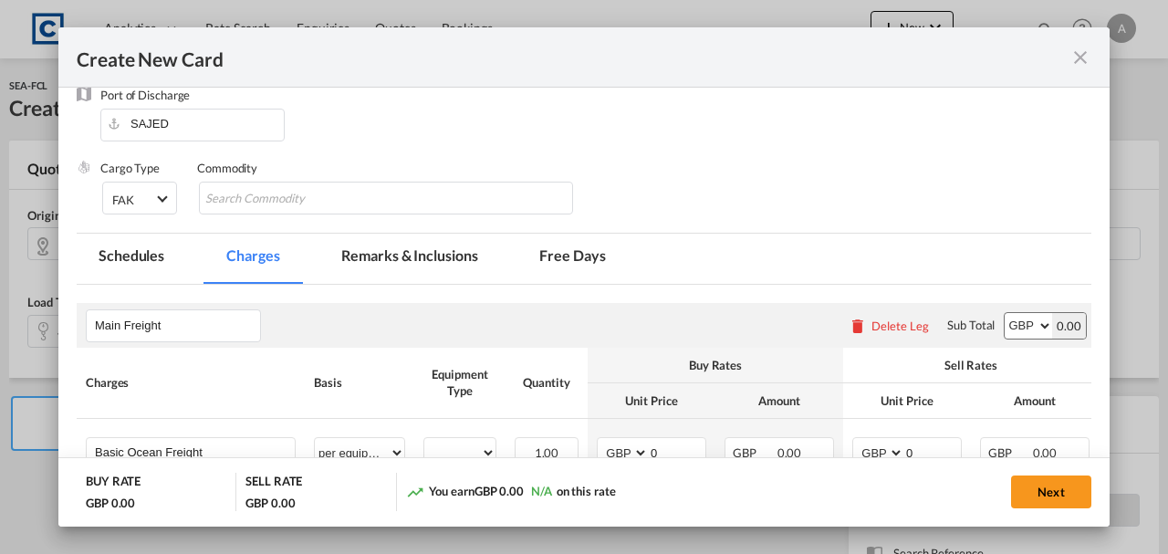
scroll to position [495, 0]
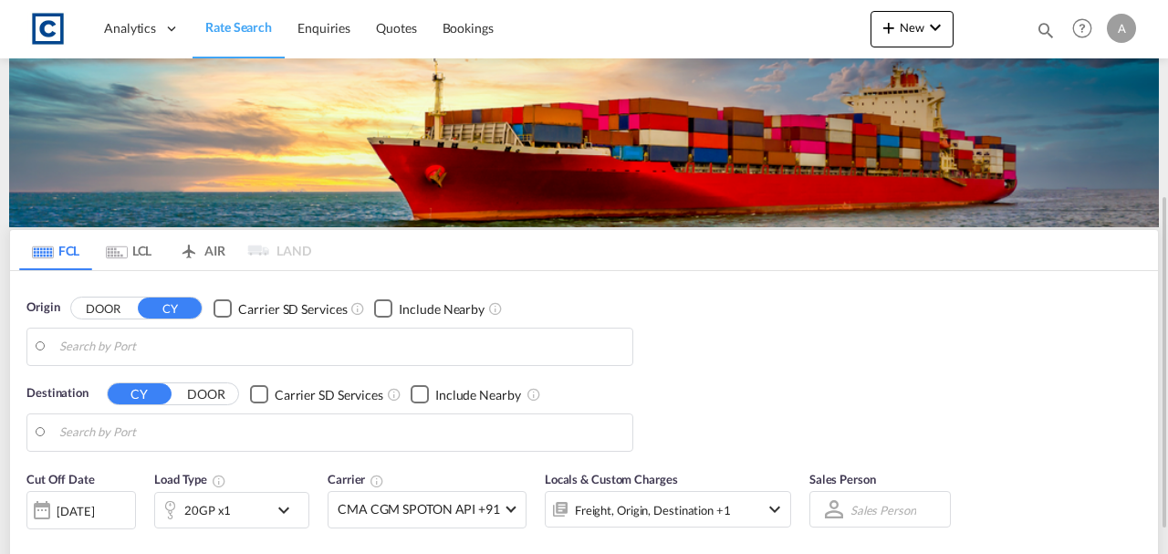
scroll to position [121, 0]
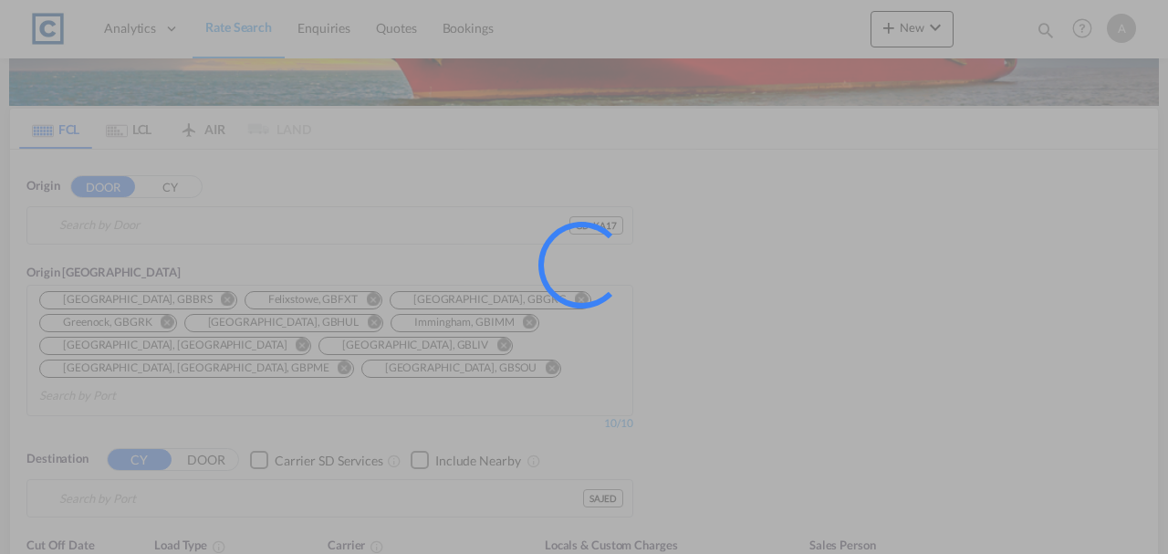
type input "GB-KA17, [GEOGRAPHIC_DATA]"
type input "Jeddah, SAJED"
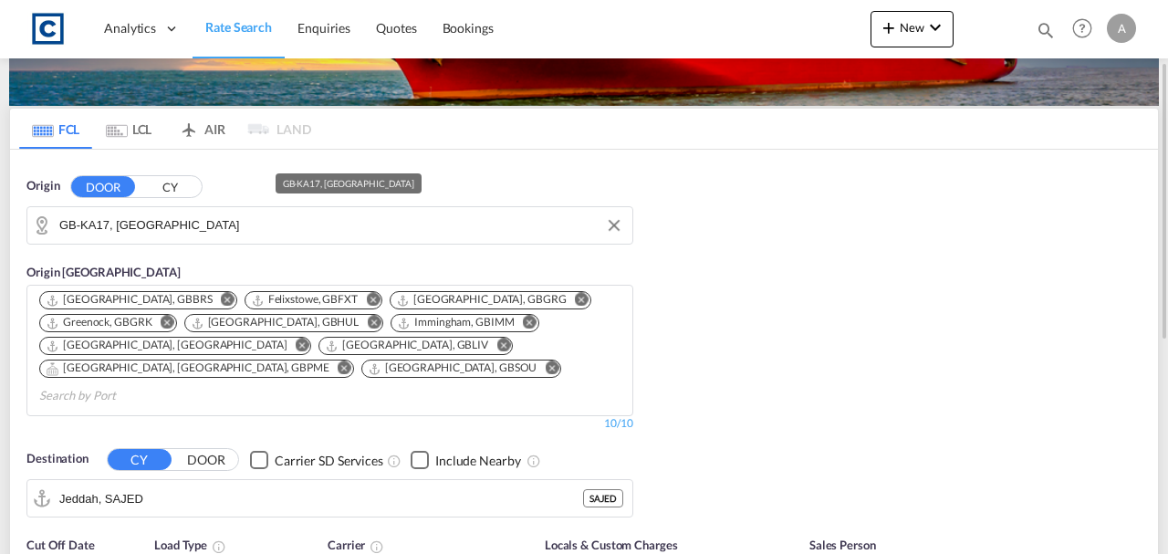
click at [265, 222] on input "GB-KA17, [GEOGRAPHIC_DATA]" at bounding box center [341, 225] width 564 height 27
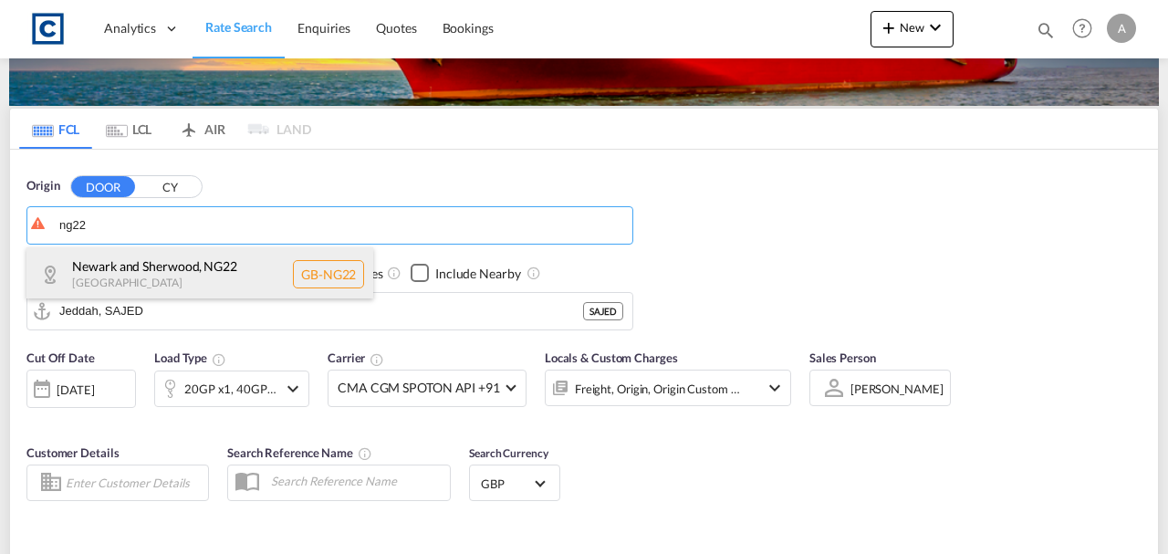
click at [157, 273] on div "Newark and Sherwood , NG22 United Kingdom GB-NG22" at bounding box center [199, 274] width 347 height 55
type input "GB-NG22, Newark and Sherwood"
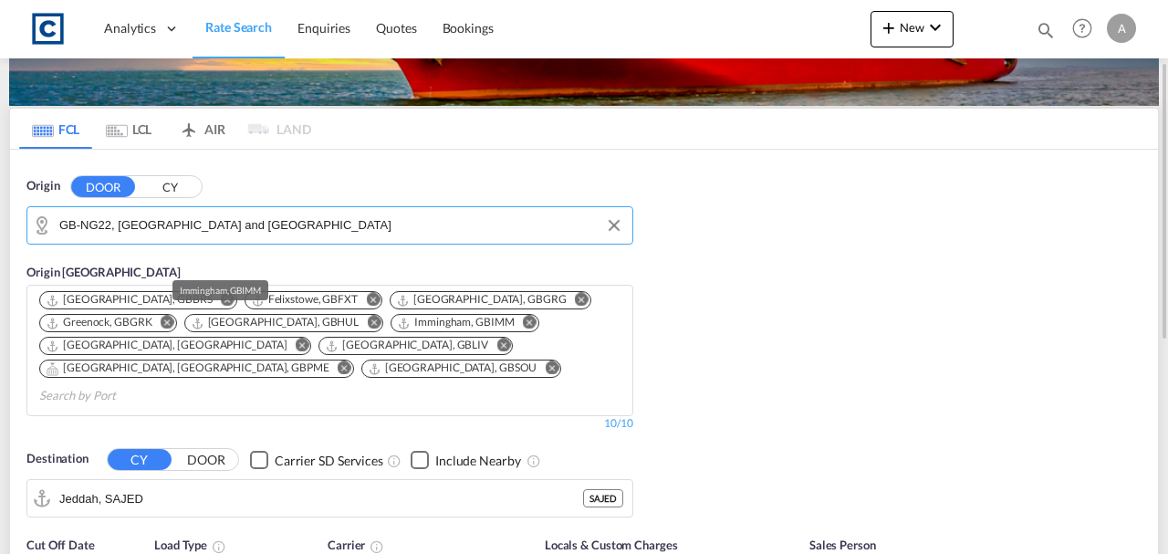
scroll to position [425, 0]
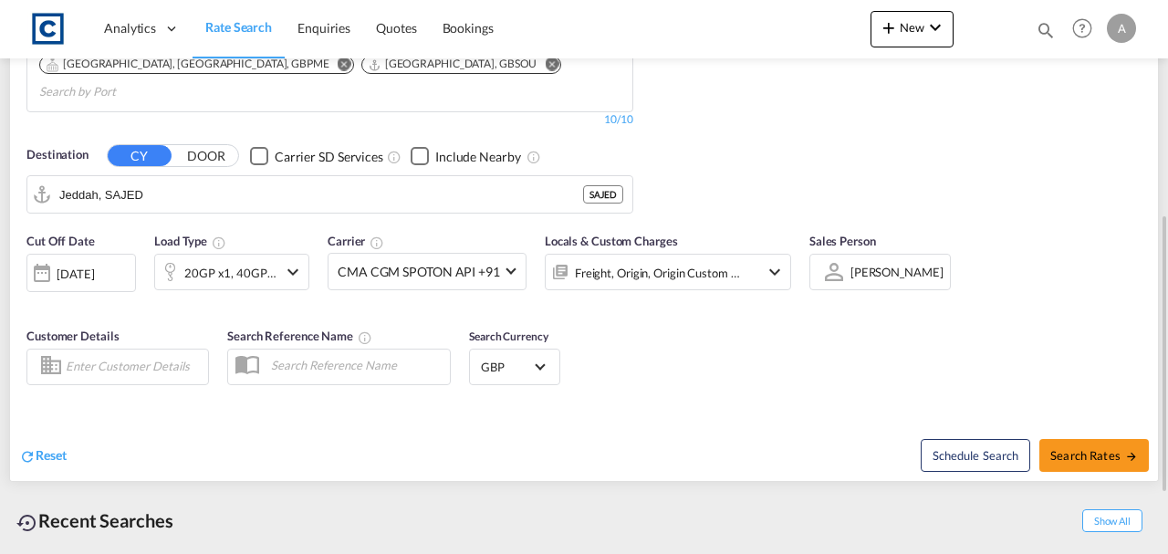
click at [231, 260] on div "20GP x1, 40GP x1" at bounding box center [230, 273] width 93 height 26
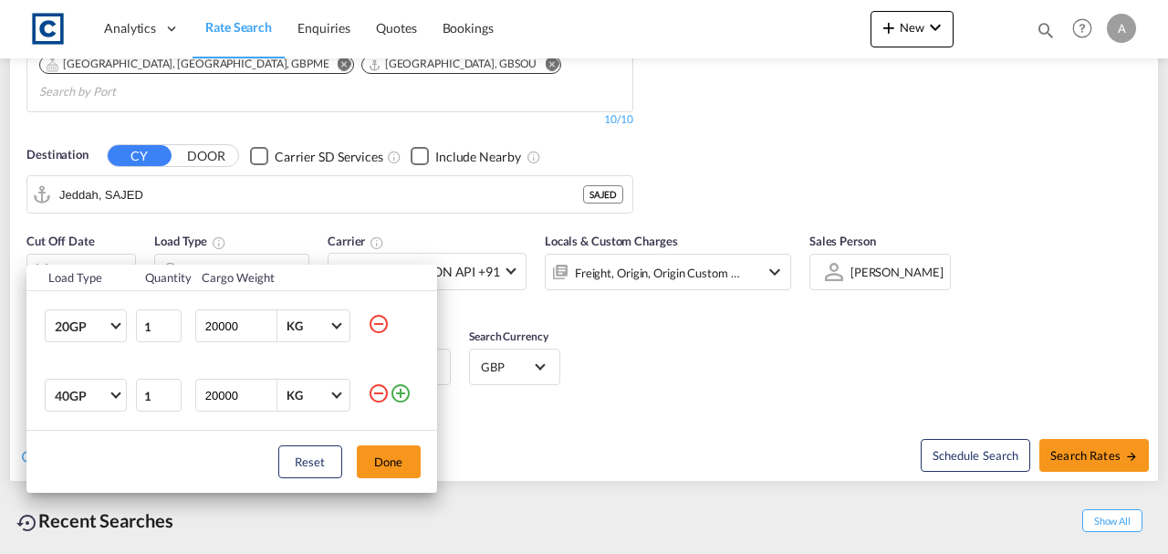
drag, startPoint x: 376, startPoint y: 393, endPoint x: 91, endPoint y: 285, distance: 304.8
click at [376, 392] on md-icon "icon-minus-circle-outline" at bounding box center [379, 393] width 22 height 22
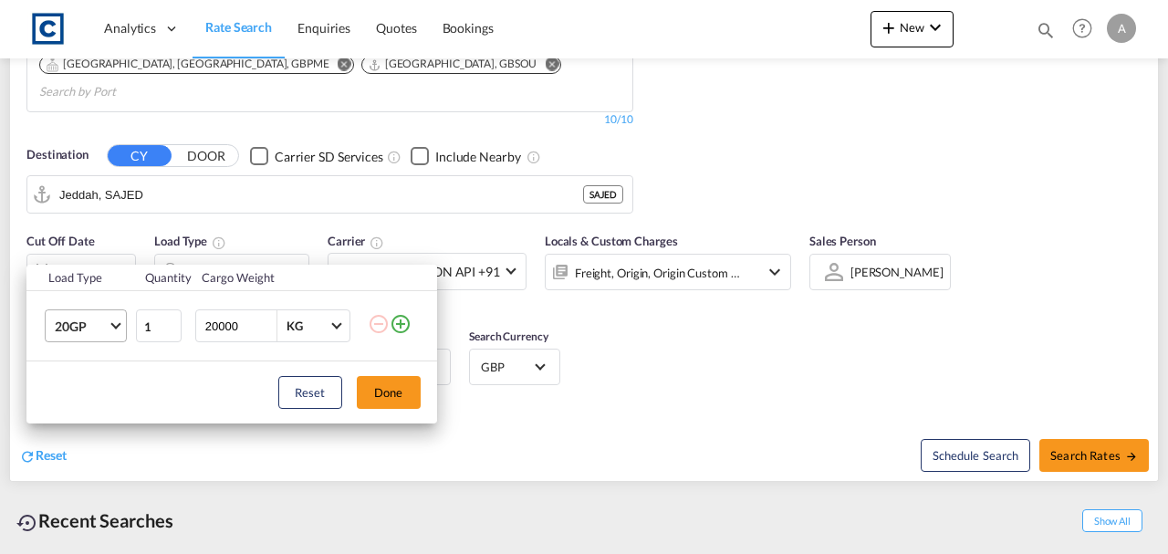
click at [100, 327] on span "20GP" at bounding box center [81, 327] width 53 height 18
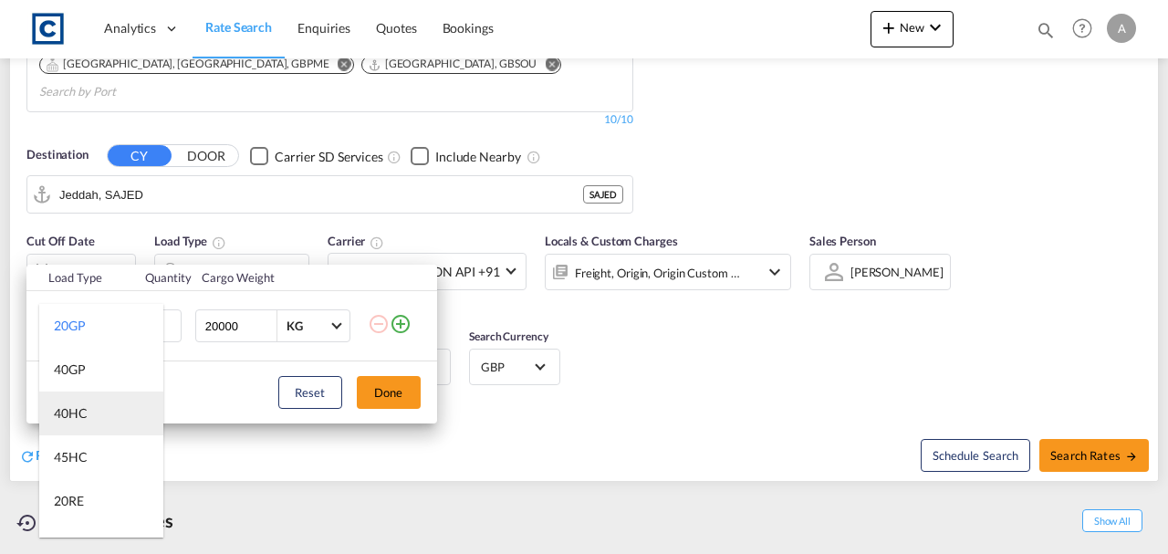
click at [76, 427] on md-option "40HC" at bounding box center [101, 414] width 124 height 44
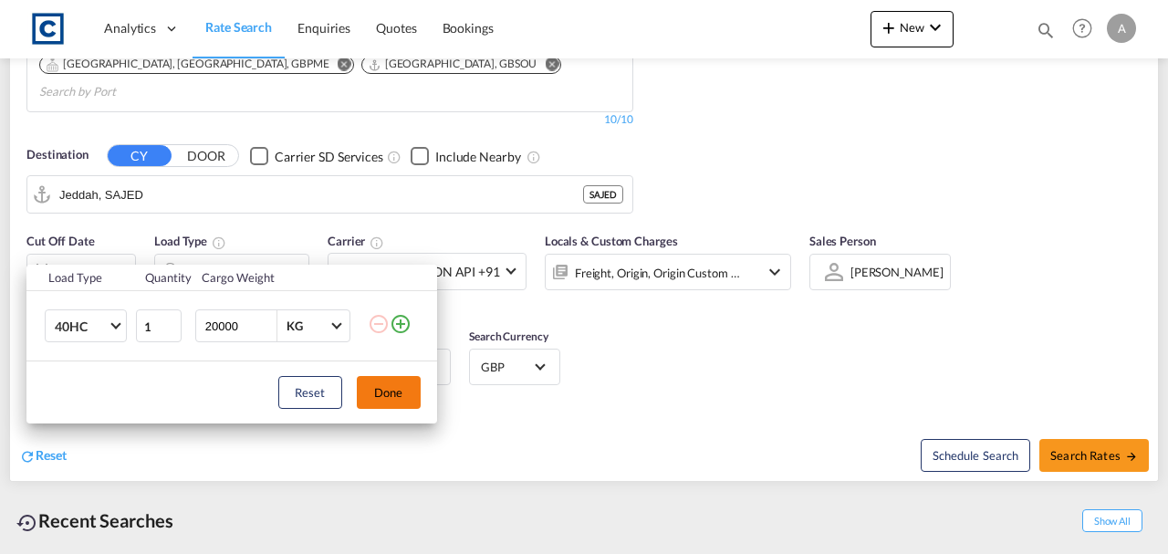
click at [385, 390] on button "Done" at bounding box center [389, 392] width 64 height 33
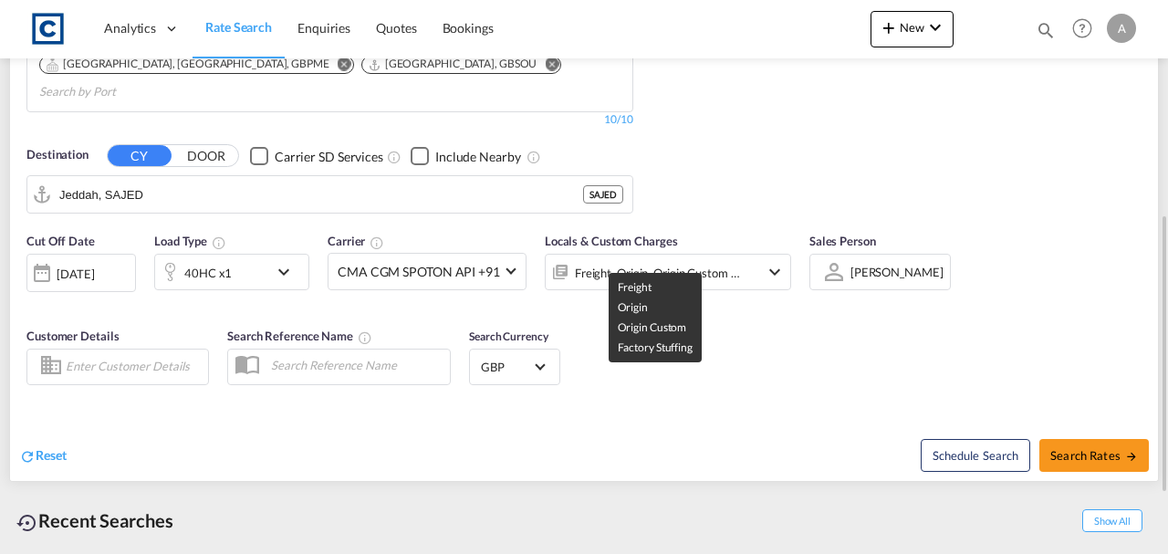
click at [725, 260] on div "Freight, Origin, Origin Custom +1" at bounding box center [658, 273] width 166 height 26
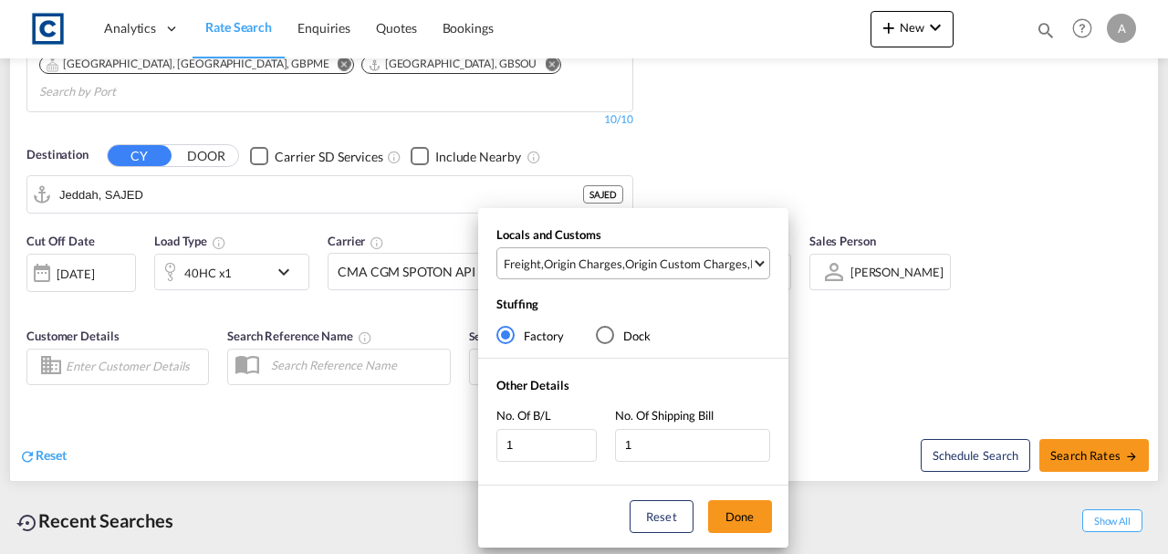
click at [703, 262] on div "Origin Custom Charges" at bounding box center [686, 264] width 122 height 16
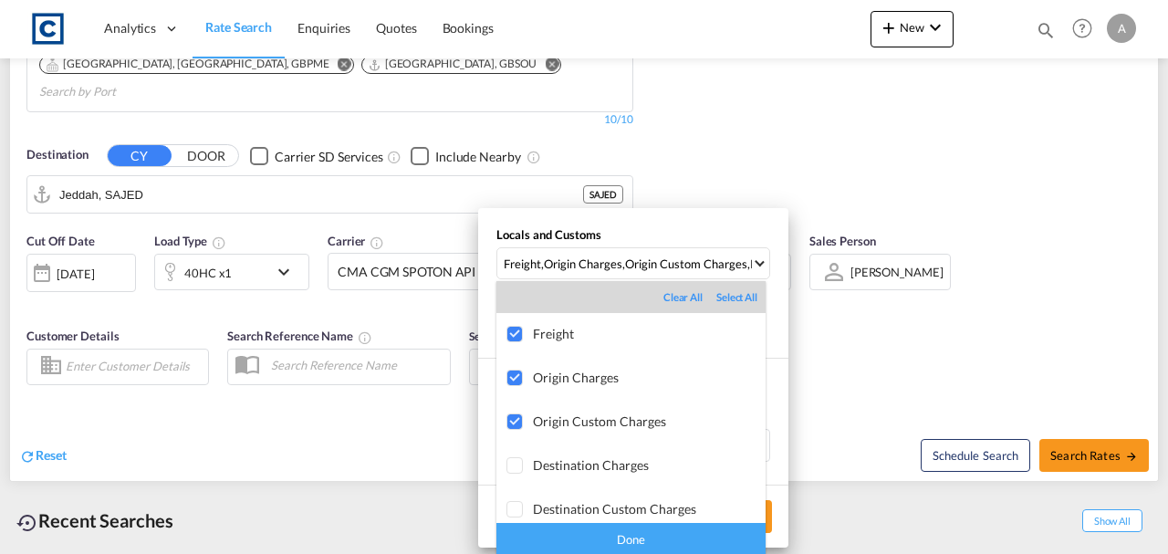
click at [706, 542] on div "Done" at bounding box center [631, 539] width 269 height 32
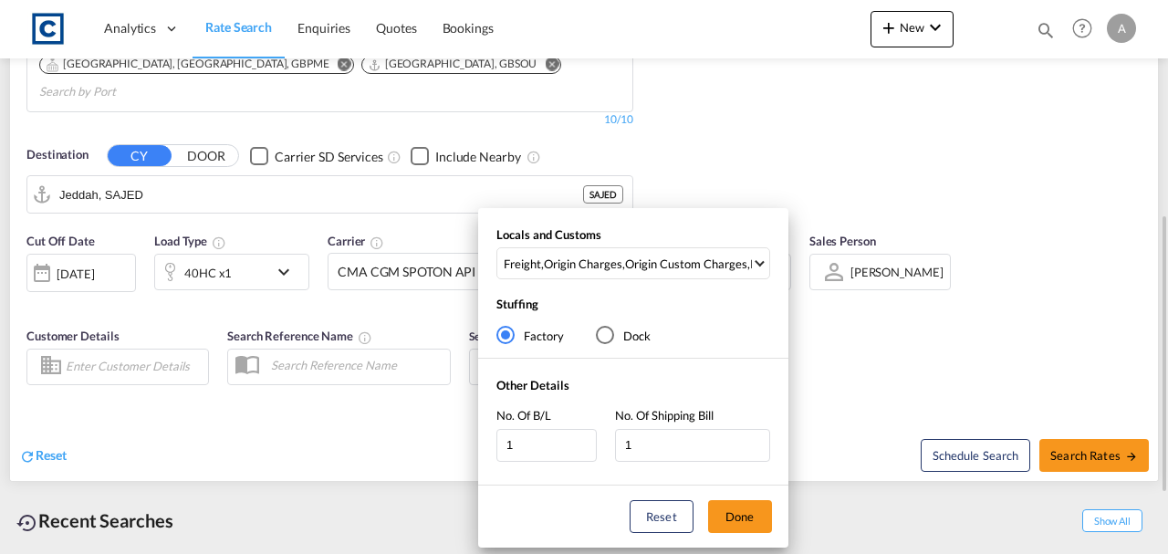
drag, startPoint x: 736, startPoint y: 522, endPoint x: 875, endPoint y: 462, distance: 152.1
click at [736, 519] on button "Done" at bounding box center [740, 516] width 64 height 33
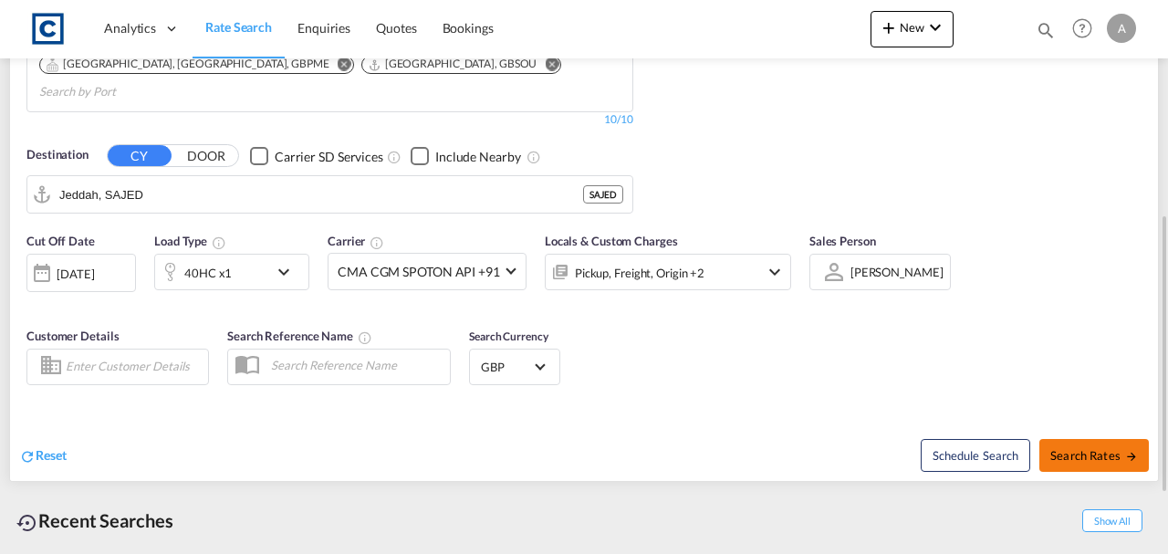
click at [1091, 439] on button "Search Rates" at bounding box center [1095, 455] width 110 height 33
type input "NG22 to SAJED / 10 Sep 2025"
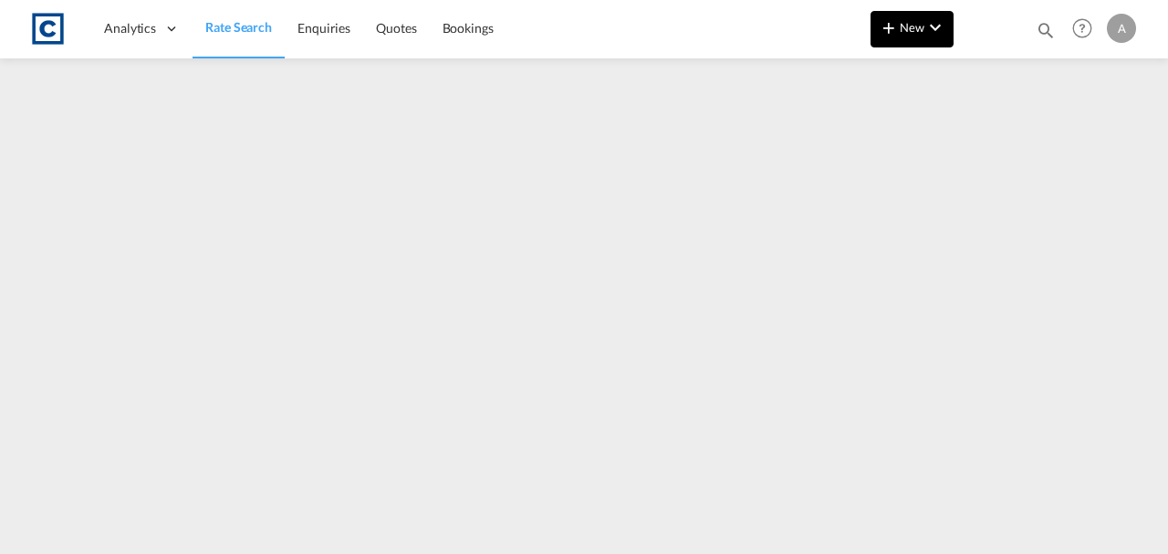
click at [909, 34] on span "New" at bounding box center [912, 27] width 68 height 15
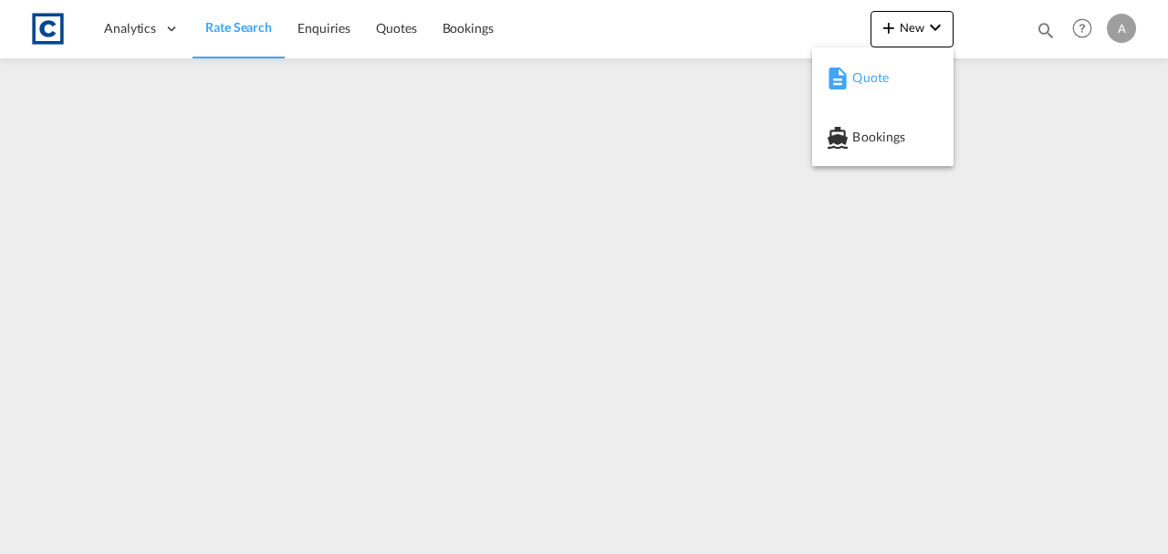
click at [838, 89] on md-icon "button" at bounding box center [838, 79] width 22 height 22
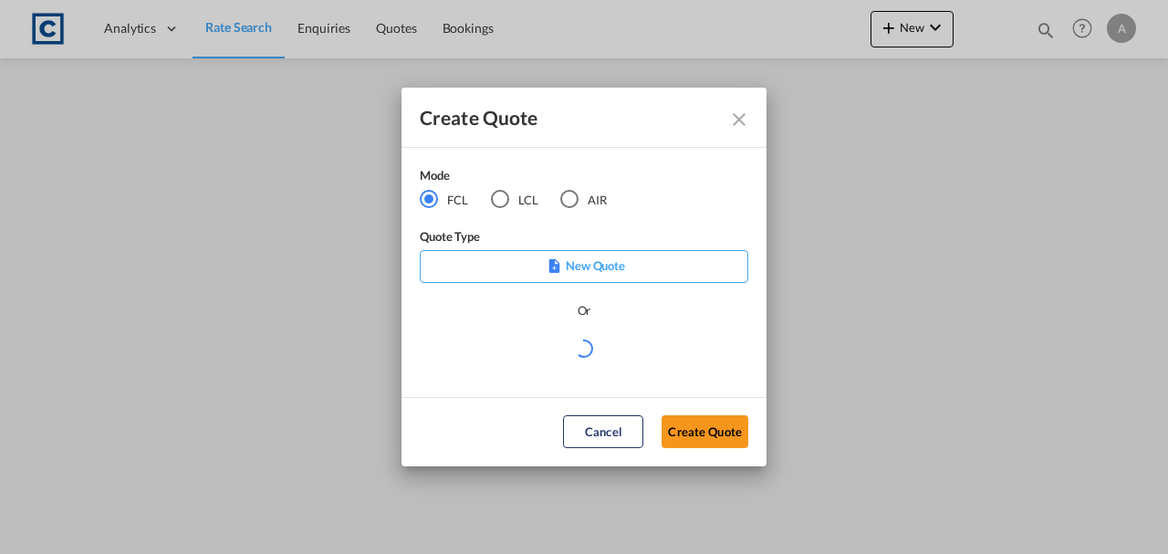
click at [708, 450] on md-dialog-actions "Cancel Create Quote" at bounding box center [584, 431] width 365 height 69
click at [705, 412] on md-dialog-actions "Cancel Create Quote" at bounding box center [584, 431] width 365 height 69
click at [706, 431] on button "Create Quote" at bounding box center [705, 431] width 87 height 33
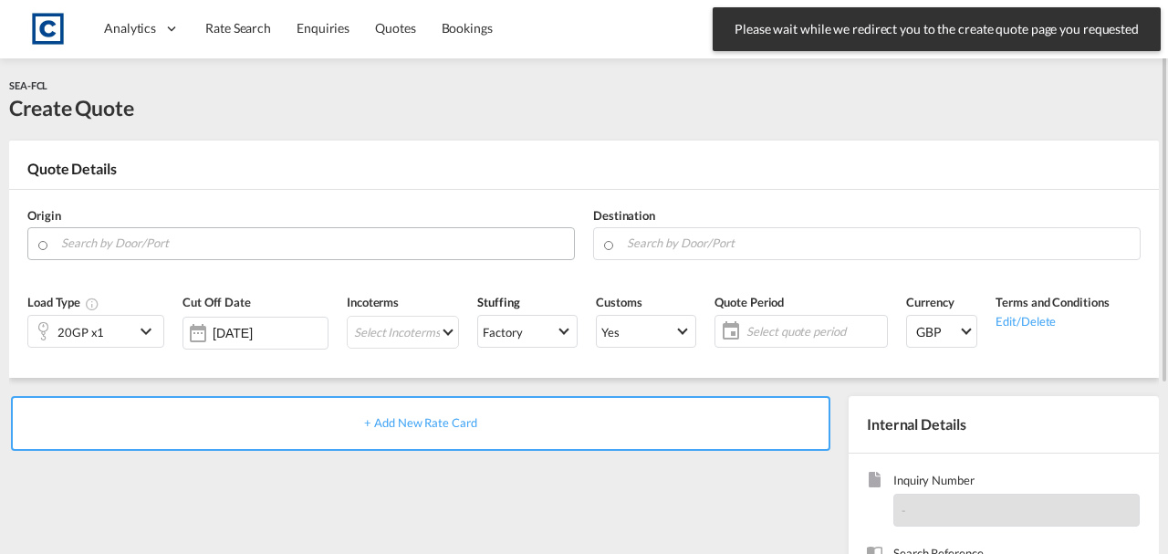
click at [127, 247] on input "Search by Door/Port" at bounding box center [313, 243] width 504 height 32
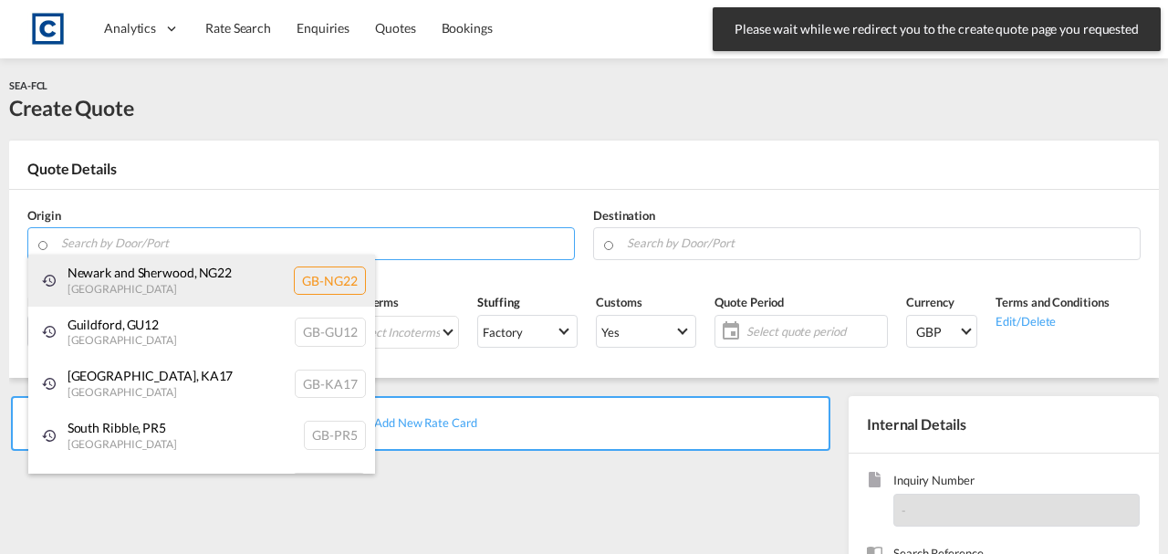
click at [155, 280] on div "Newark and Sherwood , NG22 United Kingdom GB-NG22" at bounding box center [201, 281] width 347 height 52
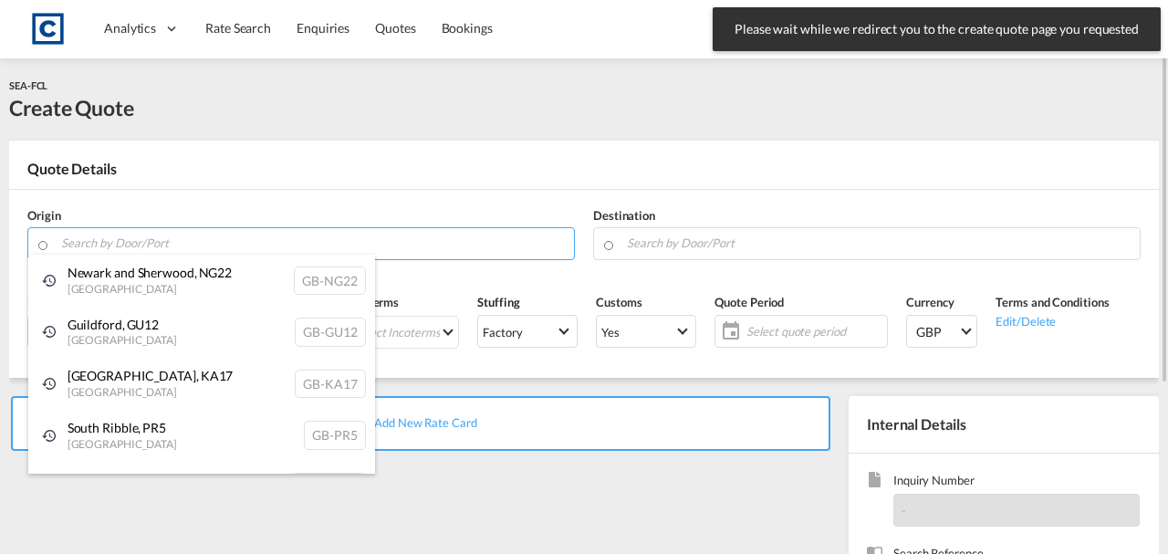
type input "GB-NG22, Newark and Sherwood"
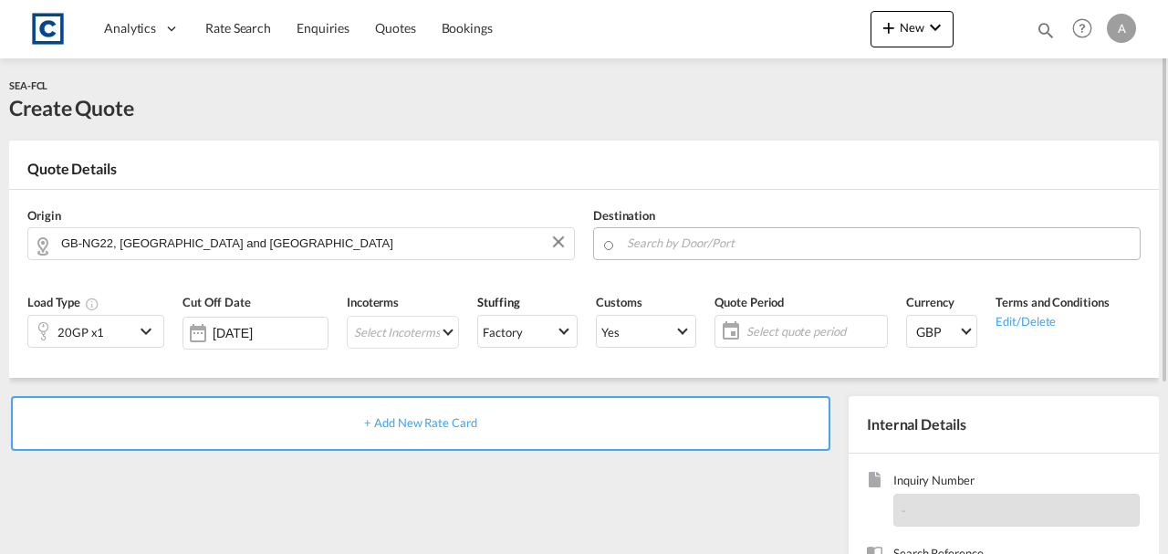
click at [706, 256] on md-autocomplete at bounding box center [878, 243] width 505 height 33
click at [706, 249] on input "Search by Door/Port" at bounding box center [879, 243] width 504 height 32
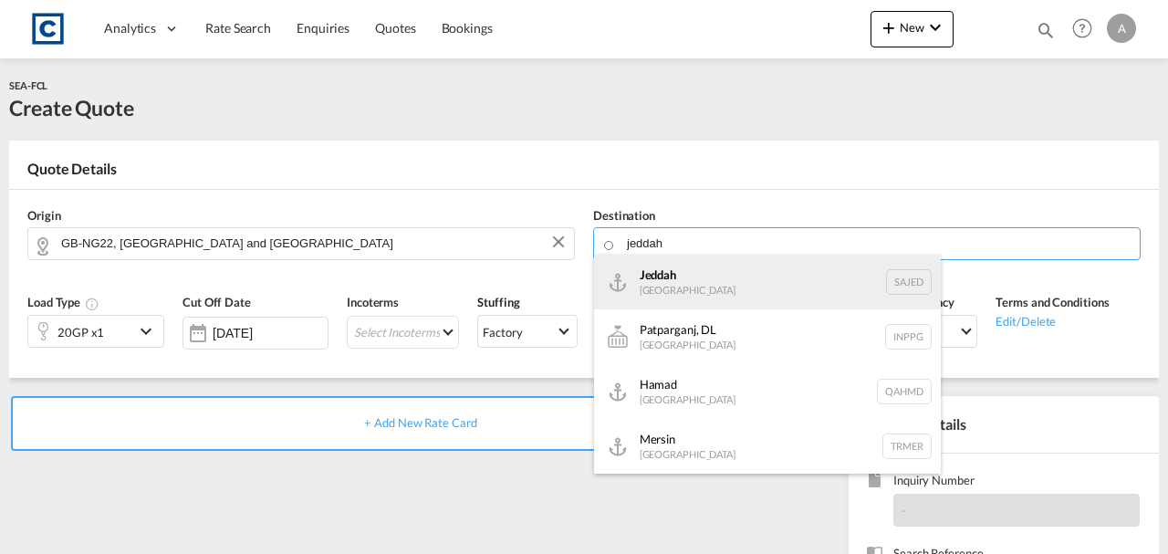
click at [710, 282] on div "Jeddah Saudi Arabia SAJED" at bounding box center [767, 282] width 347 height 55
type input "Jeddah, SAJED"
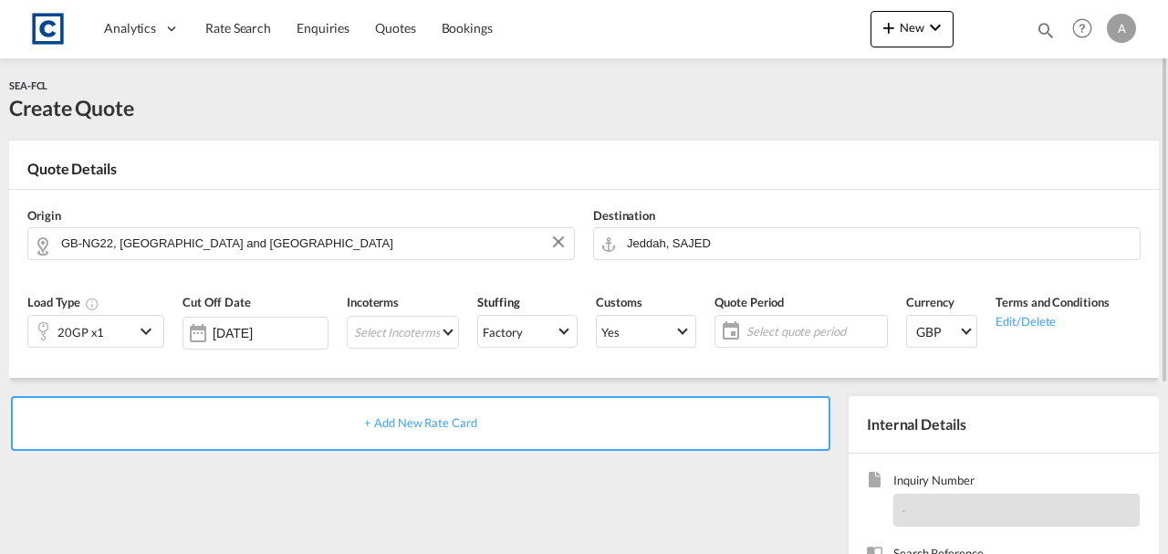
click at [55, 313] on div at bounding box center [42, 331] width 29 height 37
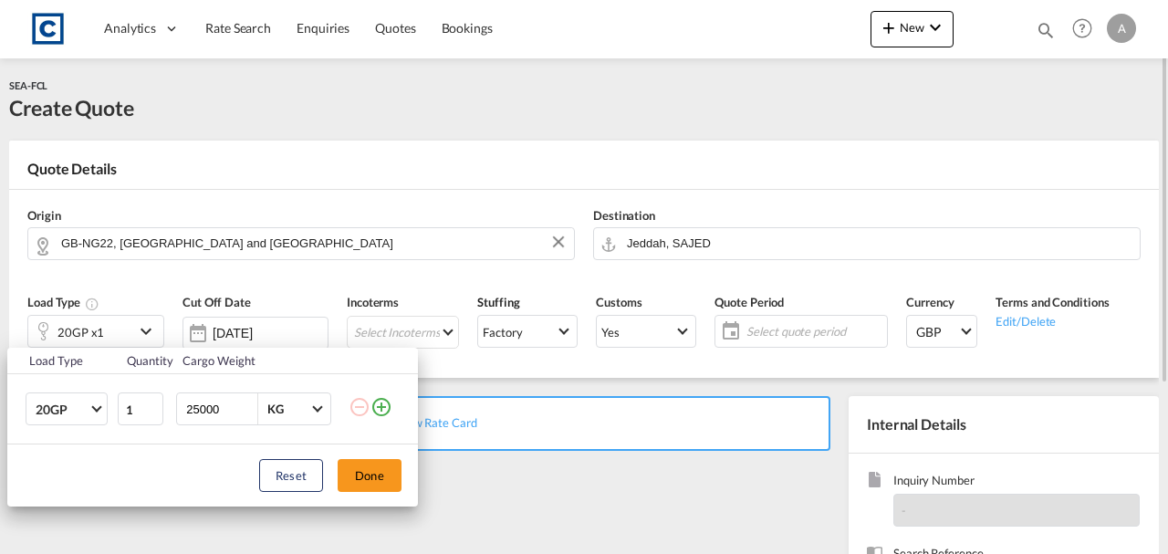
click at [56, 330] on div "Load Type Quantity Cargo Weight 20GP 20GP 40GP 40HC 45HC 20RE 40RE 40HR 20OT 40…" at bounding box center [584, 277] width 1168 height 554
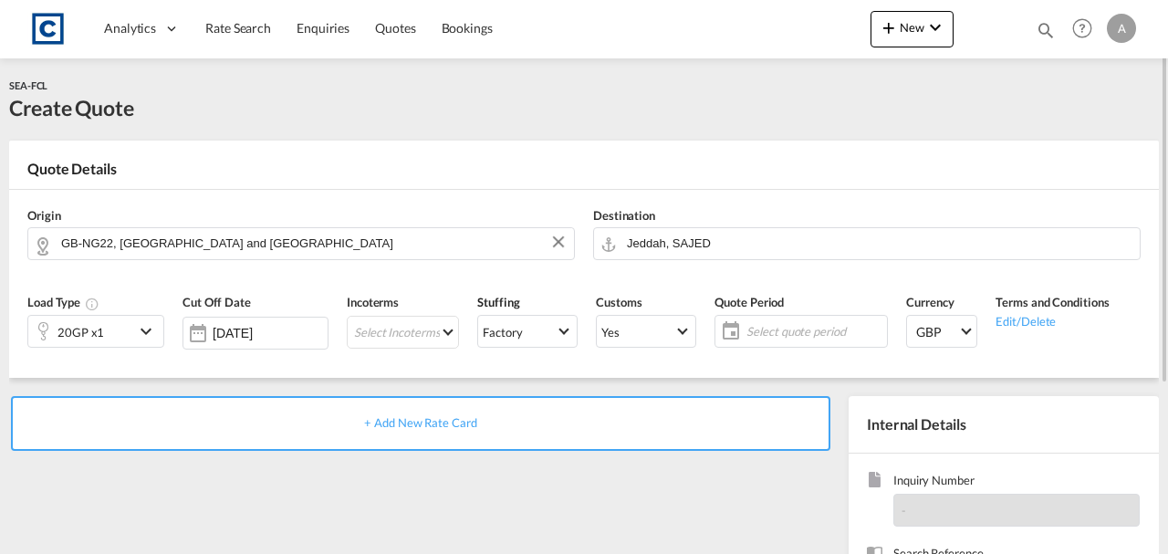
click at [65, 349] on div "Load Type 20GP x1" at bounding box center [95, 327] width 155 height 87
click at [70, 340] on div "20GP x1" at bounding box center [81, 332] width 47 height 26
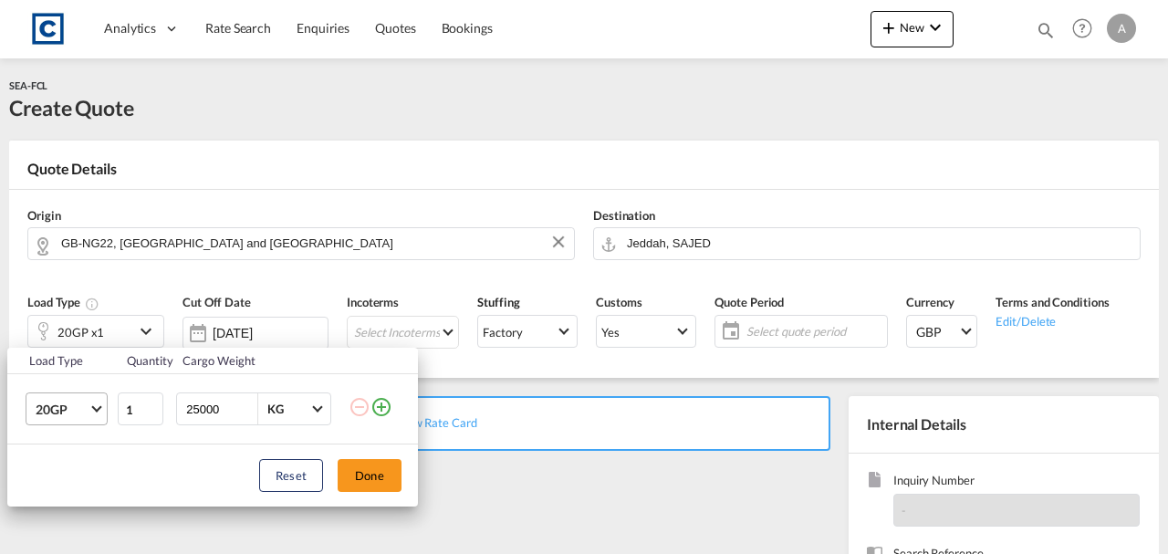
click at [40, 419] on md-select-value "20GP" at bounding box center [70, 408] width 73 height 31
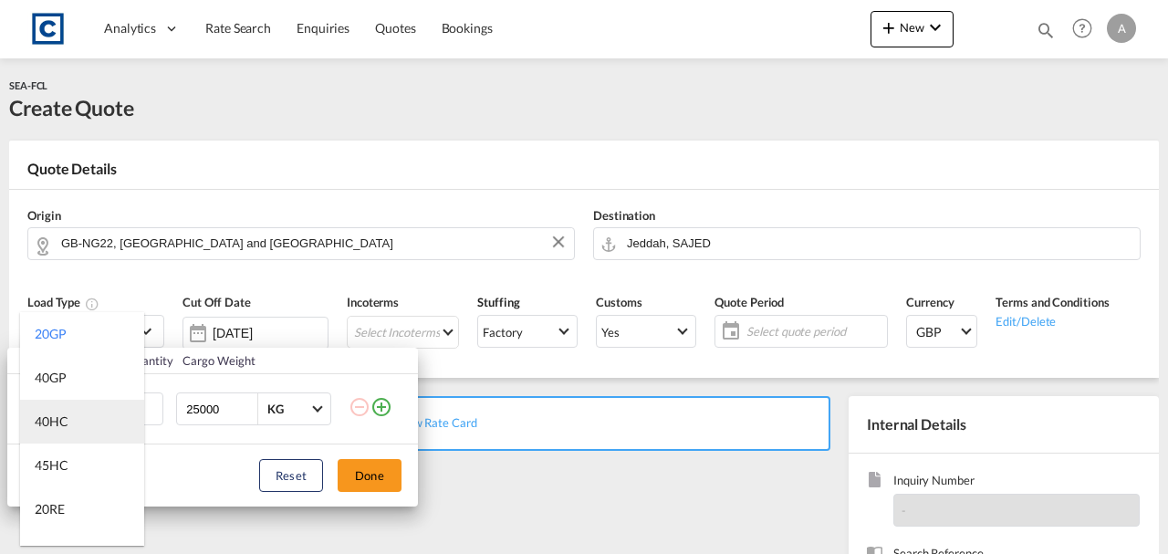
drag, startPoint x: 53, startPoint y: 425, endPoint x: 89, endPoint y: 418, distance: 37.2
click at [54, 425] on div "40HC" at bounding box center [52, 422] width 34 height 18
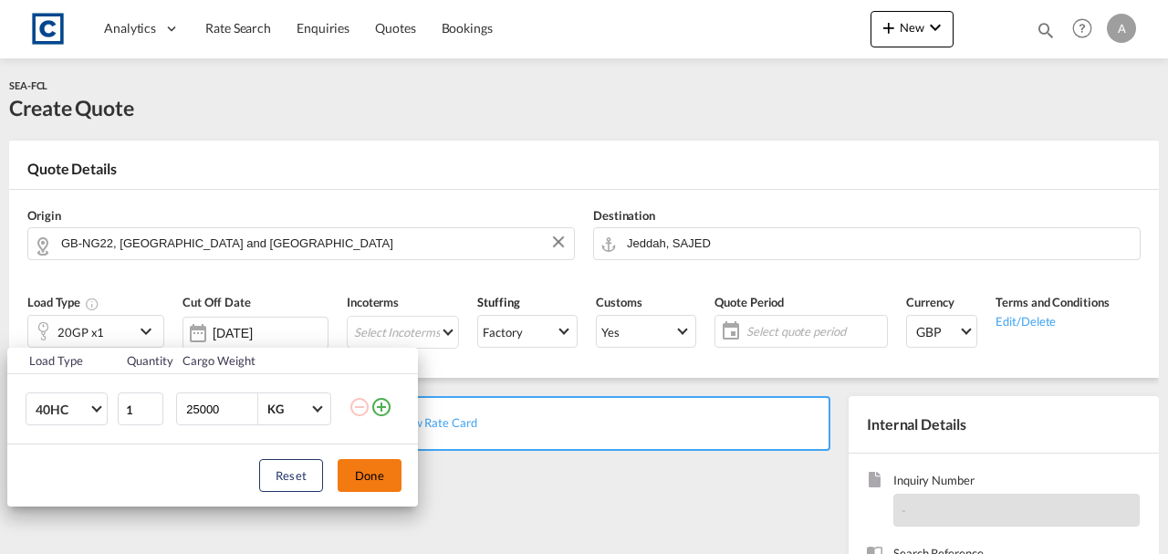
click at [354, 469] on button "Done" at bounding box center [370, 475] width 64 height 33
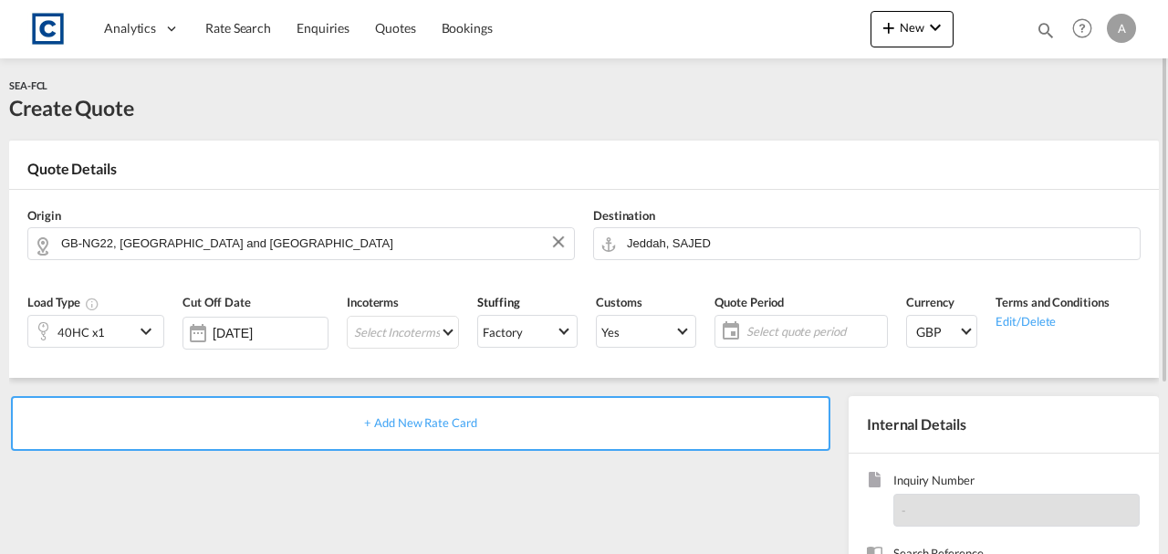
click at [402, 424] on span "+ Add New Rate Card" at bounding box center [420, 422] width 112 height 15
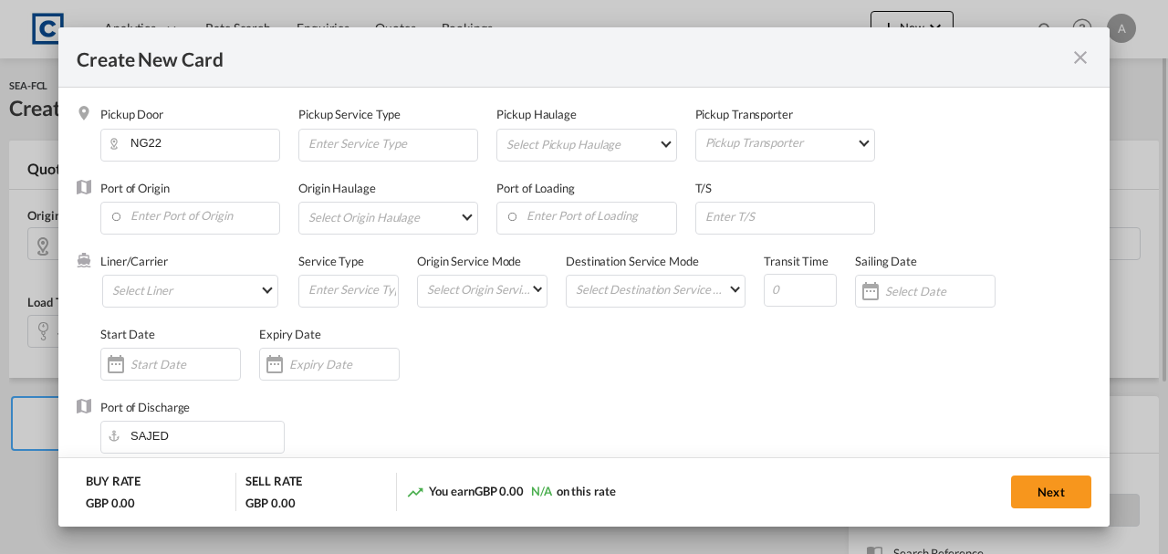
select select "per equipment"
click at [183, 215] on input "Enter Port of Origin" at bounding box center [195, 216] width 170 height 27
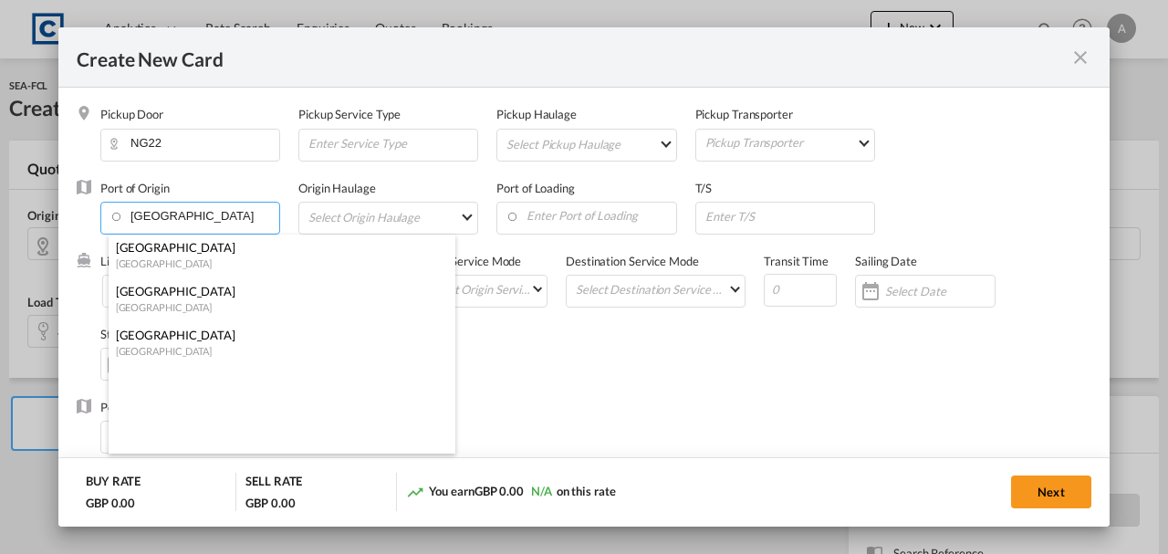
click at [177, 251] on div "[GEOGRAPHIC_DATA]" at bounding box center [276, 247] width 321 height 16
type input "[GEOGRAPHIC_DATA], [GEOGRAPHIC_DATA]"
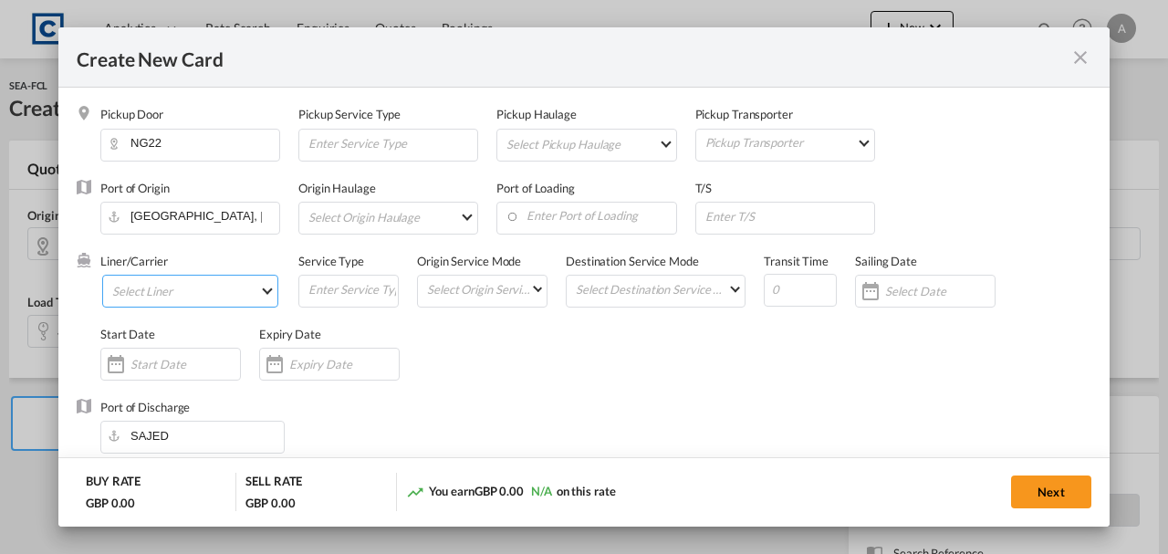
click at [152, 300] on md-select "Select Liner 2HM LOGISTICS D.O.O 2M Alliance AAXL GLOBAL SHIPPING LINES LLC [PE…" at bounding box center [190, 291] width 176 height 33
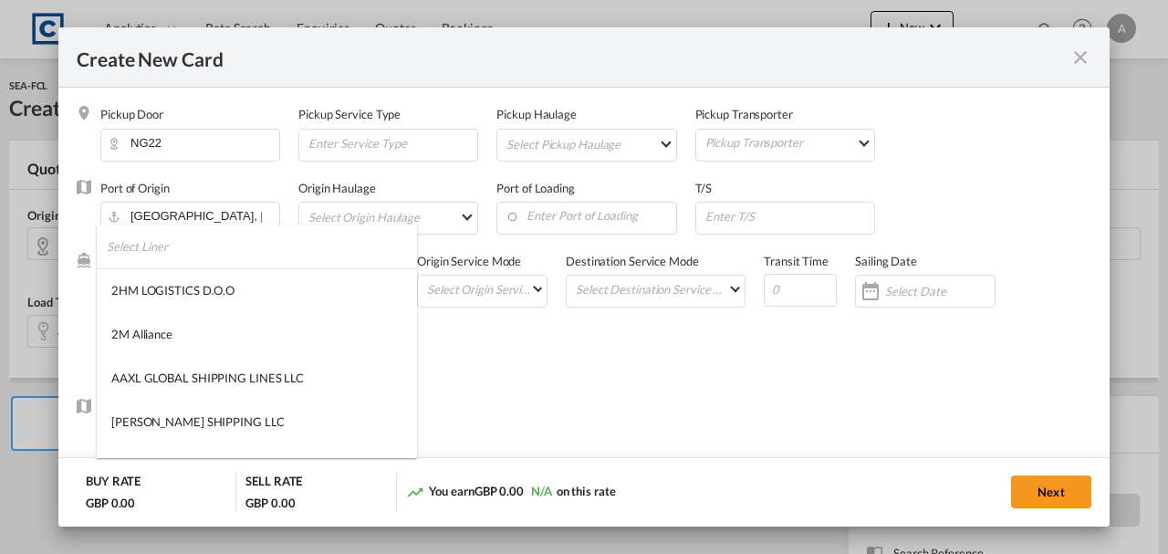
click at [154, 260] on input "search" at bounding box center [262, 247] width 310 height 44
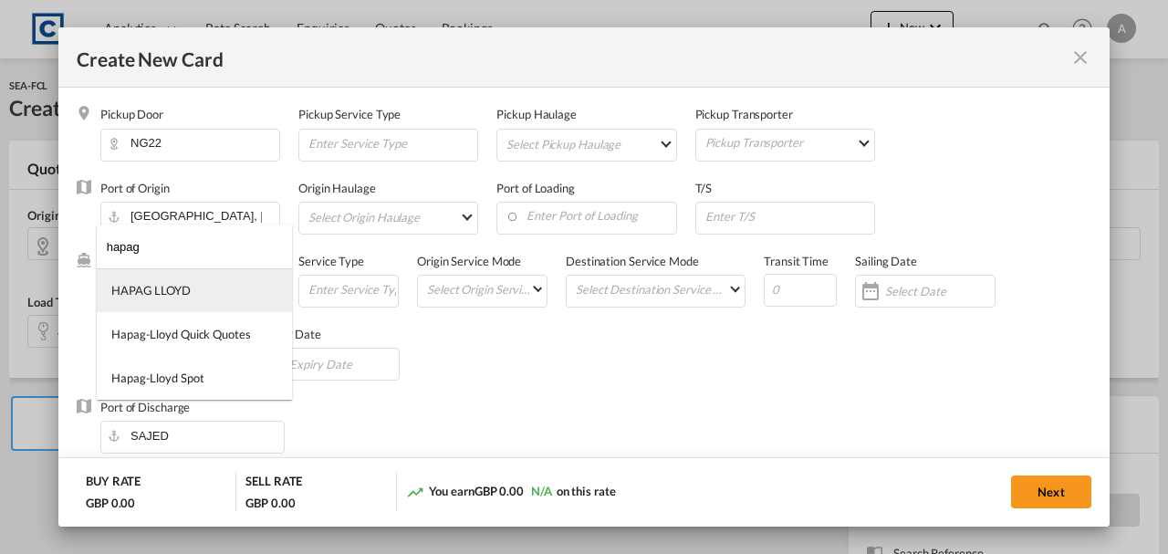
type input "hapag"
click at [153, 296] on div "HAPAG LLOYD" at bounding box center [150, 290] width 79 height 16
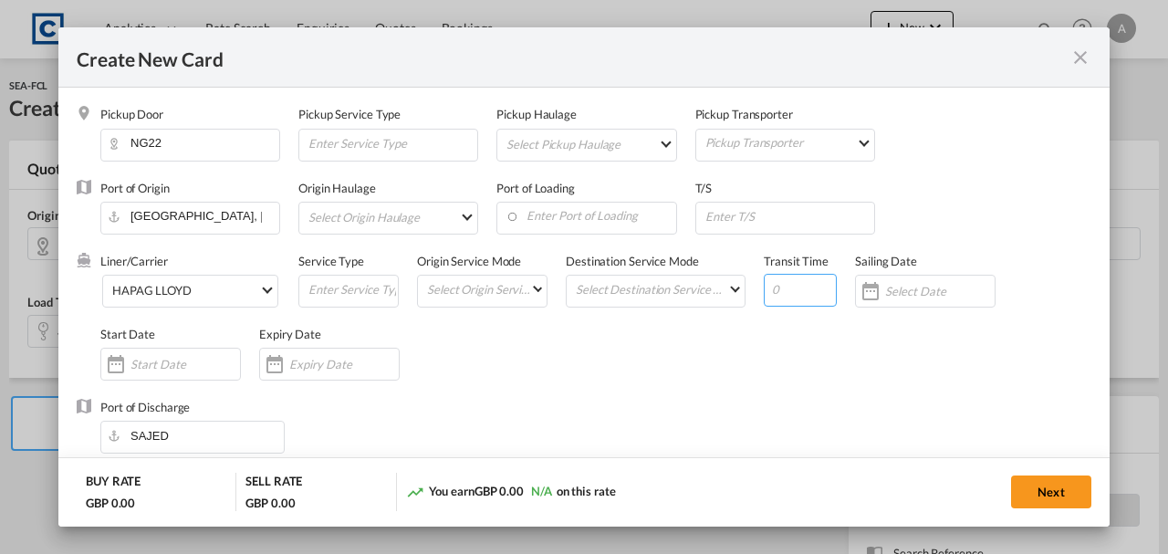
click at [790, 297] on input "Create New Card ..." at bounding box center [800, 290] width 73 height 33
type input "18"
click at [332, 361] on input "Create New Card ..." at bounding box center [344, 364] width 110 height 15
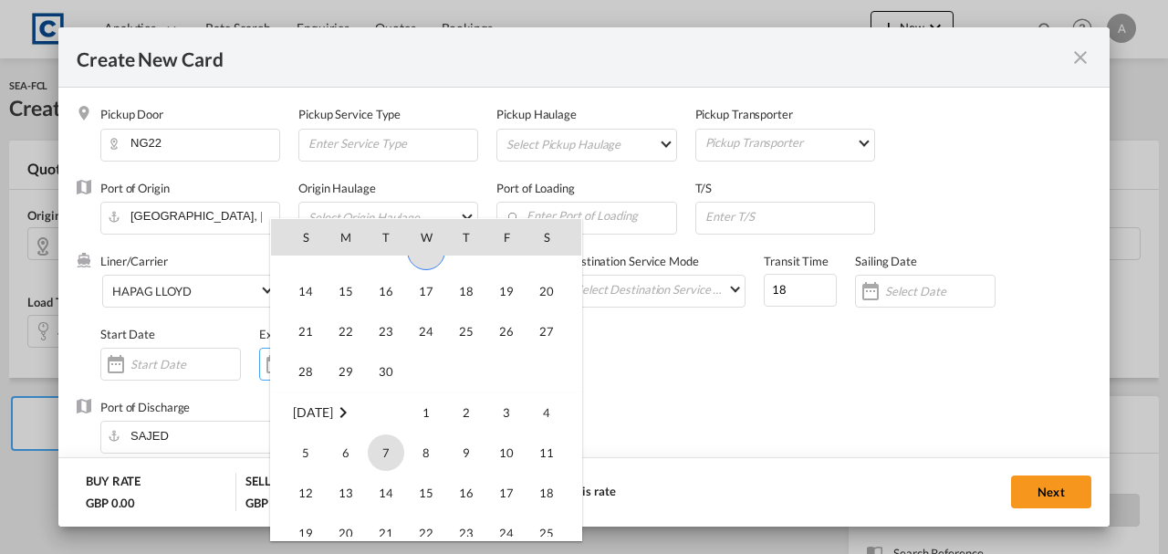
scroll to position [422993, 0]
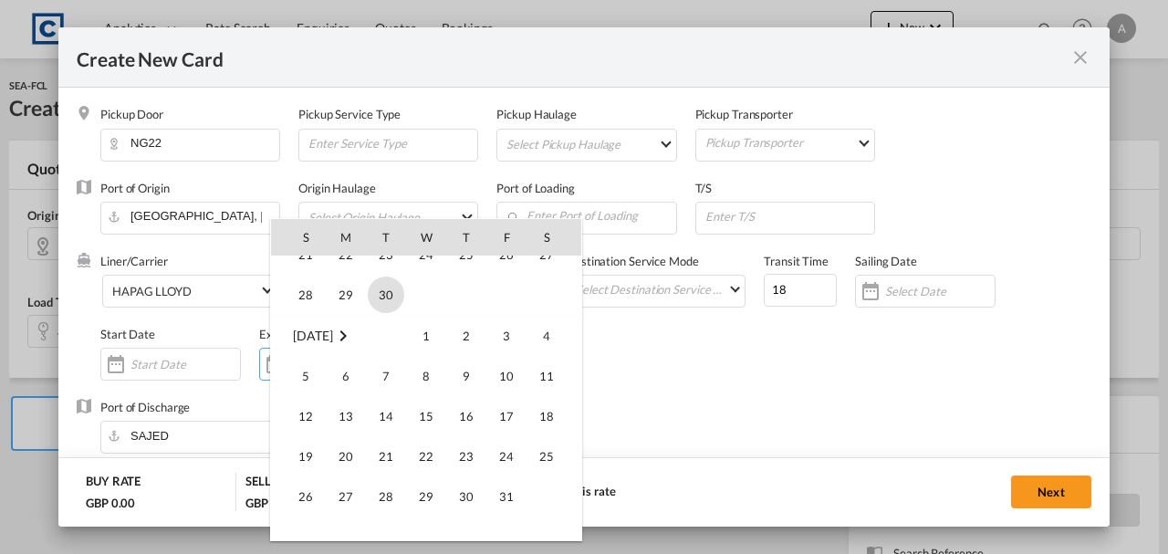
click at [391, 301] on span "30" at bounding box center [386, 295] width 37 height 37
type input "[DATE]"
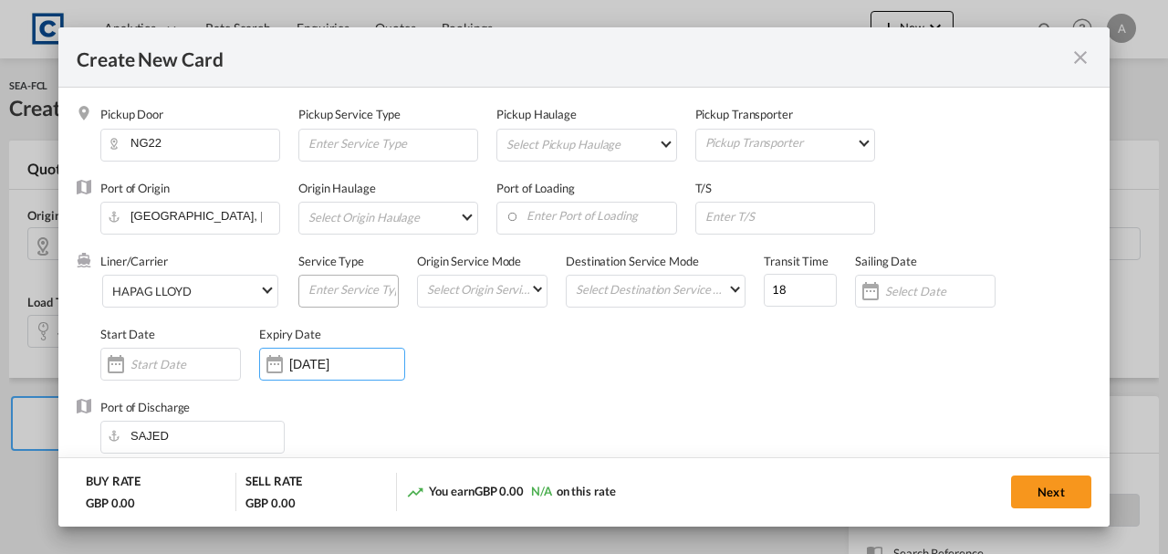
scroll to position [487, 0]
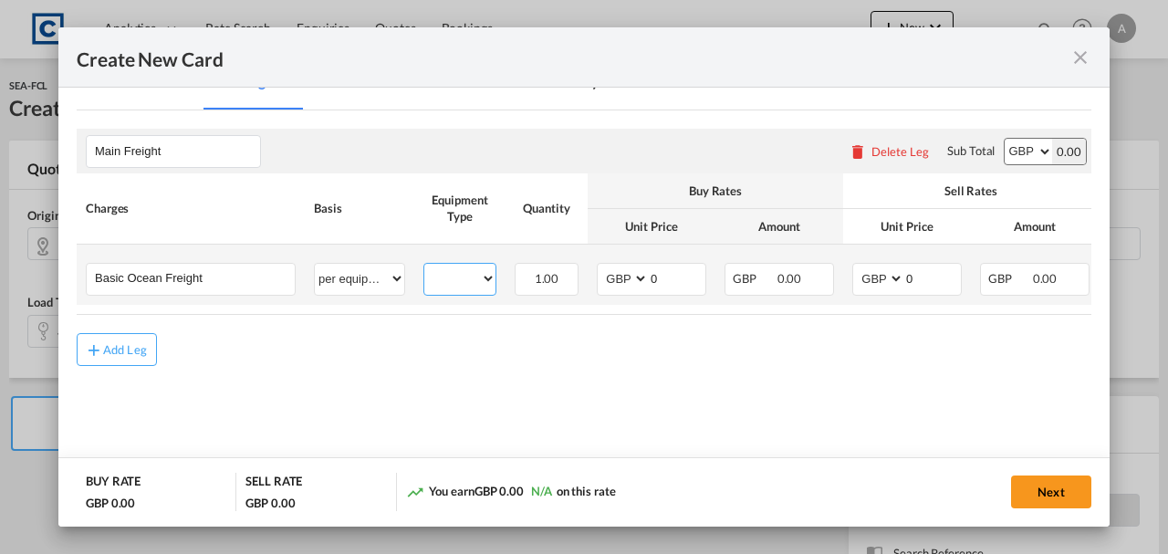
click at [466, 270] on select "40HC" at bounding box center [459, 279] width 71 height 25
select select "40HC"
click at [424, 267] on select "40HC" at bounding box center [459, 279] width 71 height 25
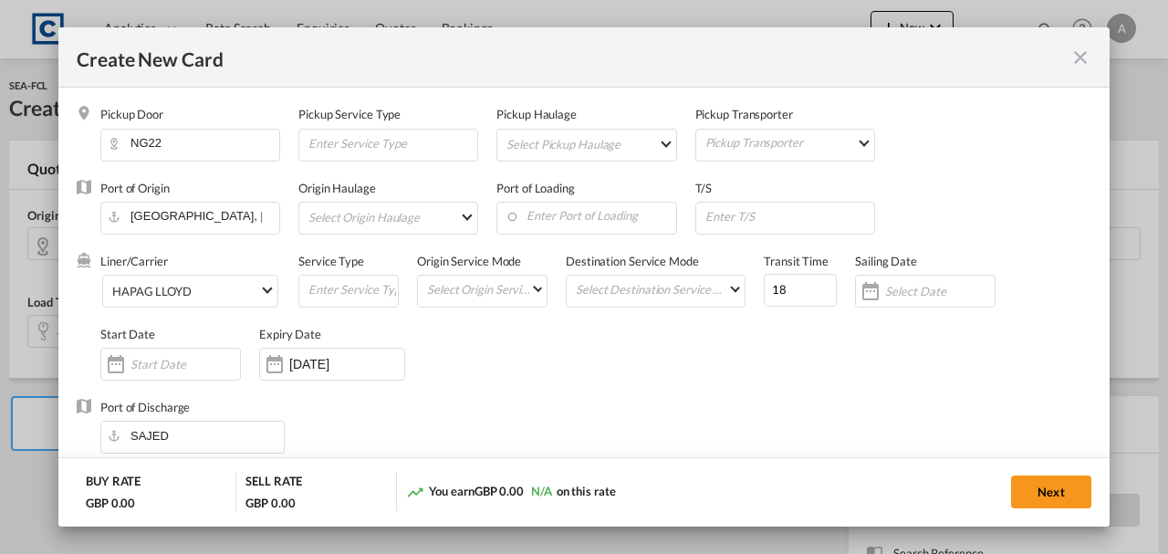
scroll to position [365, 0]
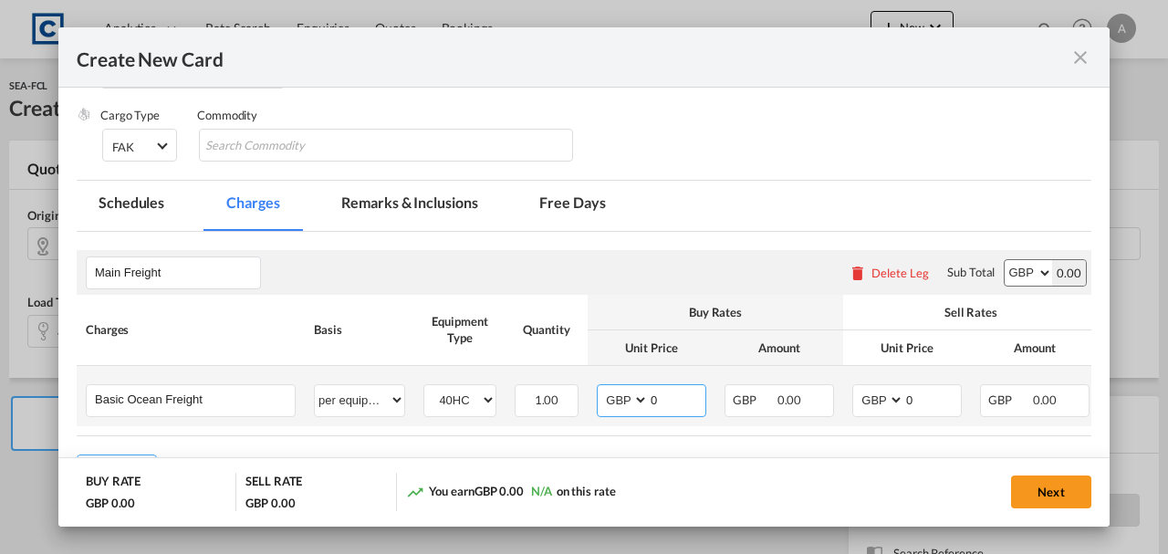
click at [623, 402] on select "AED AFN ALL AMD ANG AOA ARS AUD AWG AZN BAM BBD BDT BGN BHD BIF BMD BND BOB BRL…" at bounding box center [624, 400] width 47 height 25
select select "string:USD"
click at [601, 388] on select "AED AFN ALL AMD ANG AOA ARS AUD AWG AZN BAM BBD BDT BGN BHD BIF BMD BND BOB BRL…" at bounding box center [624, 400] width 47 height 25
click at [886, 414] on span "AED AFN ALL AMD ANG AOA ARS AUD AWG AZN BAM BBD BDT BGN BHD BIF BMD BND BOB BRL…" at bounding box center [878, 400] width 50 height 31
click at [882, 397] on select "AED AFN ALL AMD ANG AOA ARS AUD AWG AZN BAM BBD BDT BGN BHD BIF BMD BND BOB BRL…" at bounding box center [879, 400] width 47 height 25
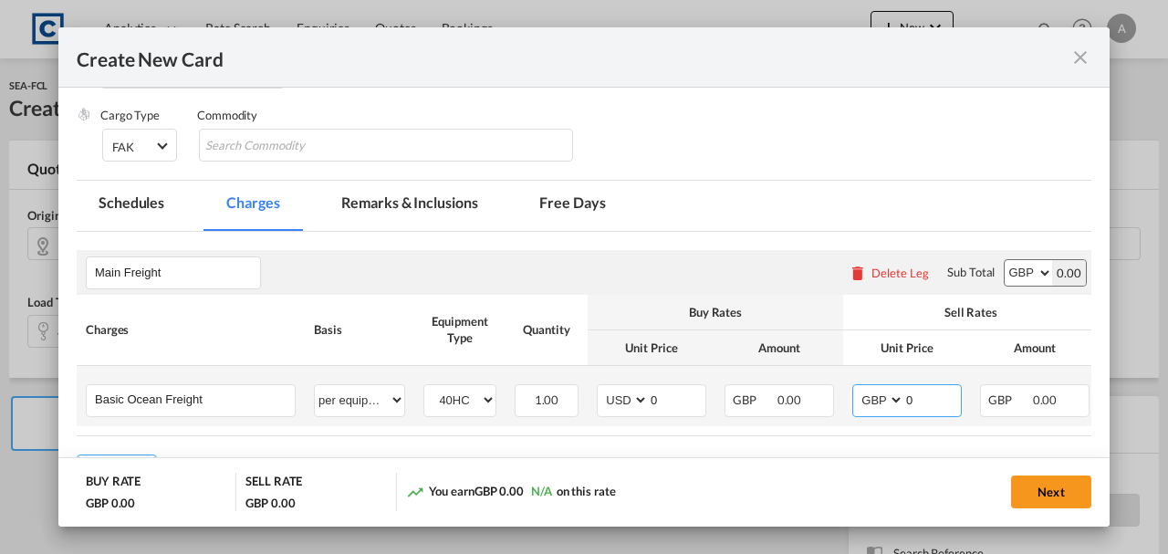
select select "string:USD"
click at [856, 388] on select "AED AFN ALL AMD ANG AOA ARS AUD AWG AZN BAM BBD BDT BGN BHD BIF BMD BND BOB BRL…" at bounding box center [879, 400] width 47 height 25
click at [1017, 284] on select "AED AFN ALL AMD ANG AOA ARS AUD AWG AZN BAM BBD BDT BGN BHD BIF BMD BND BOB BRL…" at bounding box center [1028, 273] width 47 height 26
select select "string:USD"
click at [1005, 260] on select "AED AFN ALL AMD ANG AOA ARS AUD AWG AZN BAM BBD BDT BGN BHD BIF BMD BND BOB BRL…" at bounding box center [1028, 273] width 47 height 26
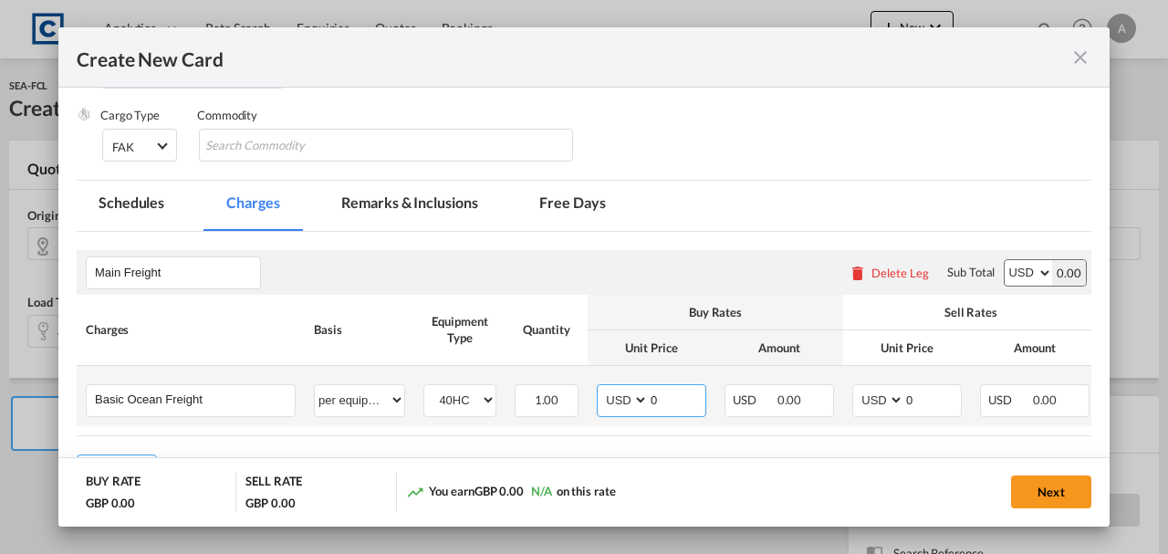
click at [674, 405] on input "0" at bounding box center [677, 398] width 57 height 27
type input "1765.00"
click at [930, 392] on input "0" at bounding box center [933, 398] width 57 height 27
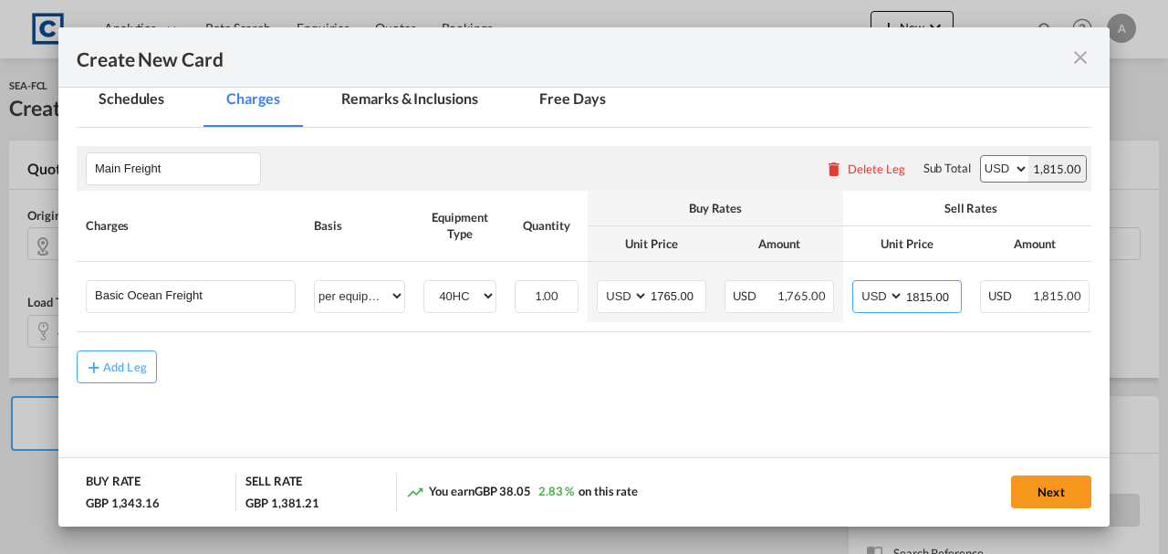
scroll to position [495, 0]
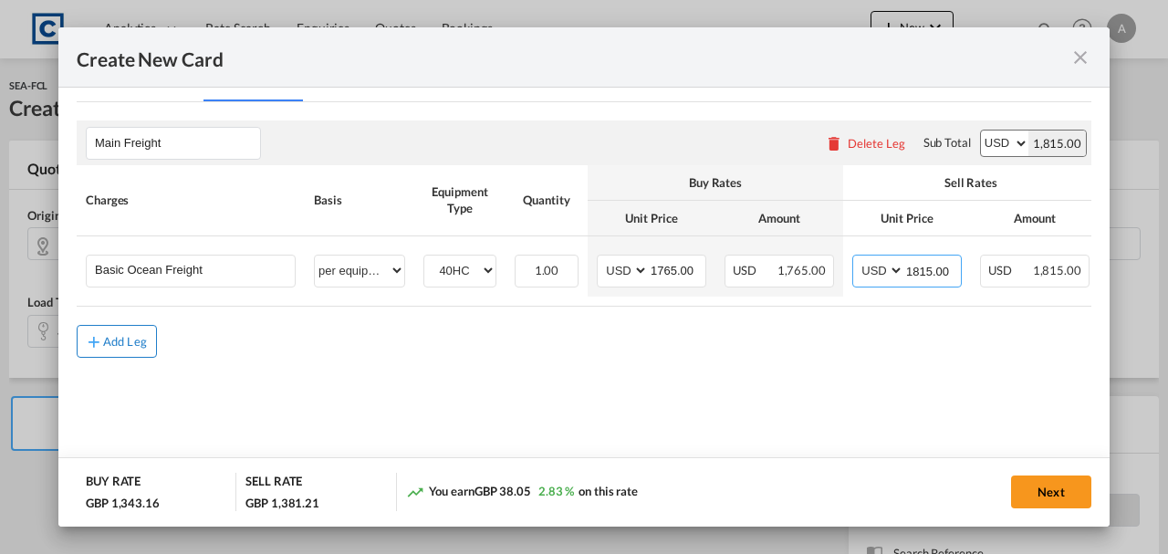
type input "1815.00"
click at [110, 347] on div "Add Leg" at bounding box center [125, 341] width 44 height 11
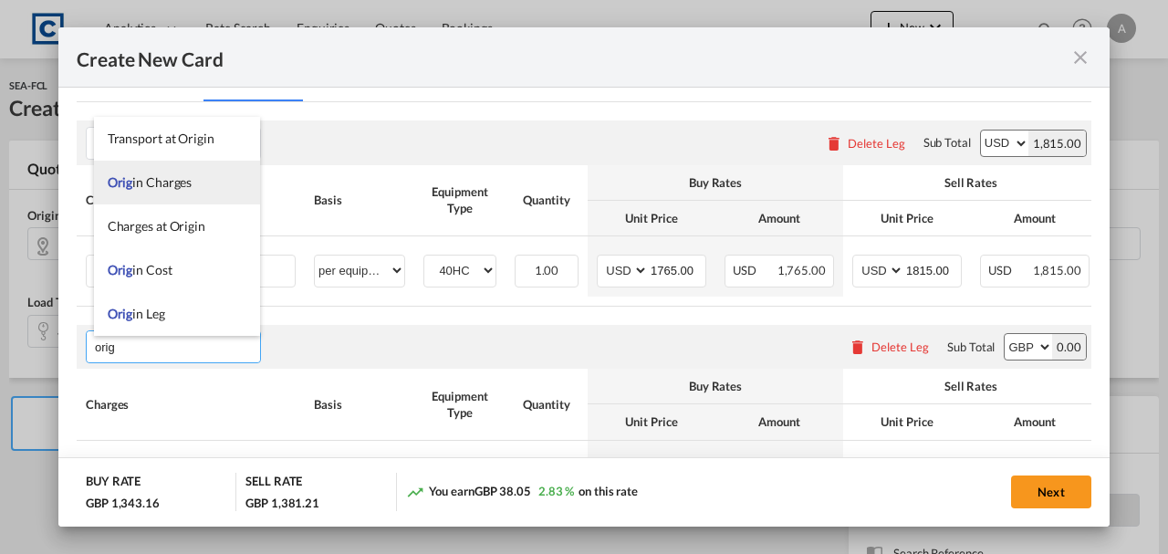
click at [152, 192] on li "Orig in Charges" at bounding box center [177, 183] width 166 height 44
type input "Origin Charges"
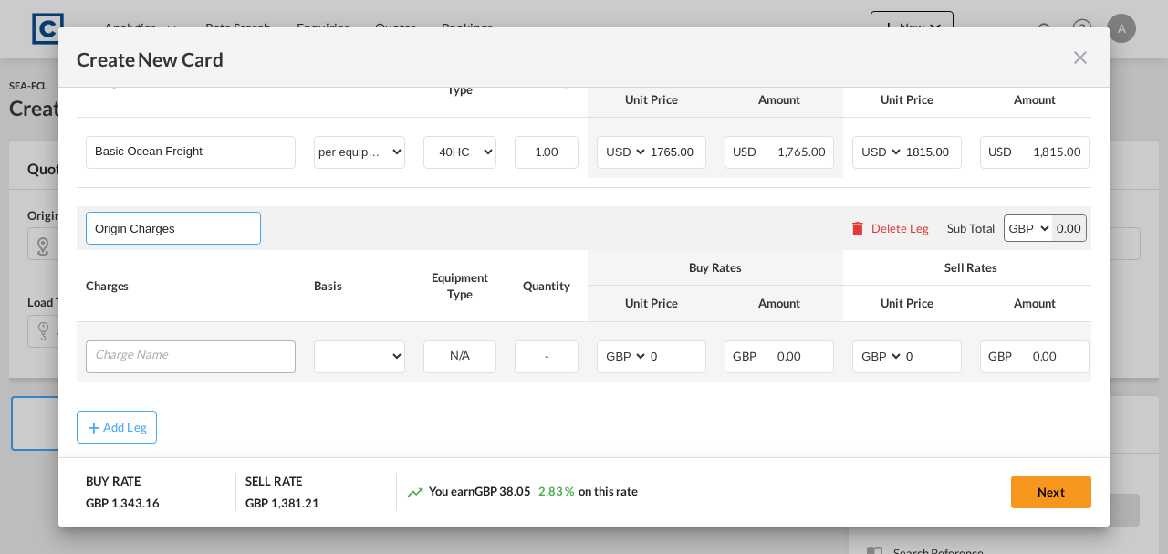
scroll to position [654, 0]
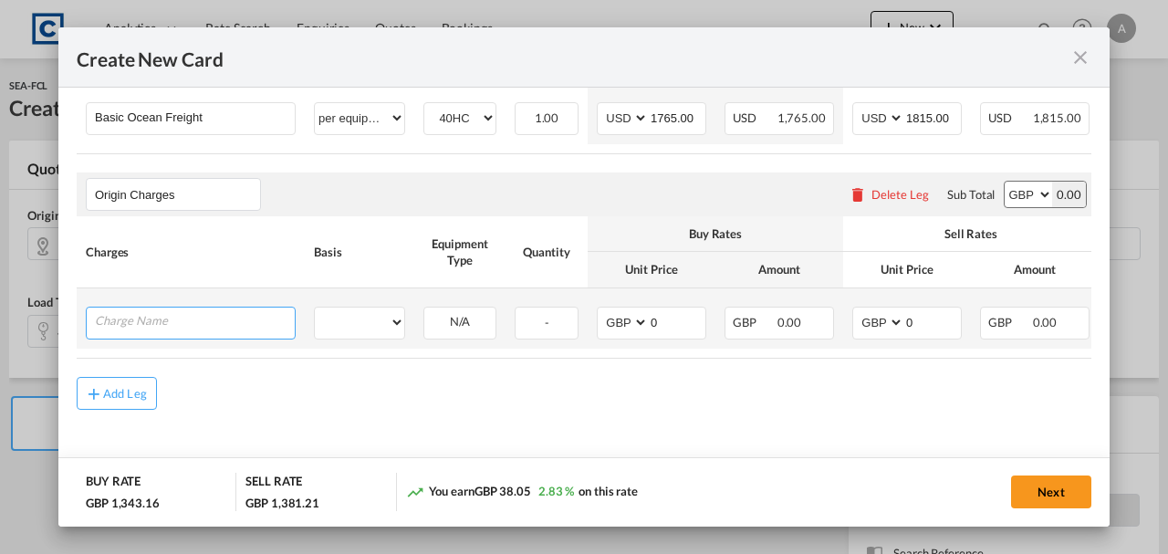
click at [153, 314] on input "Charge Name" at bounding box center [195, 321] width 200 height 27
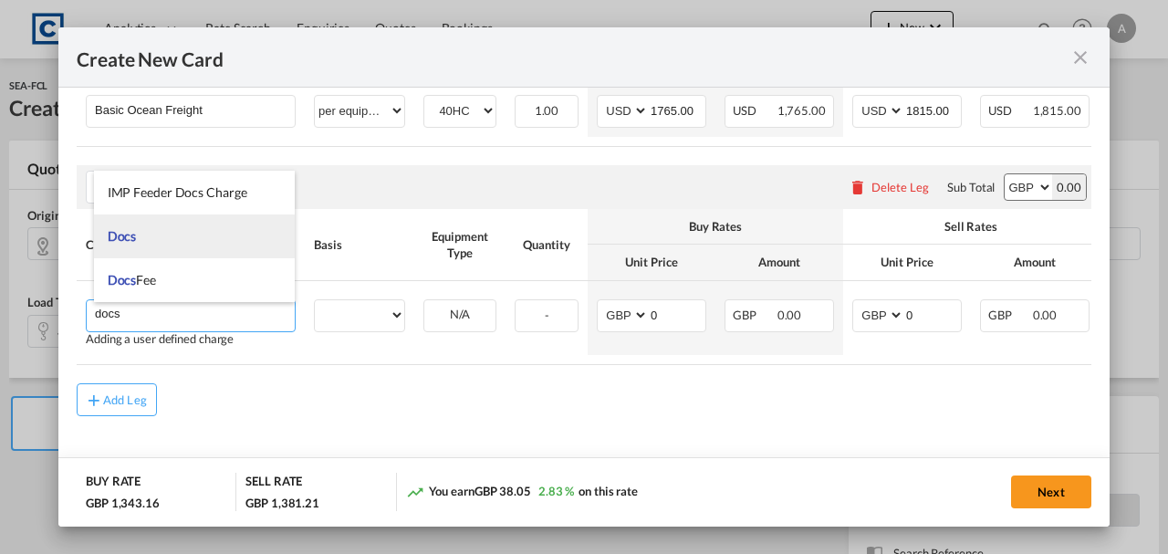
click at [155, 236] on li "Docs" at bounding box center [195, 236] width 202 height 44
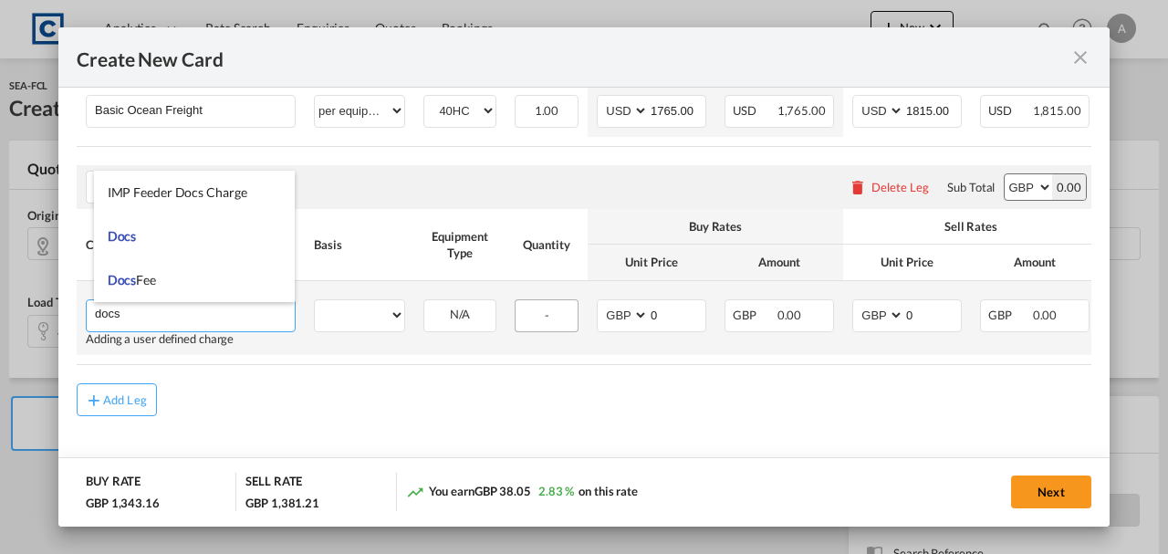
type input "Docs"
select select "per shipment"
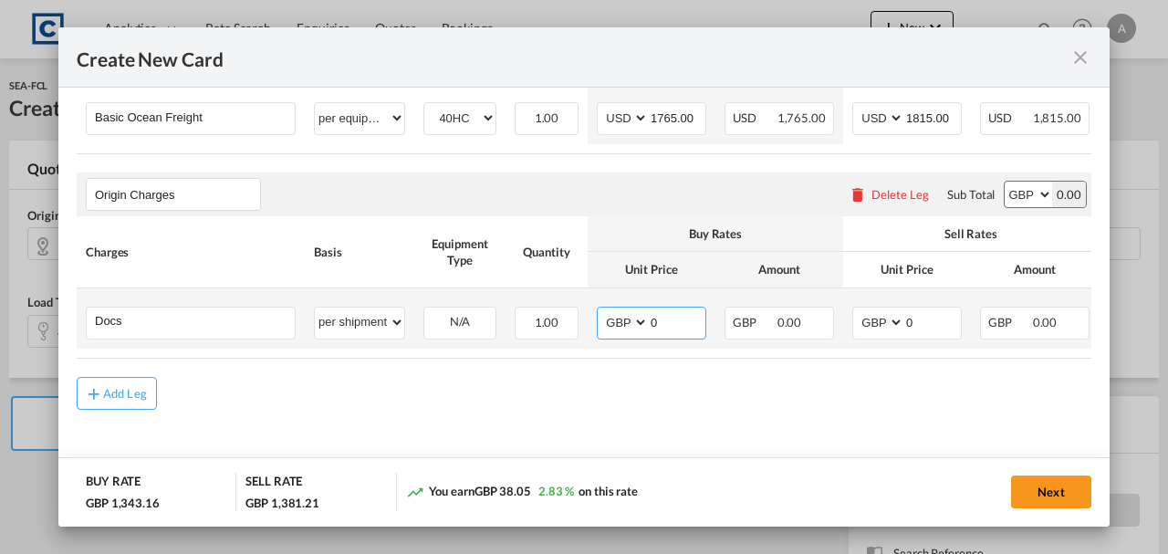
click at [684, 321] on input "0" at bounding box center [677, 321] width 57 height 27
type input "30.00"
click at [944, 318] on input "0" at bounding box center [933, 321] width 57 height 27
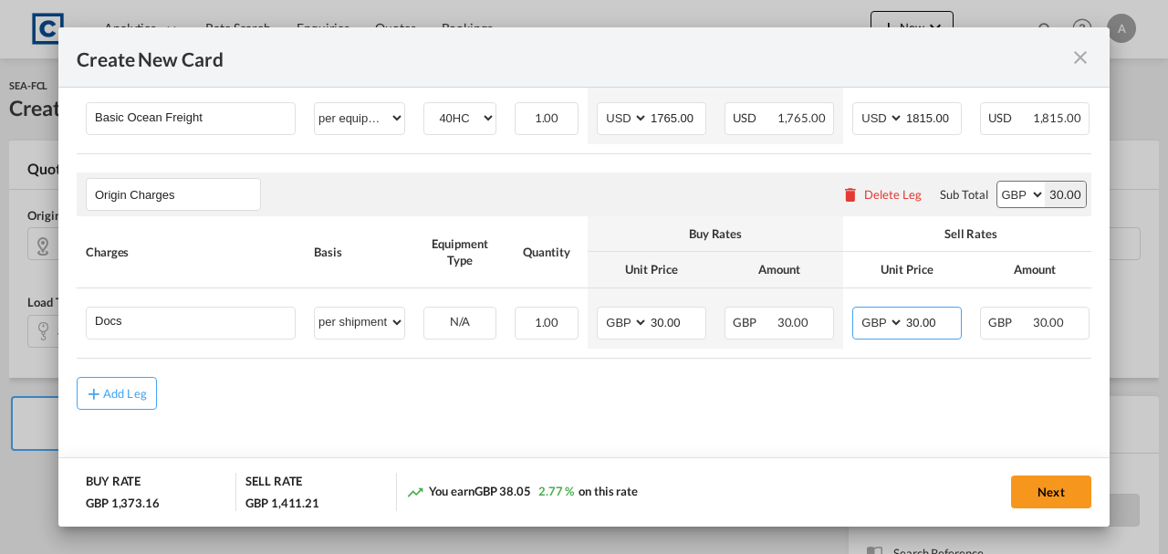
type input "30.00"
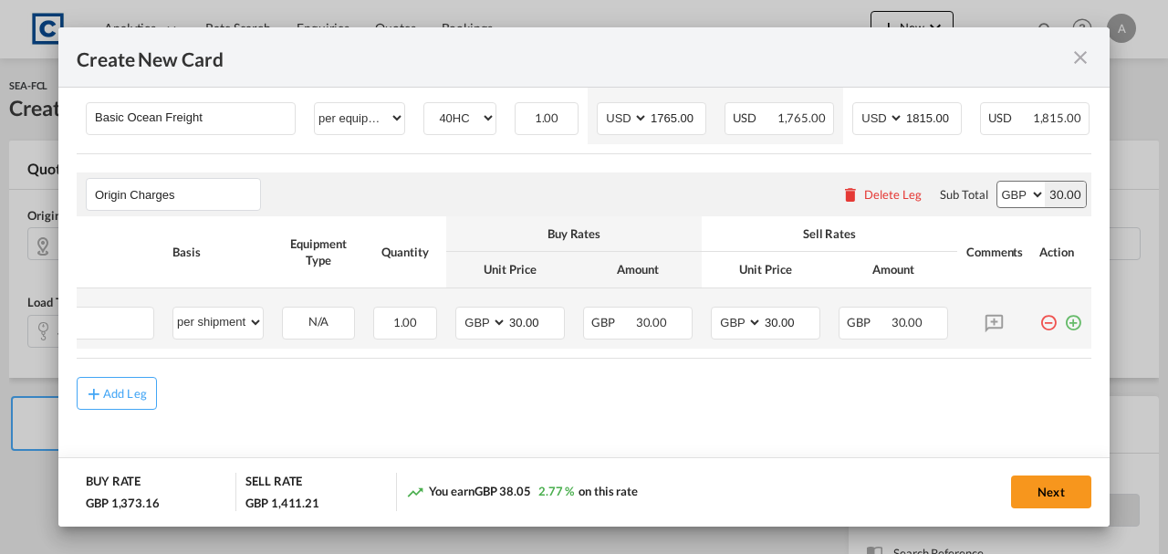
click at [1064, 320] on md-icon "icon-plus-circle-outline green-400-fg" at bounding box center [1073, 316] width 18 height 18
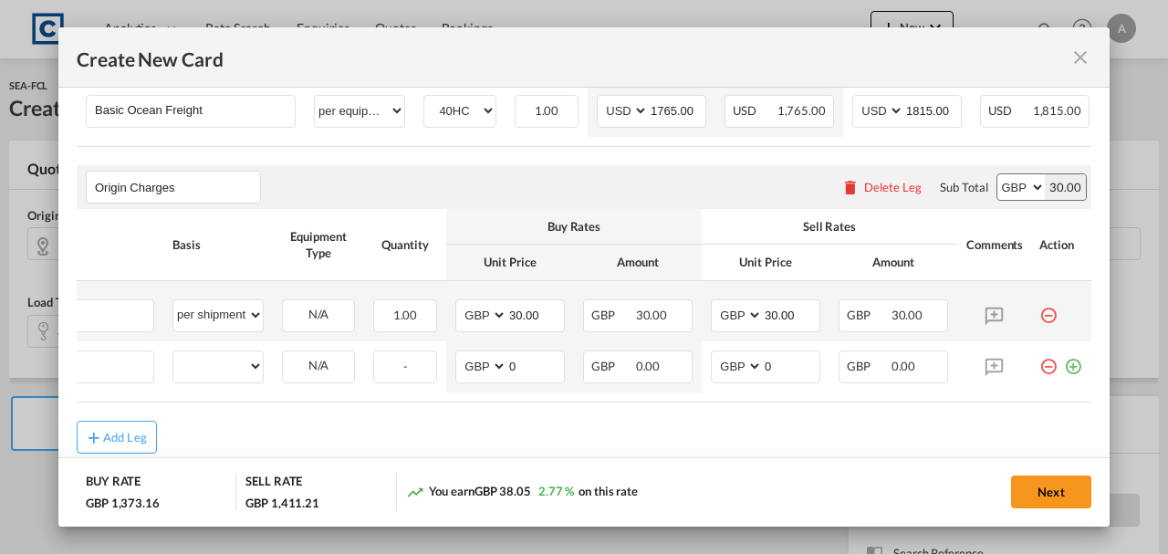
scroll to position [0, 18]
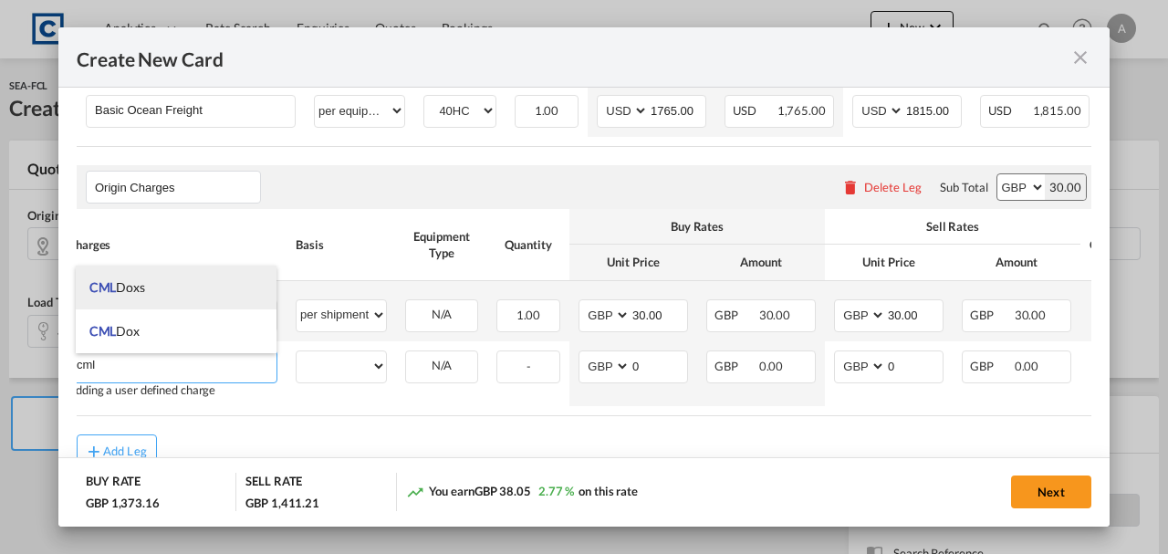
click at [153, 296] on li "CML Doxs" at bounding box center [177, 288] width 202 height 44
type input "CML Doxs"
select select "per B/L"
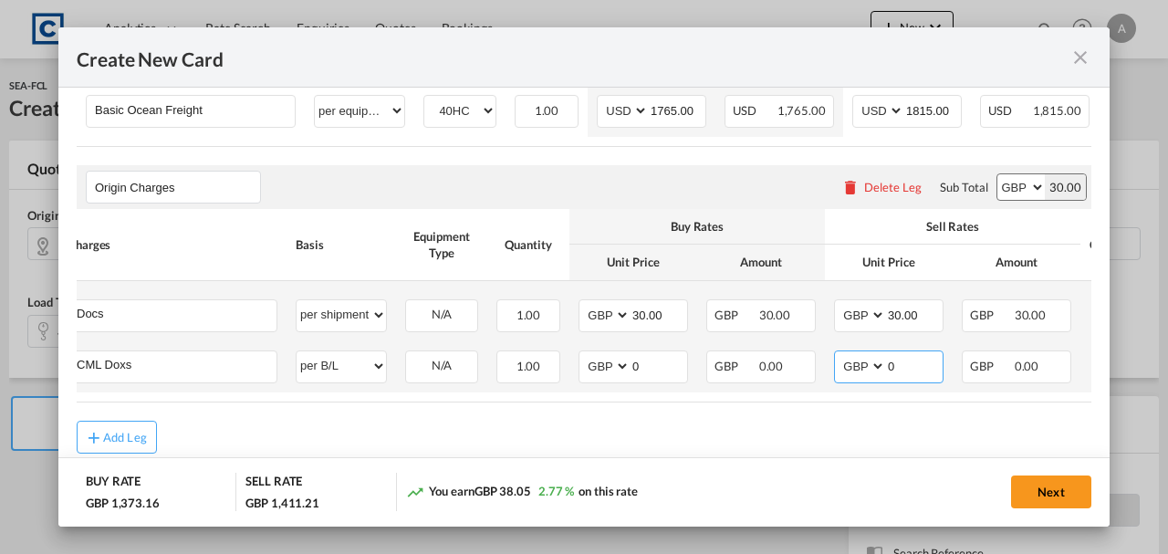
click at [903, 371] on input "0" at bounding box center [914, 364] width 57 height 27
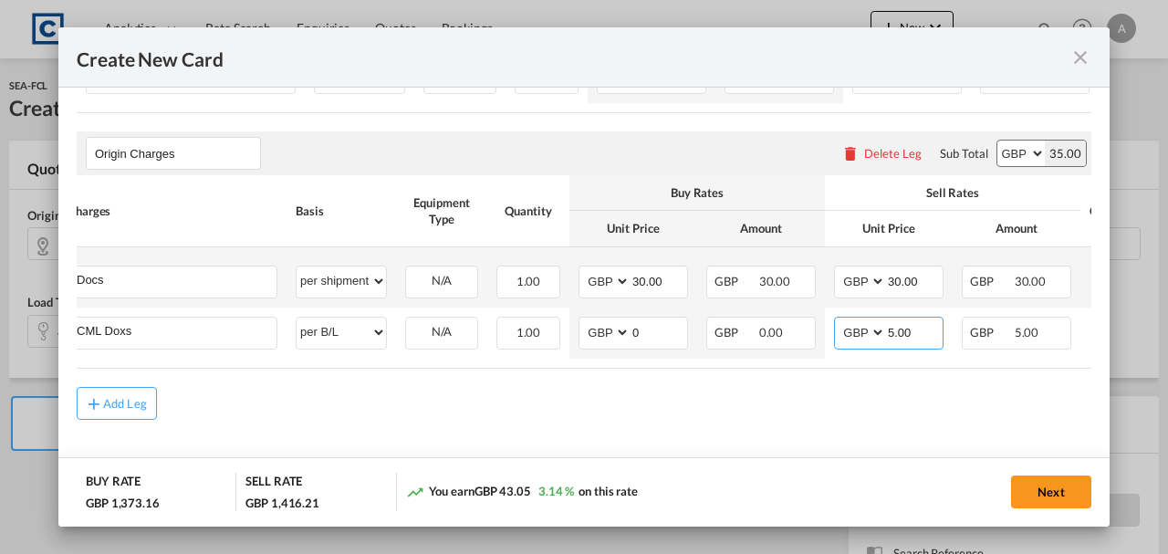
scroll to position [706, 0]
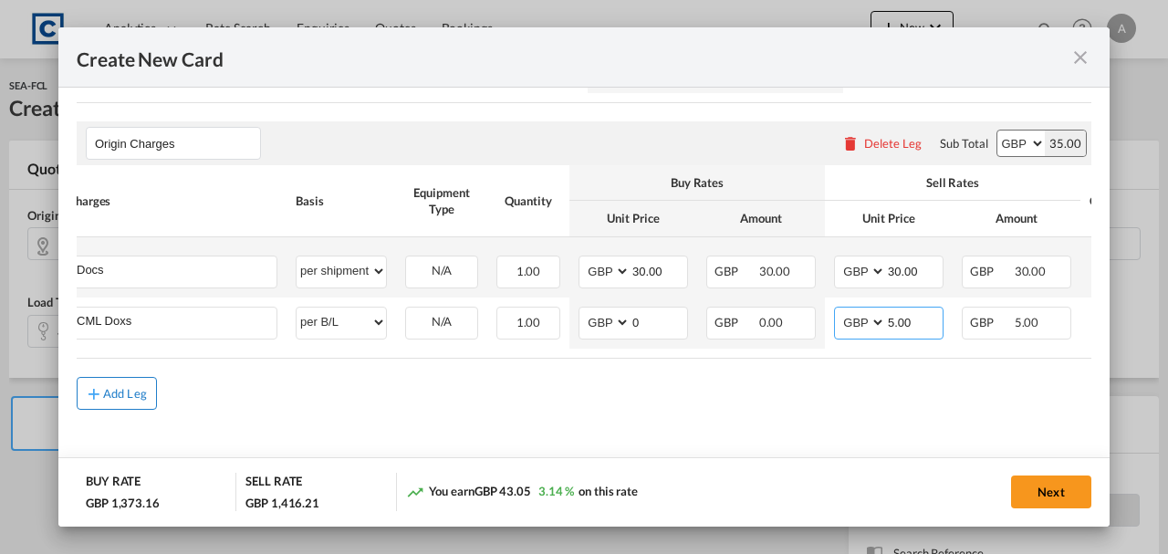
type input "5.00"
click at [112, 389] on div "Add Leg" at bounding box center [125, 393] width 44 height 11
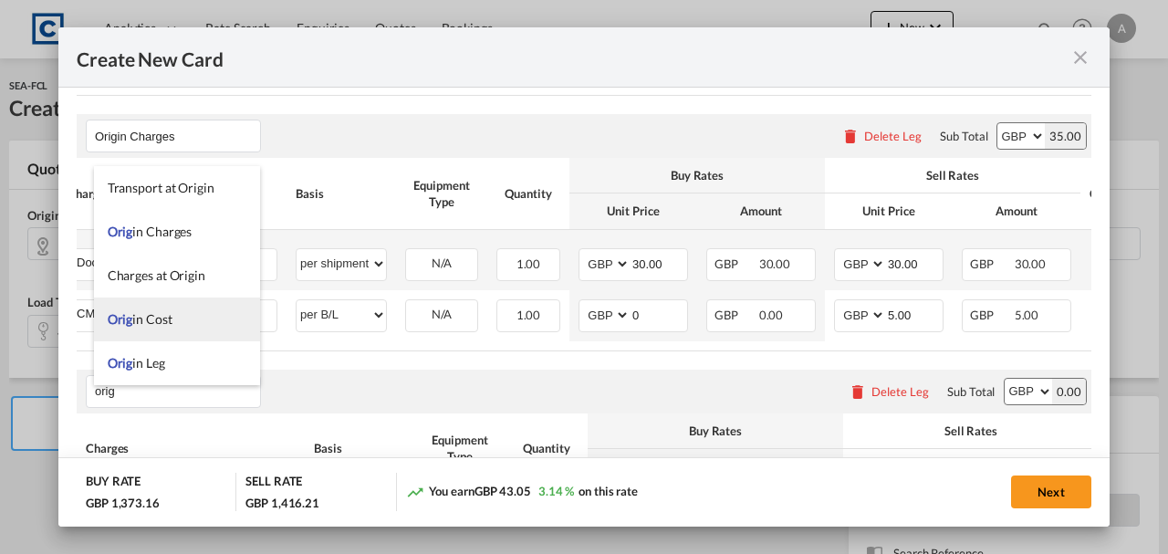
scroll to position [44, 0]
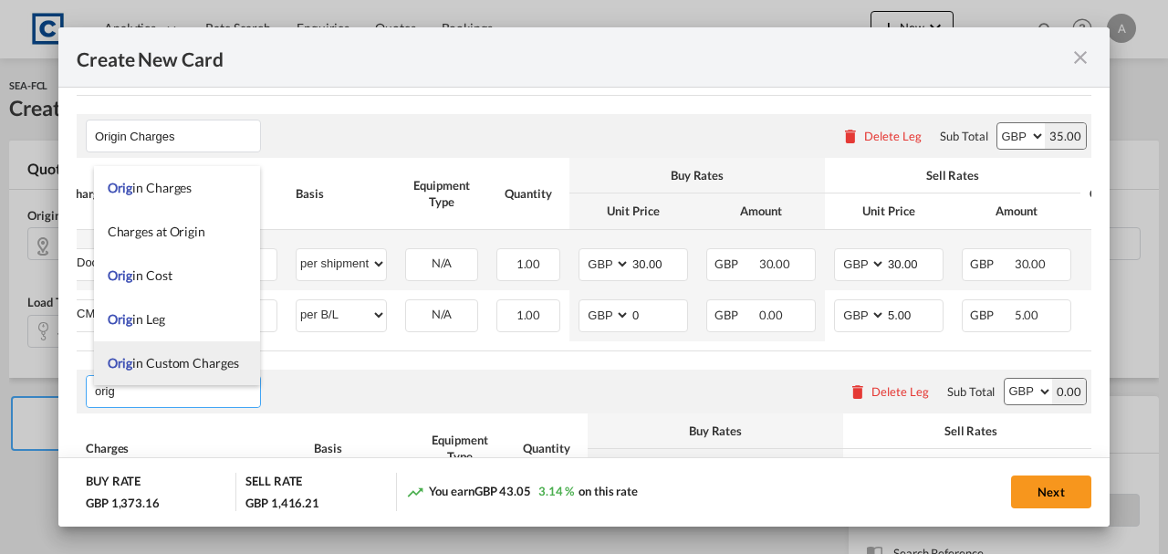
click at [153, 371] on span "Orig in Custom Charges" at bounding box center [173, 363] width 131 height 16
type input "Origin Custom Charges"
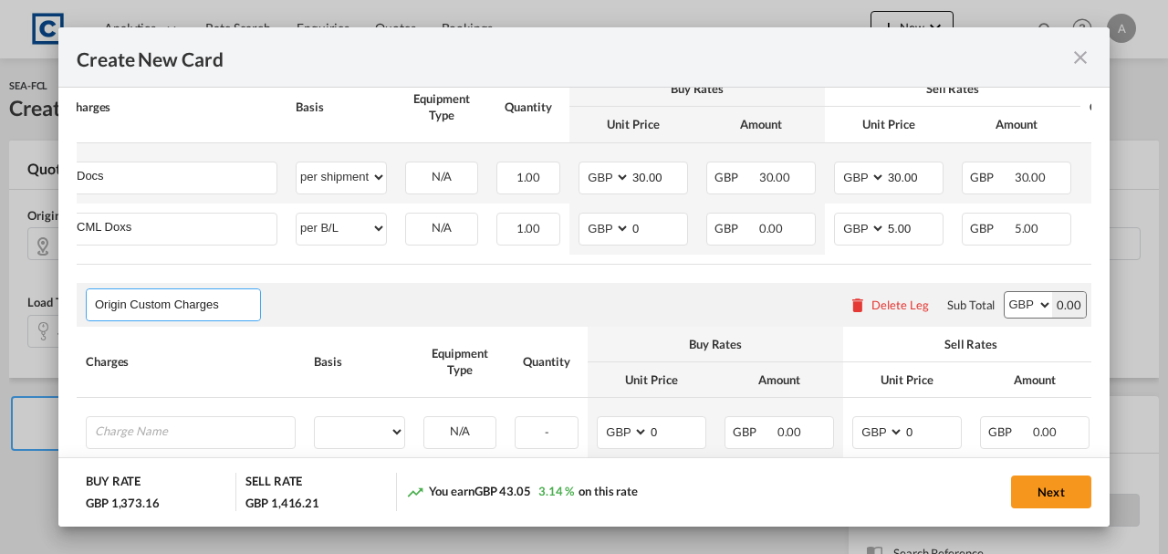
scroll to position [915, 0]
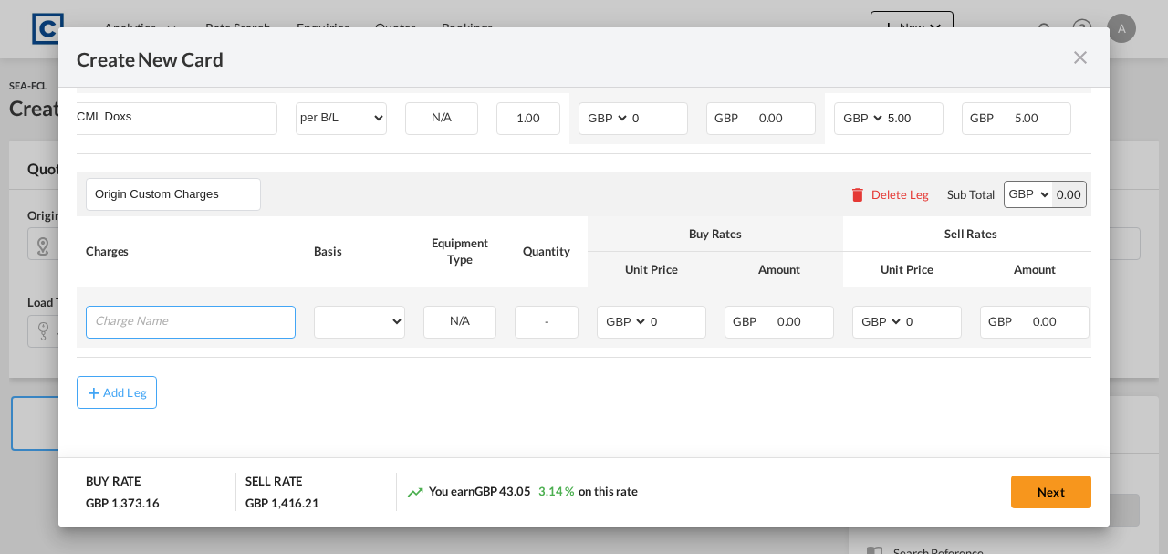
click at [189, 316] on input "Charge Name" at bounding box center [195, 320] width 200 height 27
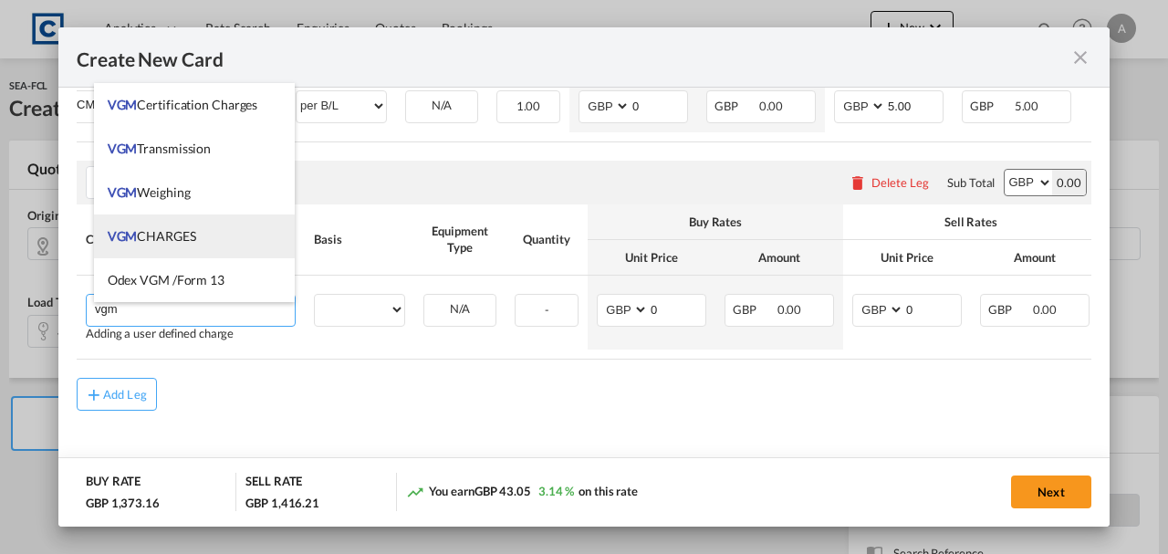
click at [172, 229] on span "VGM CHARGES" at bounding box center [152, 236] width 89 height 16
type input "VGM CHARGES"
select select "per container"
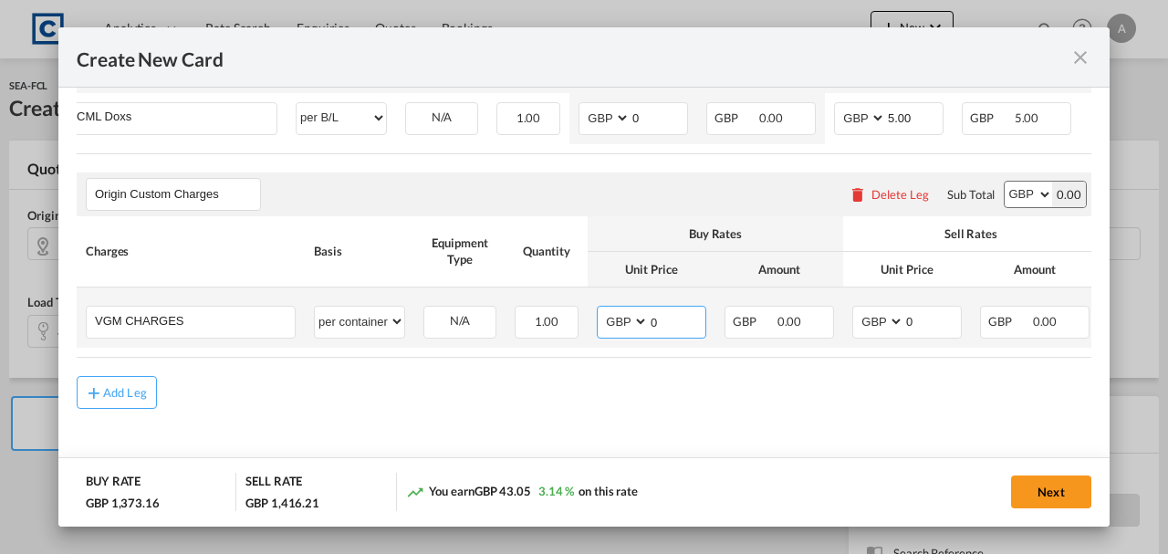
click at [662, 323] on input "0" at bounding box center [677, 320] width 57 height 27
type input "35.00"
click at [916, 314] on input "0" at bounding box center [933, 320] width 57 height 27
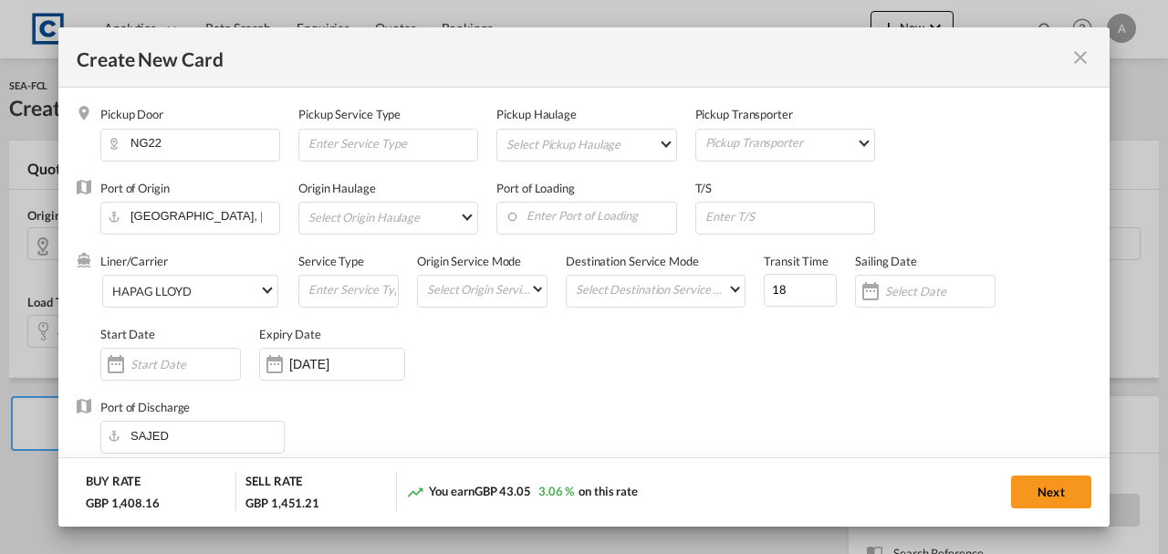
scroll to position [0, 0]
type input "35.00"
click at [1020, 487] on button "Next" at bounding box center [1051, 492] width 80 height 33
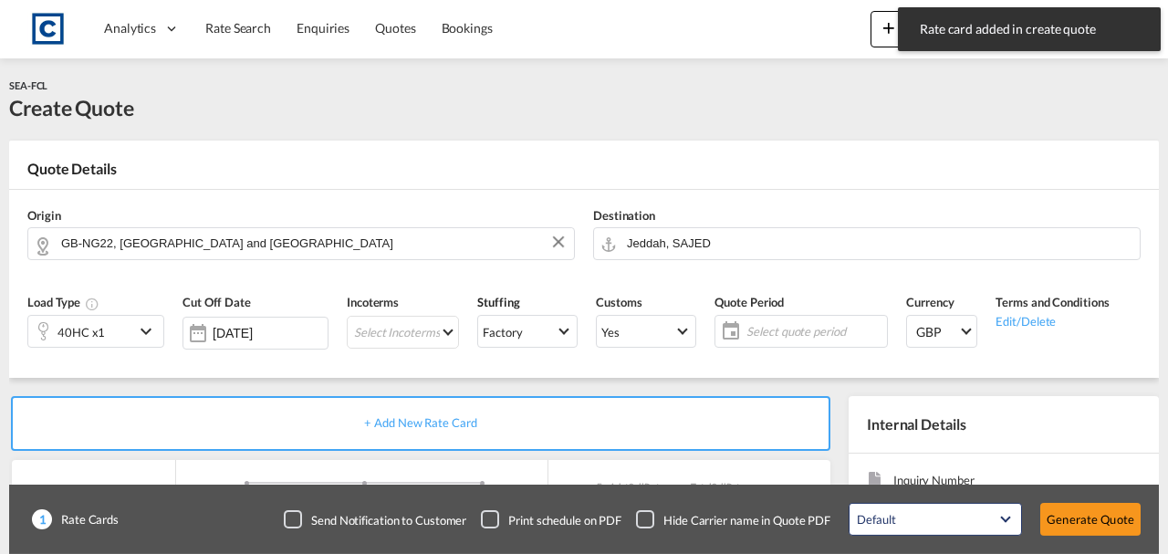
type input "1765"
type input "1815"
type input "30"
type input "5"
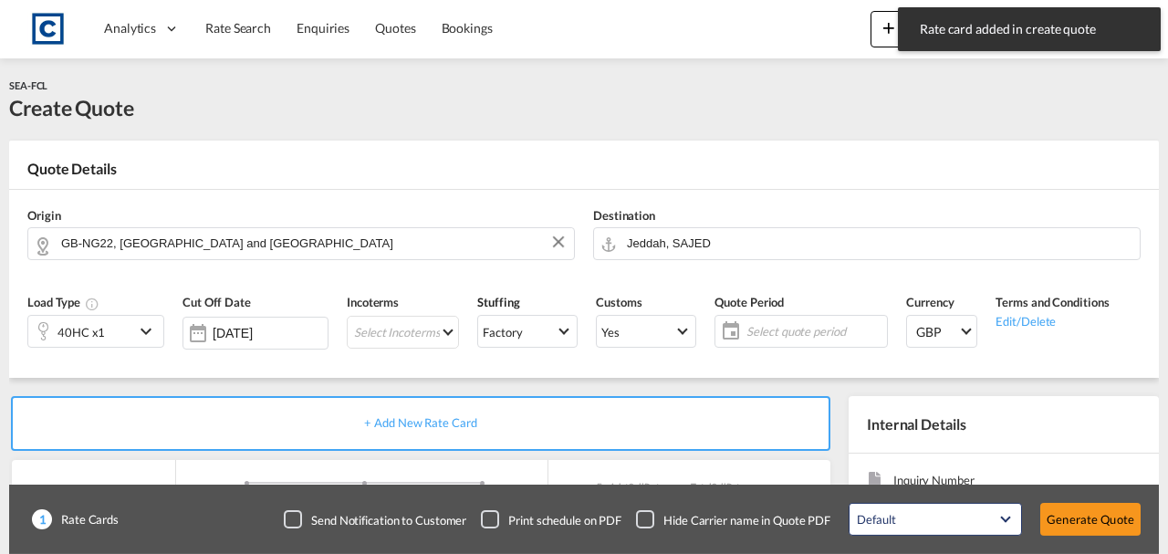
type input "35"
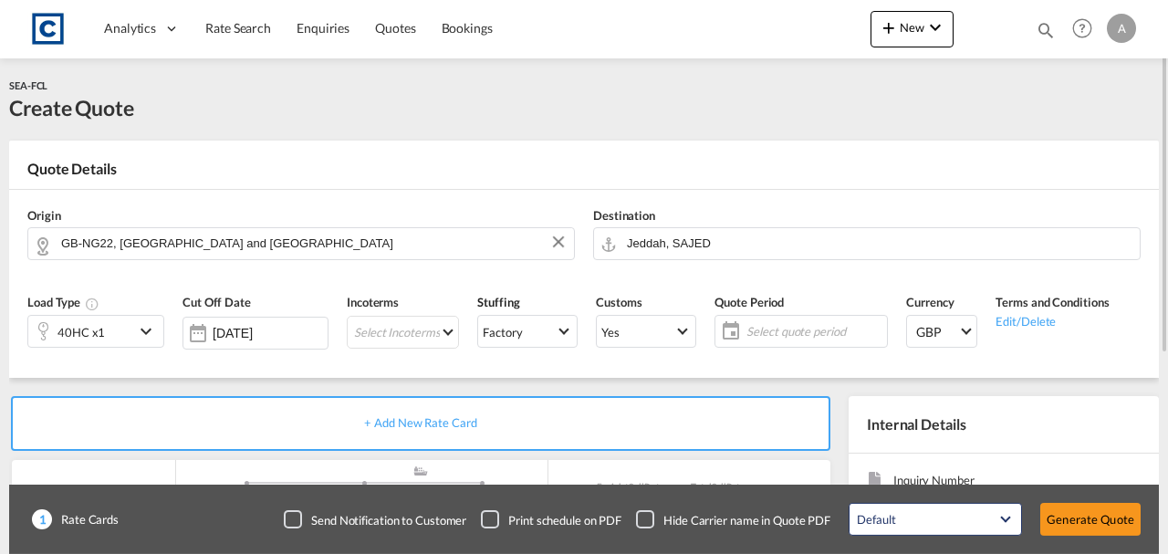
scroll to position [304, 0]
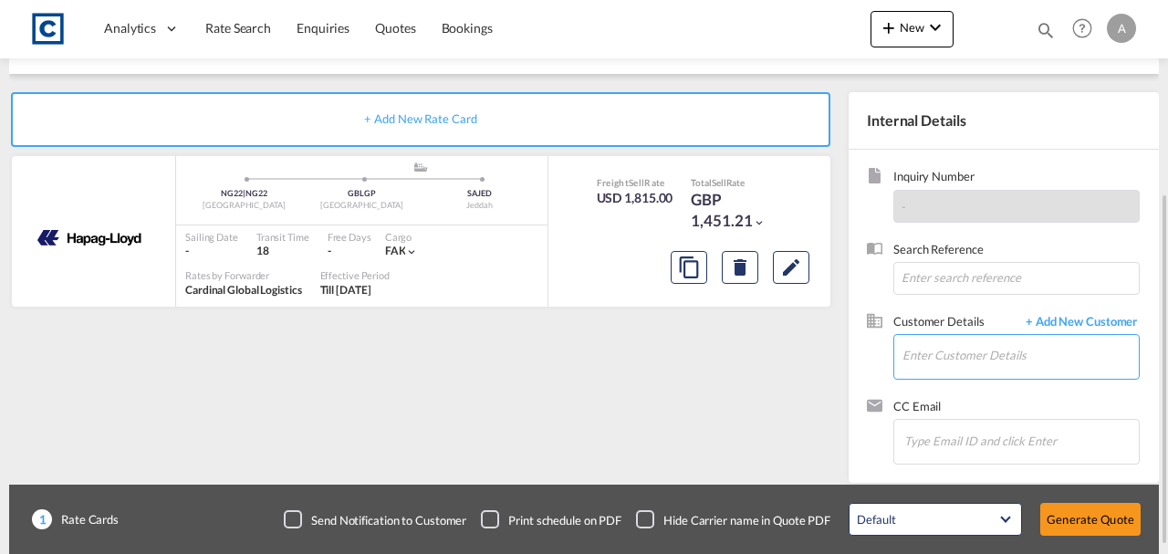
click at [934, 350] on input "Enter Customer Details" at bounding box center [1021, 355] width 236 height 41
paste input "ignatius@ventura-shipping.com"
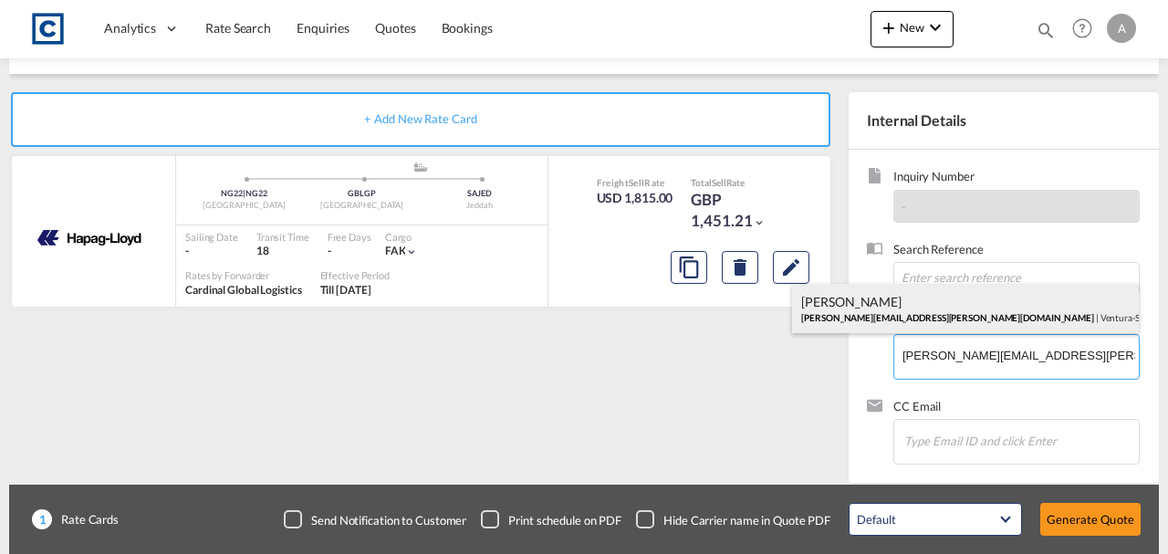
click at [891, 316] on div "Ignatius Rebello ignatius@ventura-shipping.com | Ventura-Shipping" at bounding box center [965, 308] width 347 height 49
type input "Ventura-Shipping, Ignatius Rebello, ignatius@ventura-shipping.com"
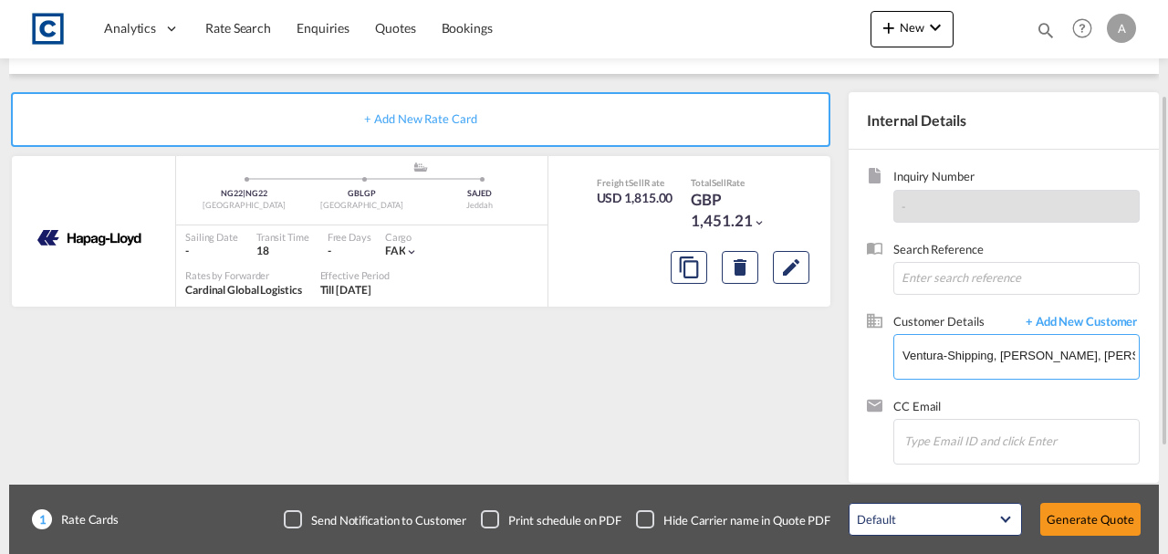
scroll to position [0, 0]
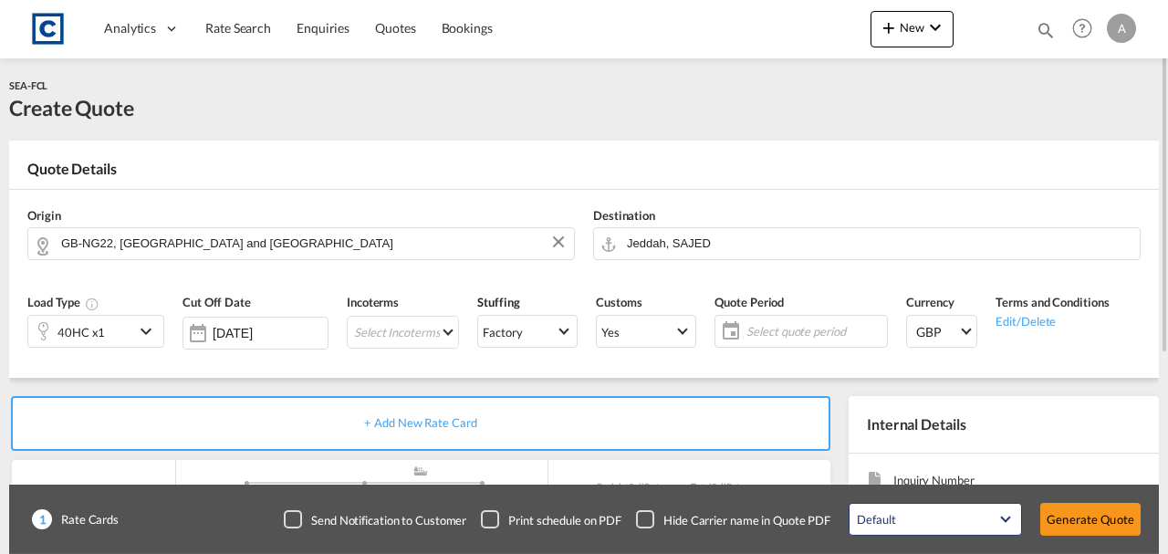
click at [767, 309] on div "Quote Period Select quote period Select quote period September January February…" at bounding box center [802, 327] width 192 height 87
click at [769, 315] on div "Select quote period Select quote period September January February March April …" at bounding box center [801, 331] width 173 height 33
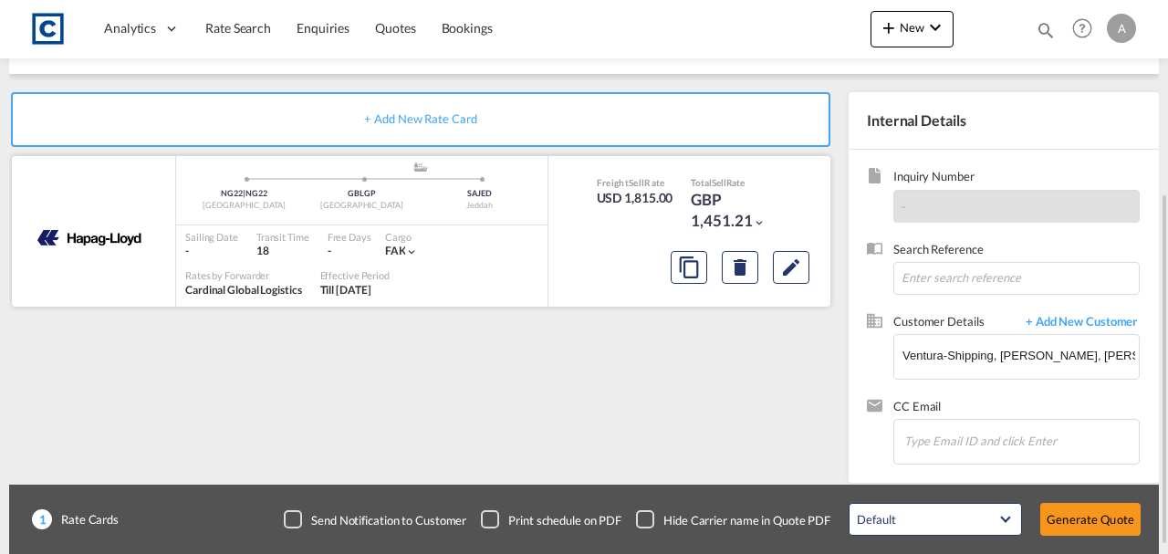
scroll to position [183, 0]
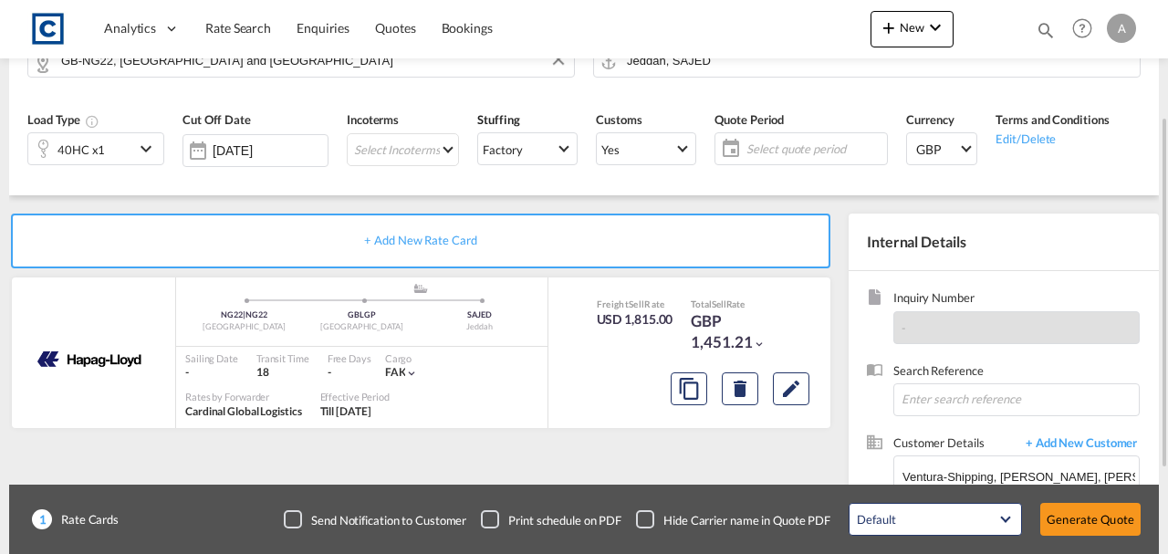
click at [780, 162] on div "Select quote period Select quote period September January February March April …" at bounding box center [801, 148] width 173 height 33
click at [769, 151] on span "Select quote period" at bounding box center [815, 149] width 136 height 16
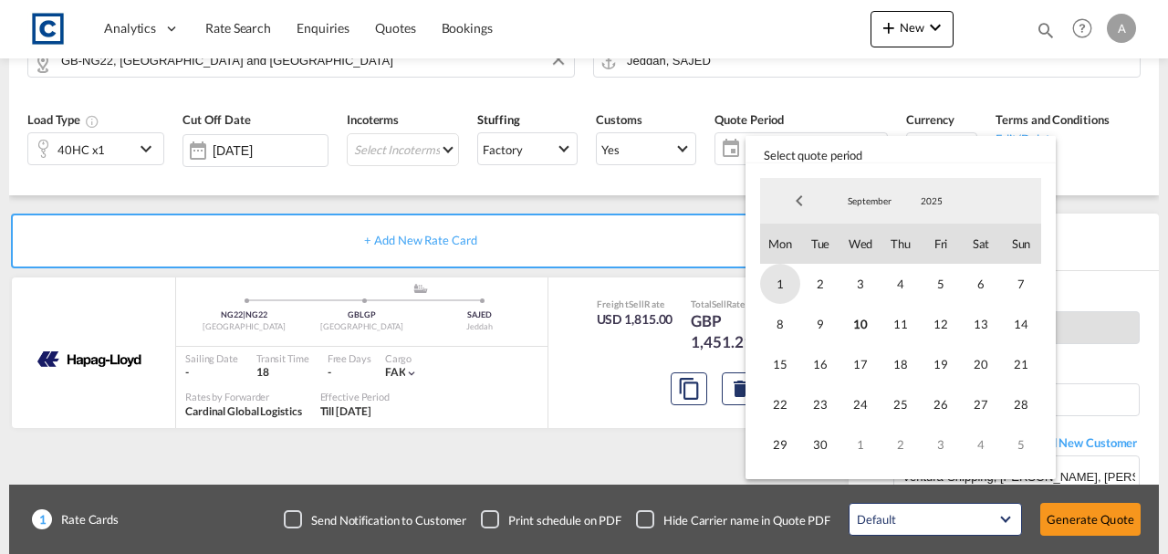
click at [780, 285] on span "1" at bounding box center [780, 284] width 40 height 40
click at [823, 440] on span "30" at bounding box center [820, 444] width 40 height 40
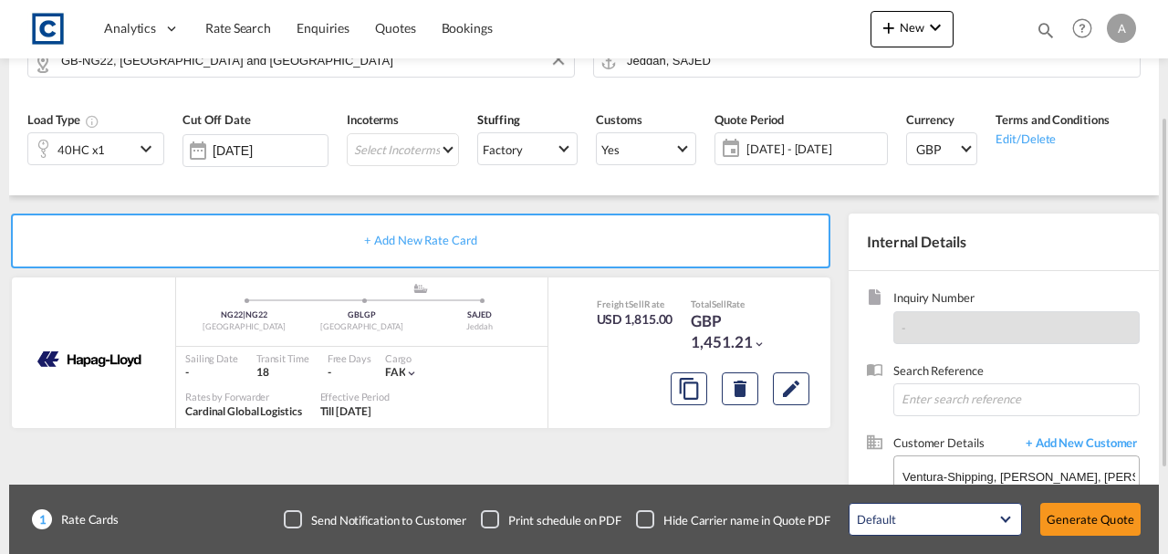
scroll to position [315, 0]
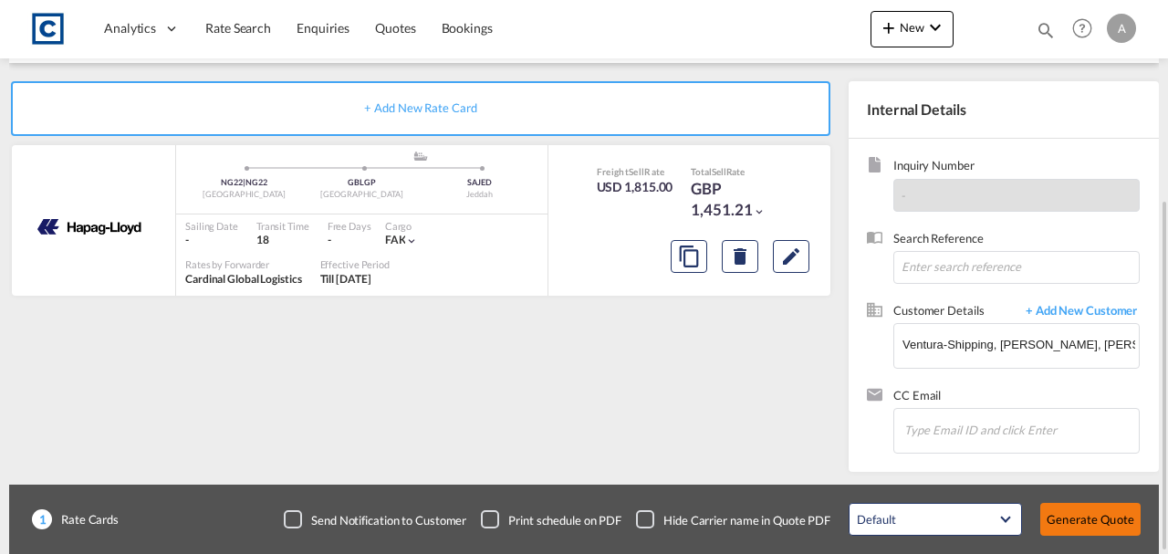
click at [1091, 518] on button "Generate Quote" at bounding box center [1091, 519] width 100 height 33
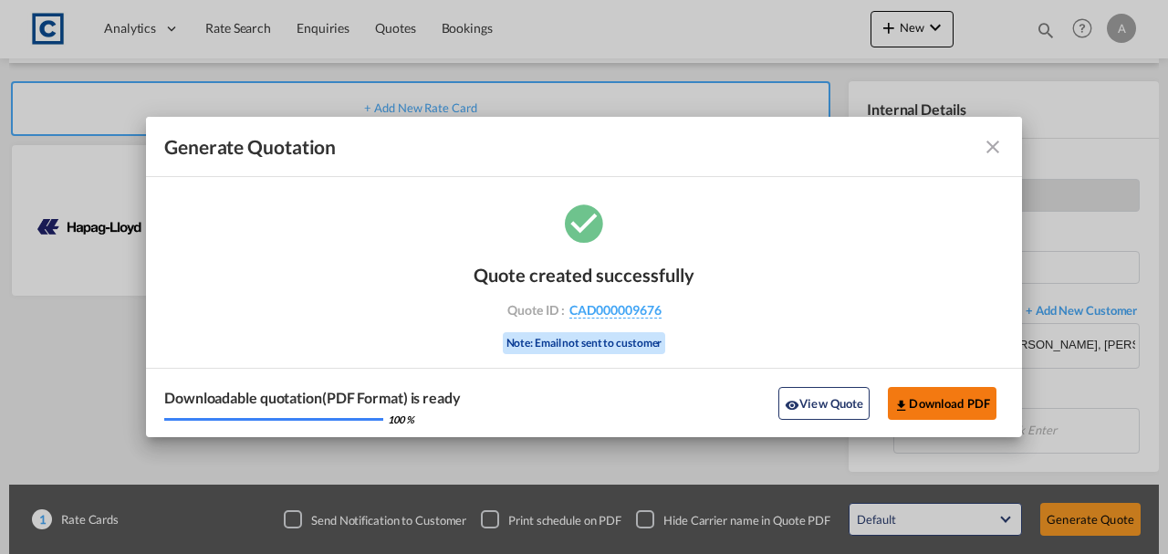
click at [921, 398] on button "Download PDF" at bounding box center [942, 403] width 109 height 33
